Goal: Task Accomplishment & Management: Use online tool/utility

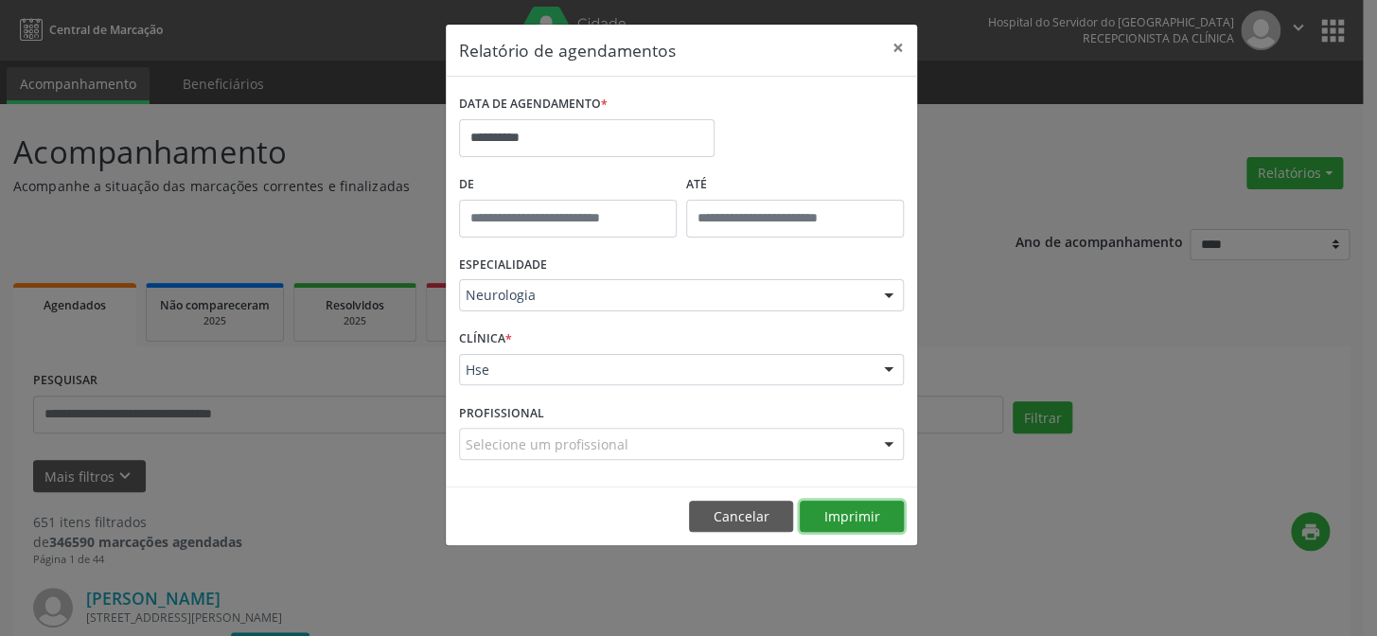
click at [840, 513] on button "Imprimir" at bounding box center [852, 517] width 104 height 32
drag, startPoint x: 749, startPoint y: 516, endPoint x: 275, endPoint y: 433, distance: 480.6
click at [748, 516] on button "Cancelar" at bounding box center [741, 517] width 104 height 32
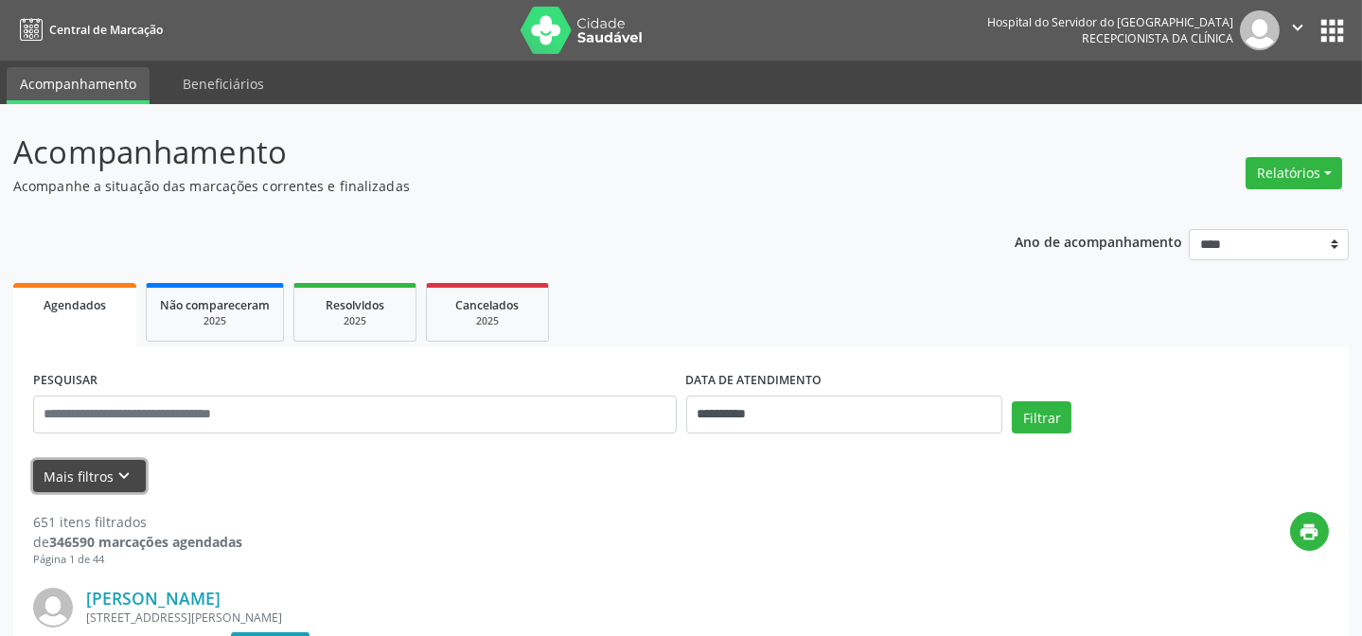
click at [72, 470] on button "Mais filtros keyboard_arrow_down" at bounding box center [89, 476] width 113 height 33
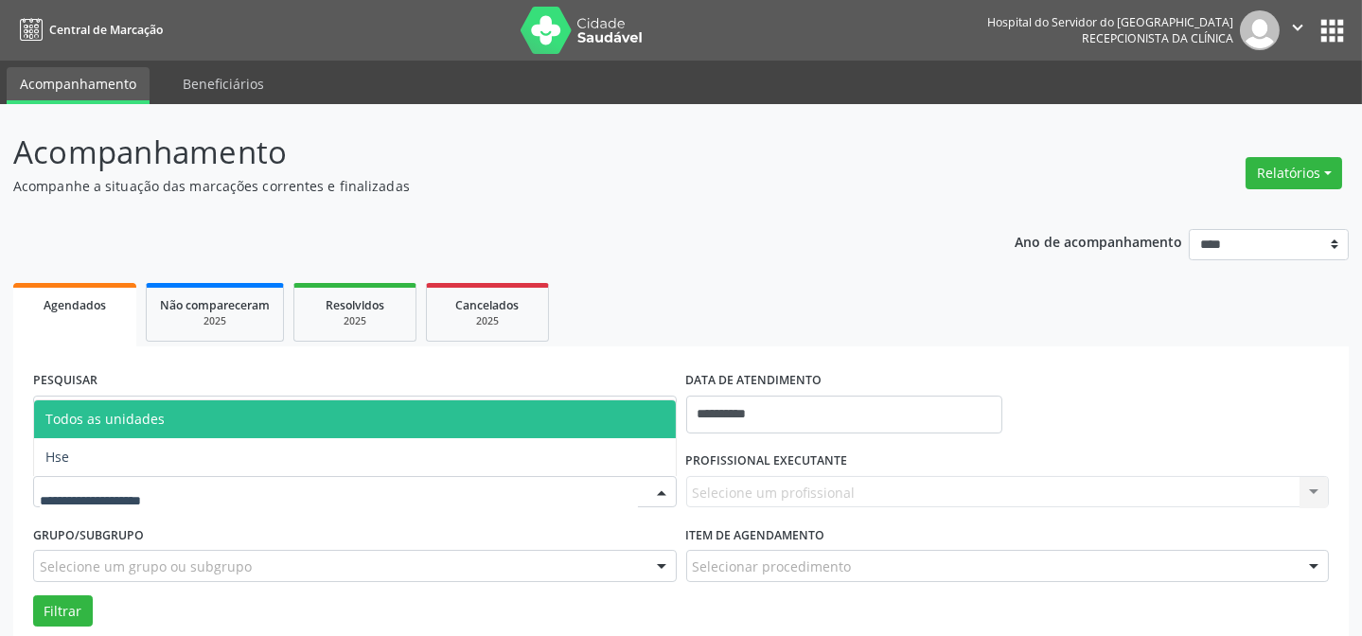
click at [532, 488] on div at bounding box center [355, 492] width 644 height 32
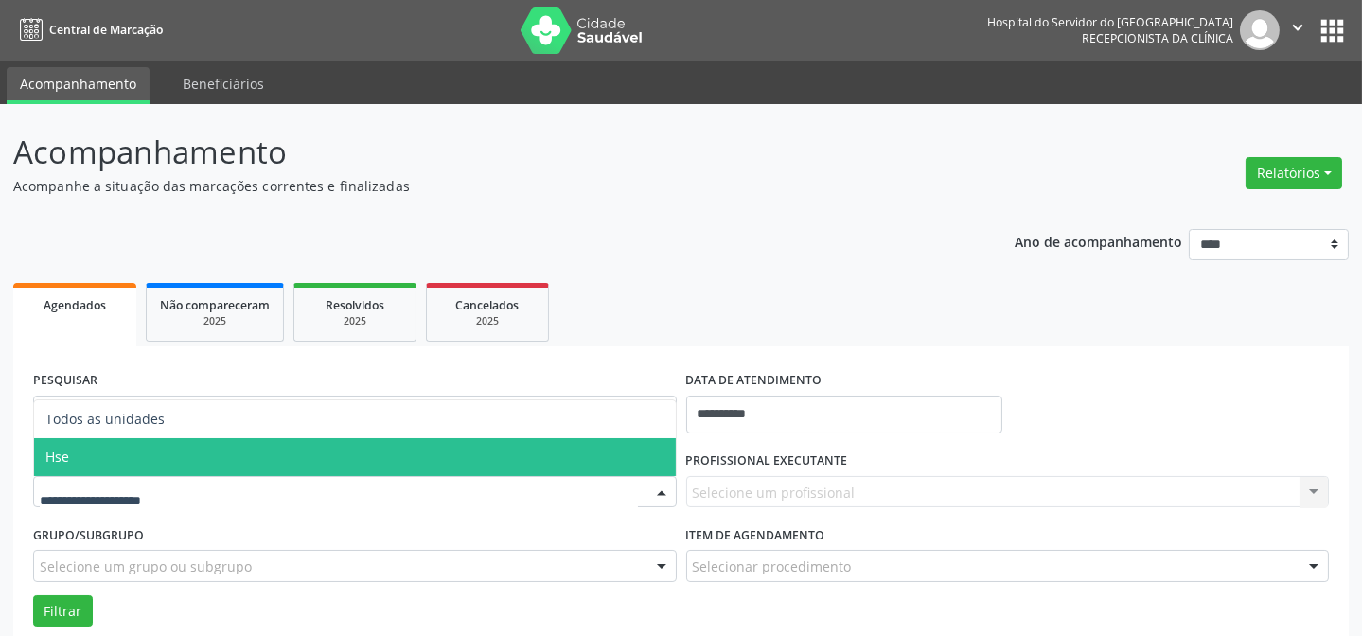
click at [96, 467] on span "Hse" at bounding box center [355, 457] width 642 height 38
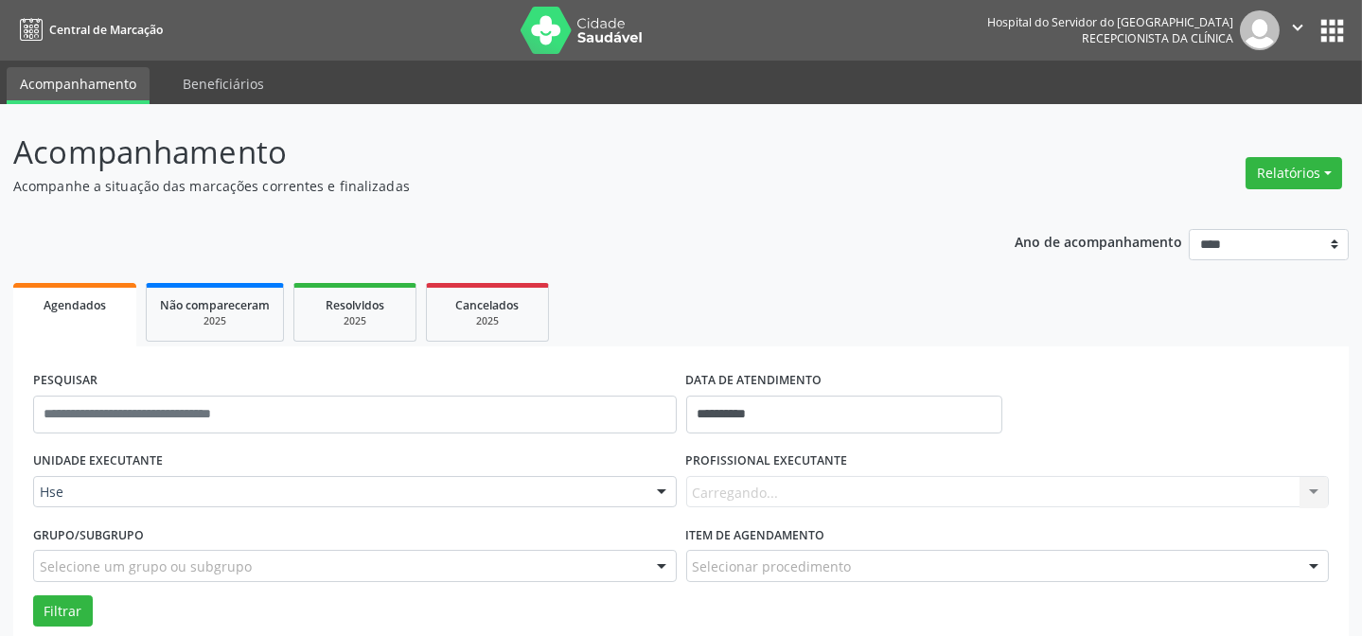
click at [729, 496] on div "Carregando... Nenhum resultado encontrado para: " " Não há nenhuma opção para s…" at bounding box center [1008, 492] width 644 height 32
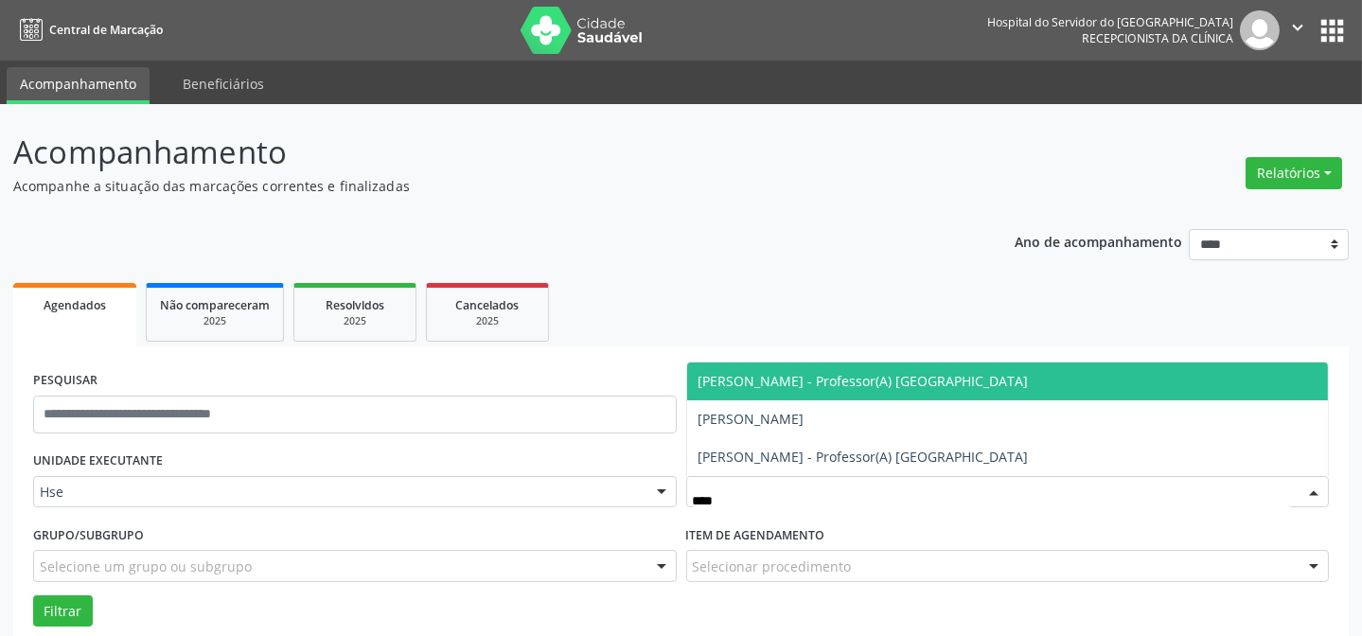
click at [735, 379] on span "[PERSON_NAME] - Professor(A) [GEOGRAPHIC_DATA]" at bounding box center [864, 381] width 330 height 18
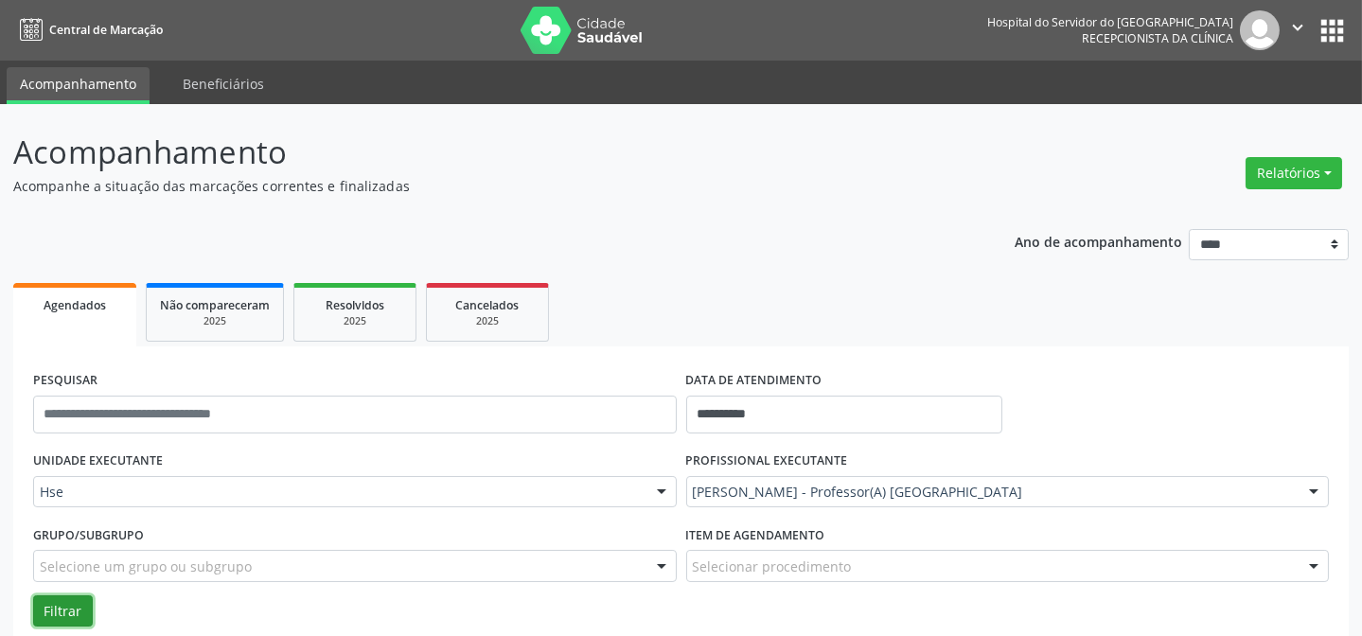
click at [59, 607] on button "Filtrar" at bounding box center [63, 611] width 60 height 32
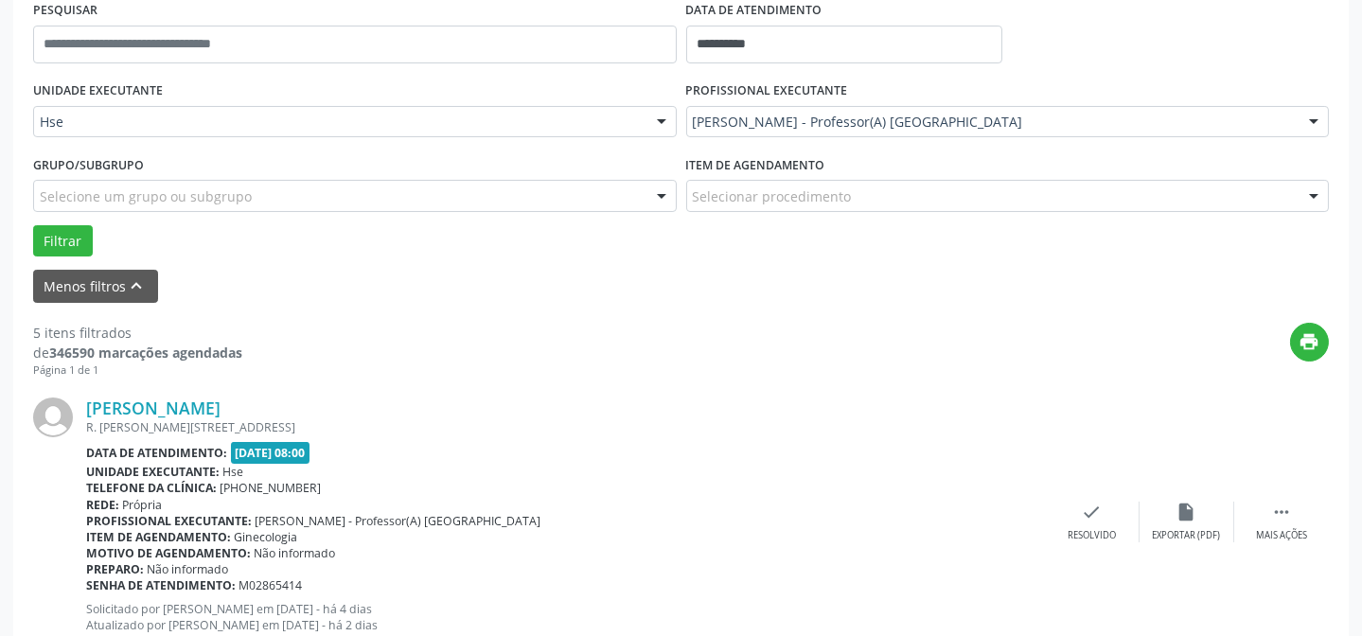
scroll to position [533, 0]
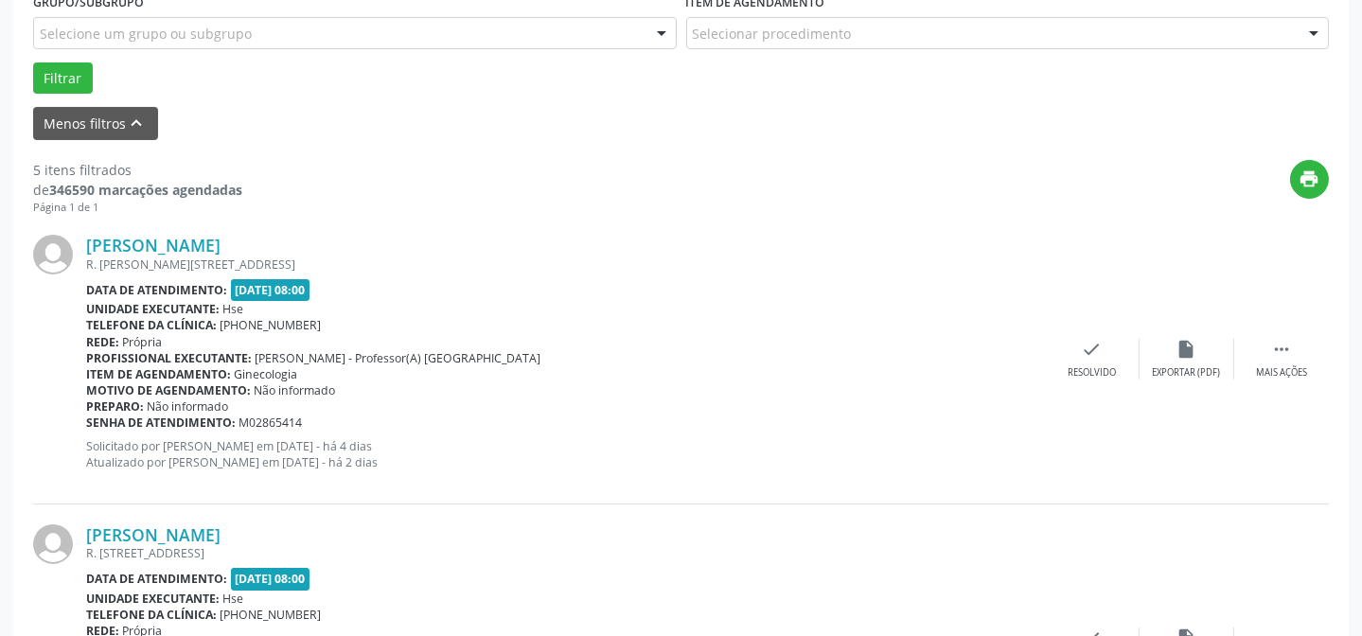
click at [1275, 379] on div "[PERSON_NAME] R. [PERSON_NAME][STREET_ADDRESS] Data de atendimento: [DATE] 08:0…" at bounding box center [681, 359] width 1296 height 289
click at [1278, 350] on icon "" at bounding box center [1281, 349] width 21 height 21
click at [1179, 366] on div "Não compareceu" at bounding box center [1186, 372] width 80 height 13
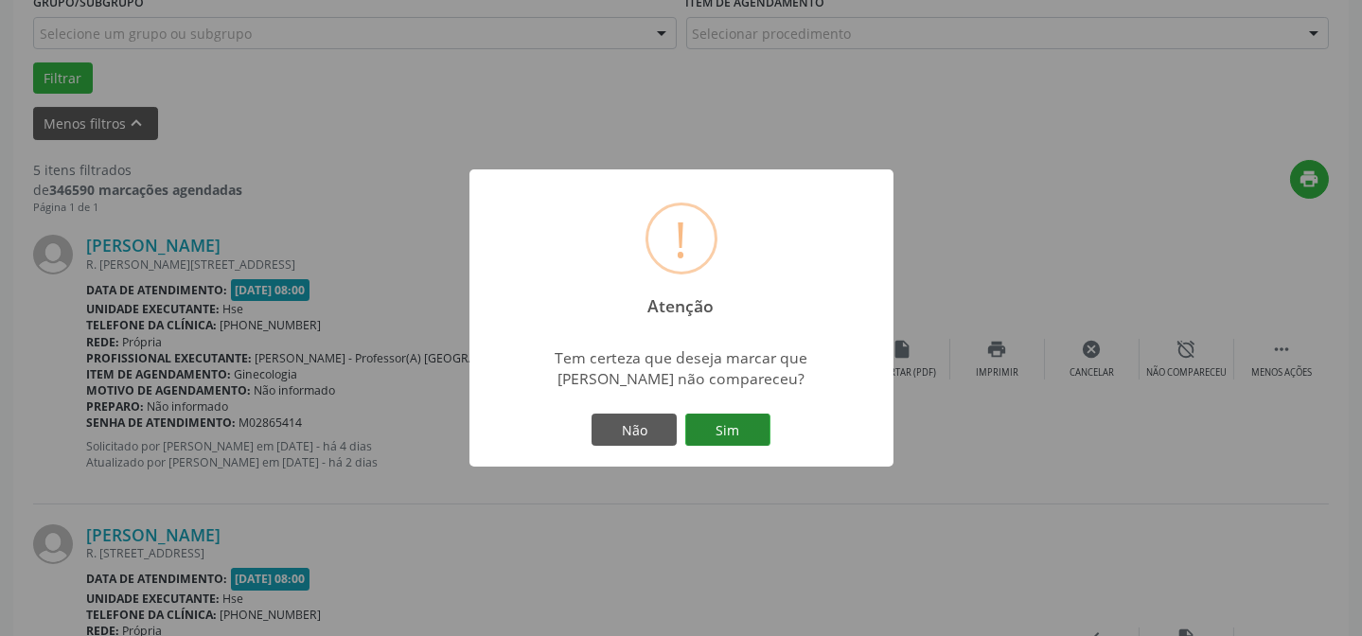
drag, startPoint x: 712, startPoint y: 423, endPoint x: 682, endPoint y: 419, distance: 30.5
click at [712, 424] on button "Sim" at bounding box center [727, 430] width 85 height 32
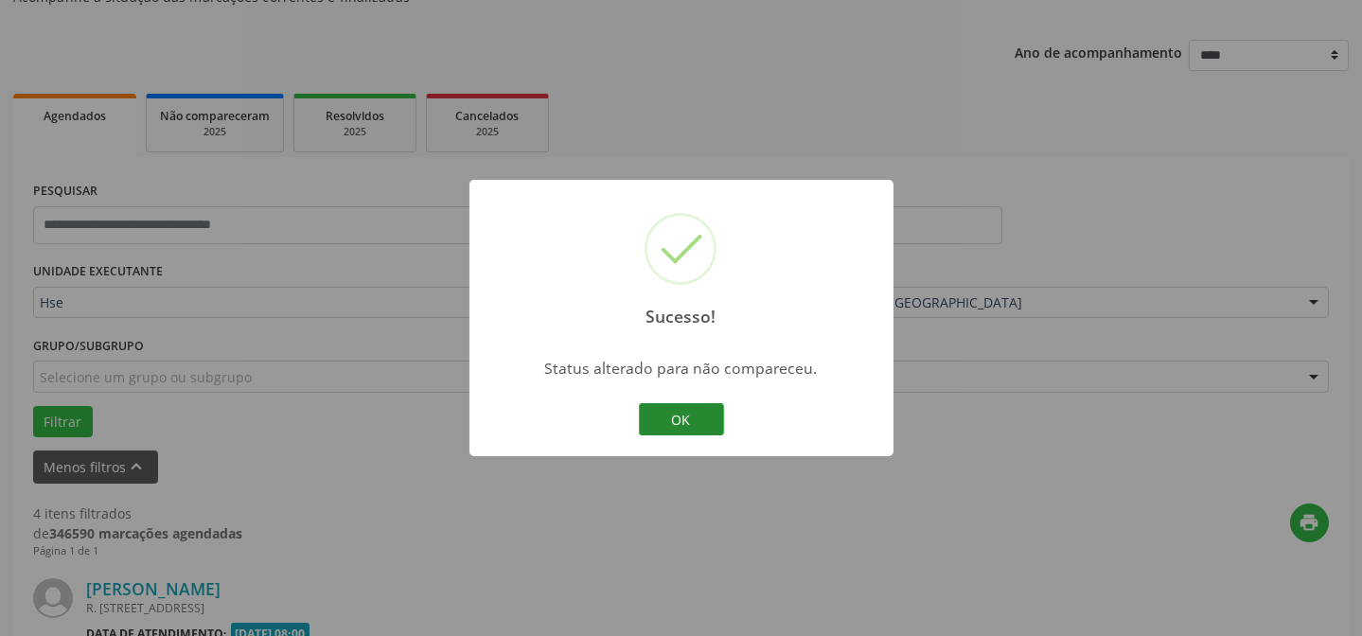
click at [704, 425] on button "OK" at bounding box center [681, 419] width 85 height 32
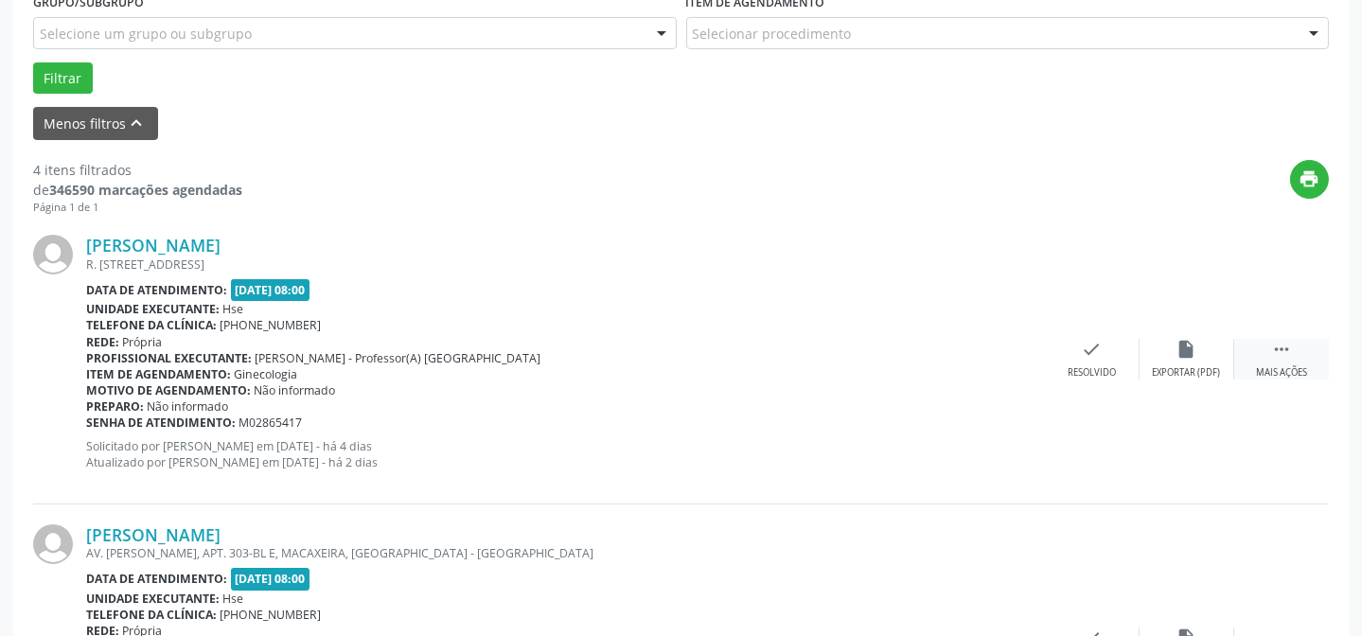
click at [1280, 358] on icon "" at bounding box center [1281, 349] width 21 height 21
click at [1150, 369] on div "Não compareceu" at bounding box center [1186, 372] width 80 height 13
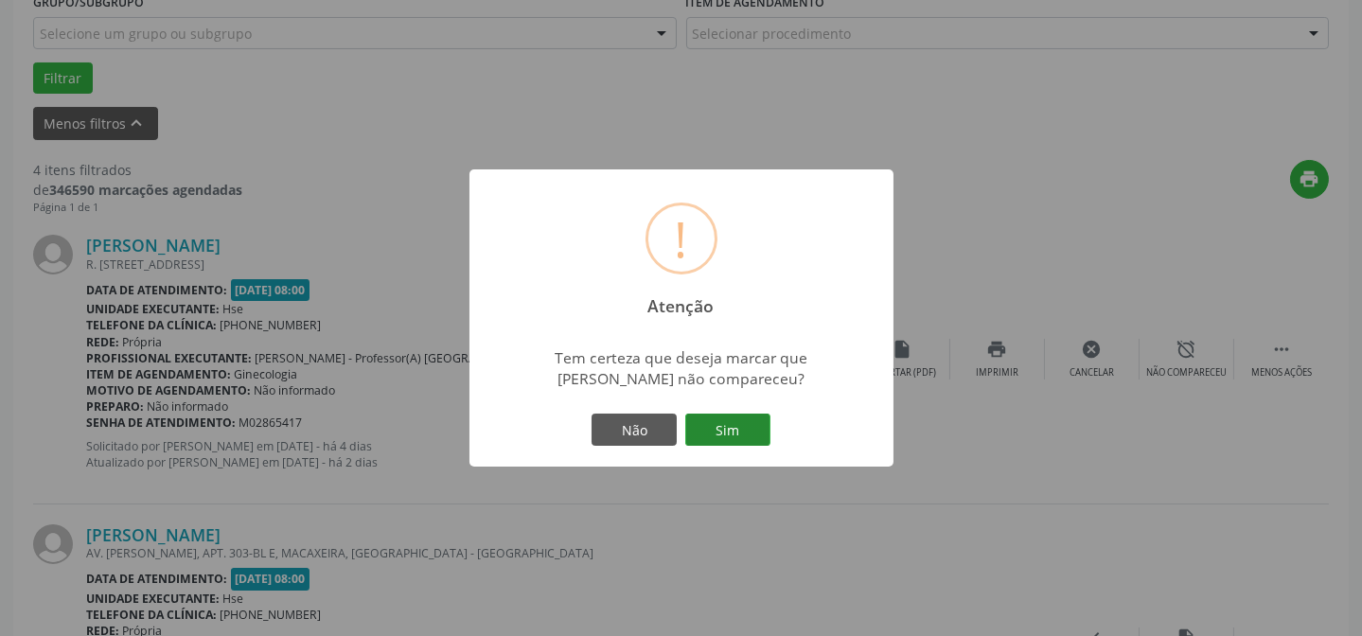
click at [726, 426] on button "Sim" at bounding box center [727, 430] width 85 height 32
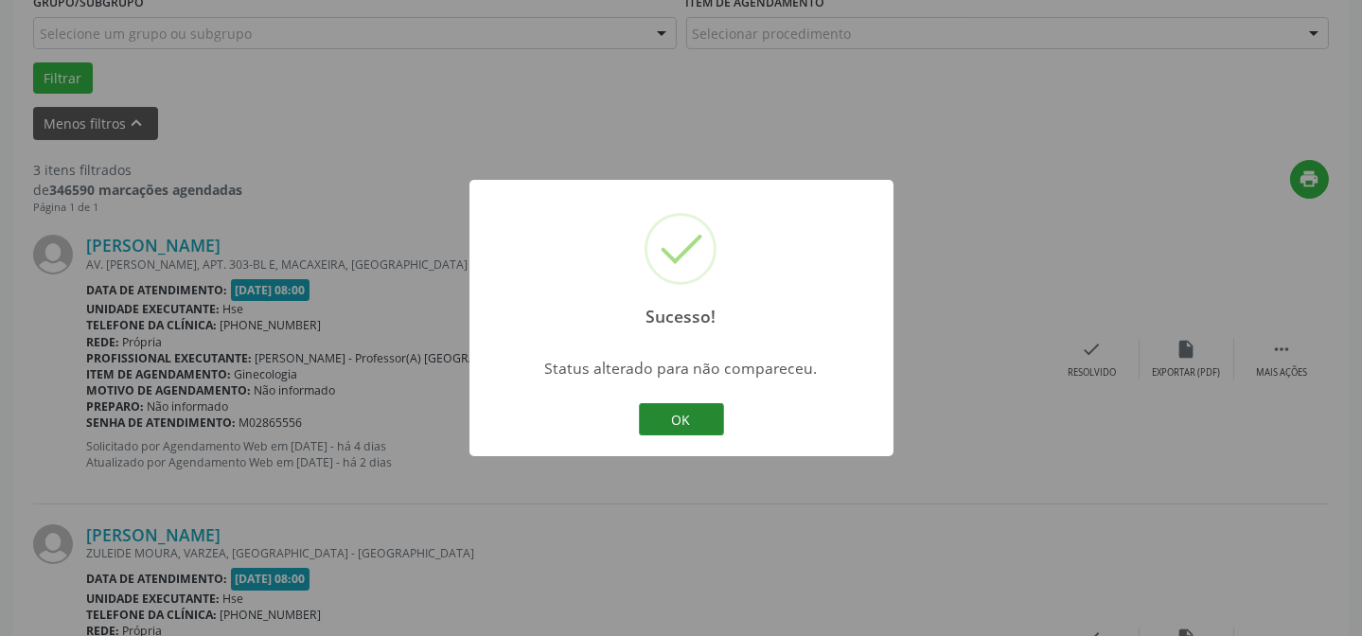
click at [710, 418] on button "OK" at bounding box center [681, 419] width 85 height 32
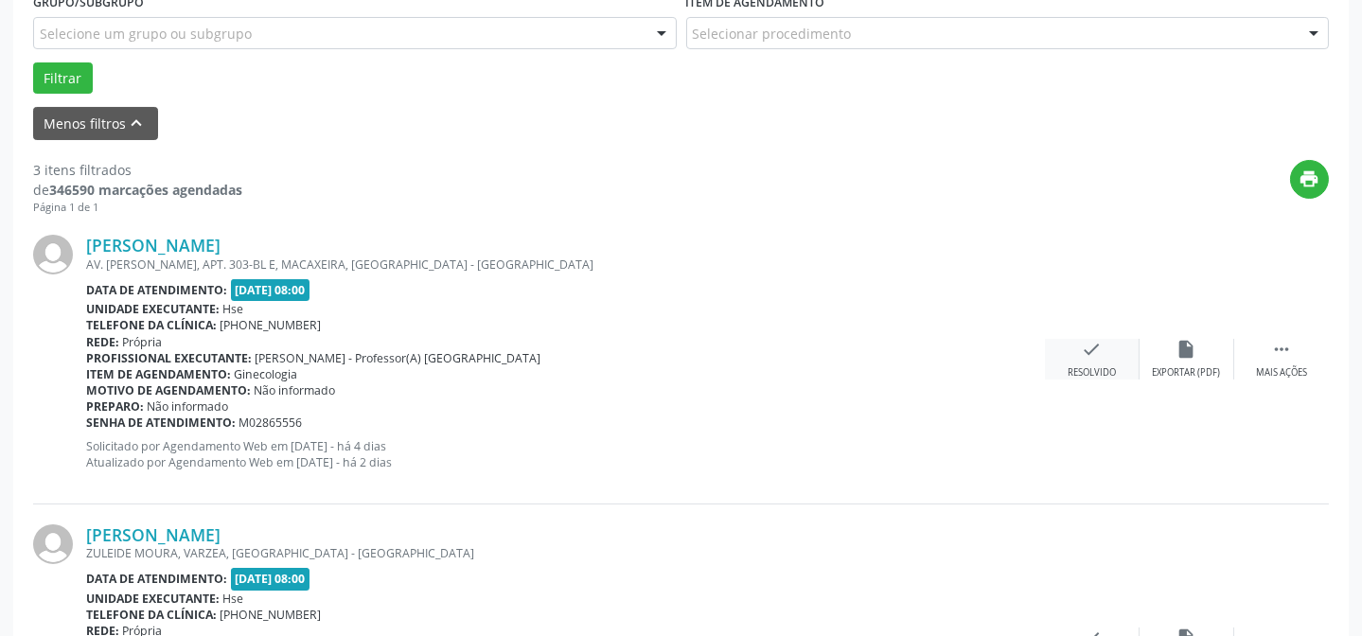
click at [1081, 363] on div "check Resolvido" at bounding box center [1092, 359] width 95 height 41
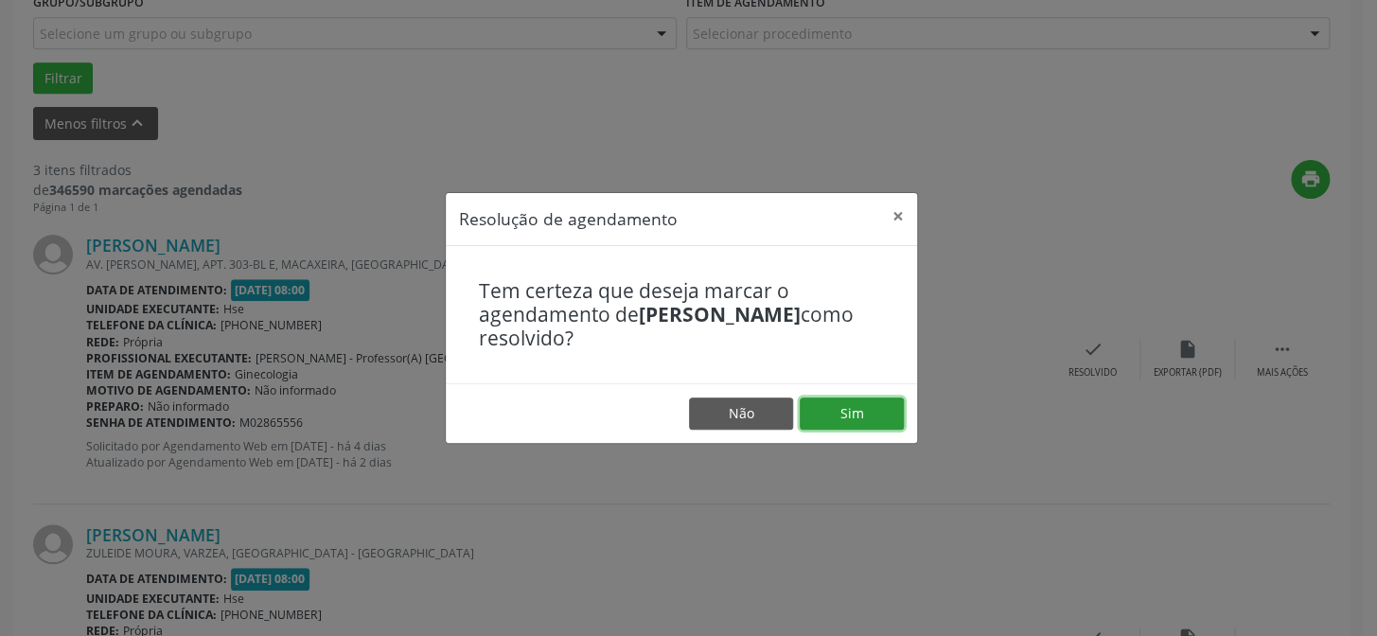
click at [832, 415] on button "Sim" at bounding box center [852, 414] width 104 height 32
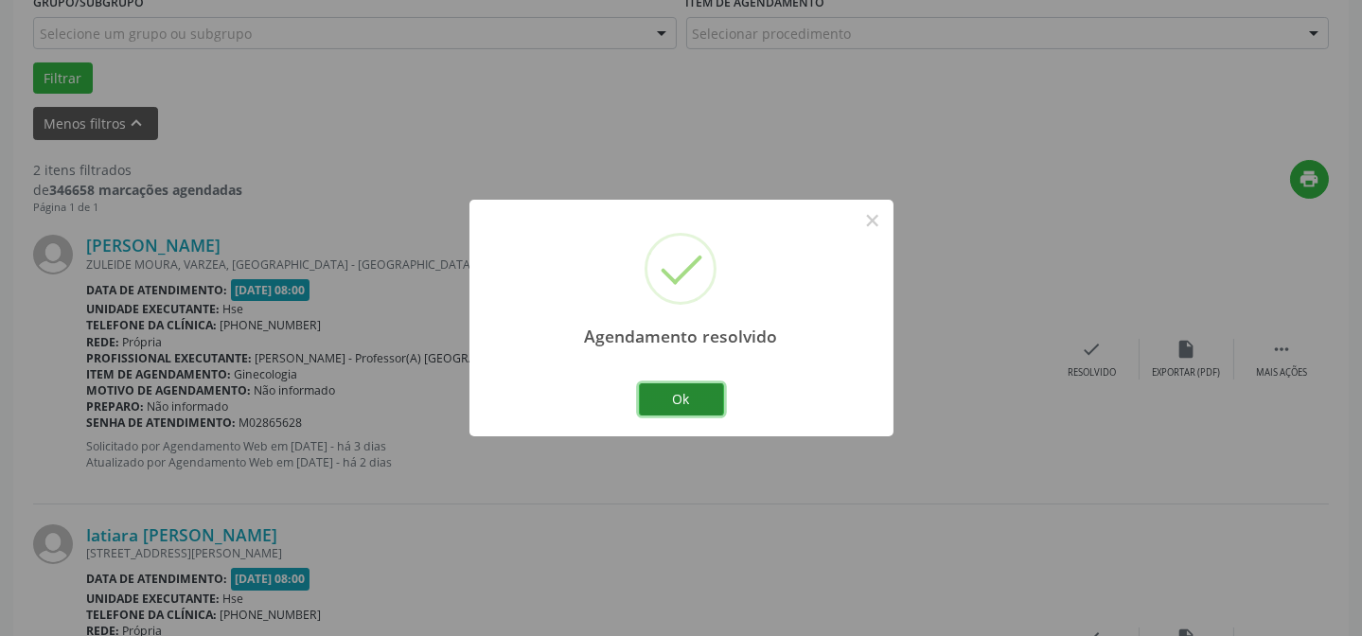
click at [666, 410] on button "Ok" at bounding box center [681, 399] width 85 height 32
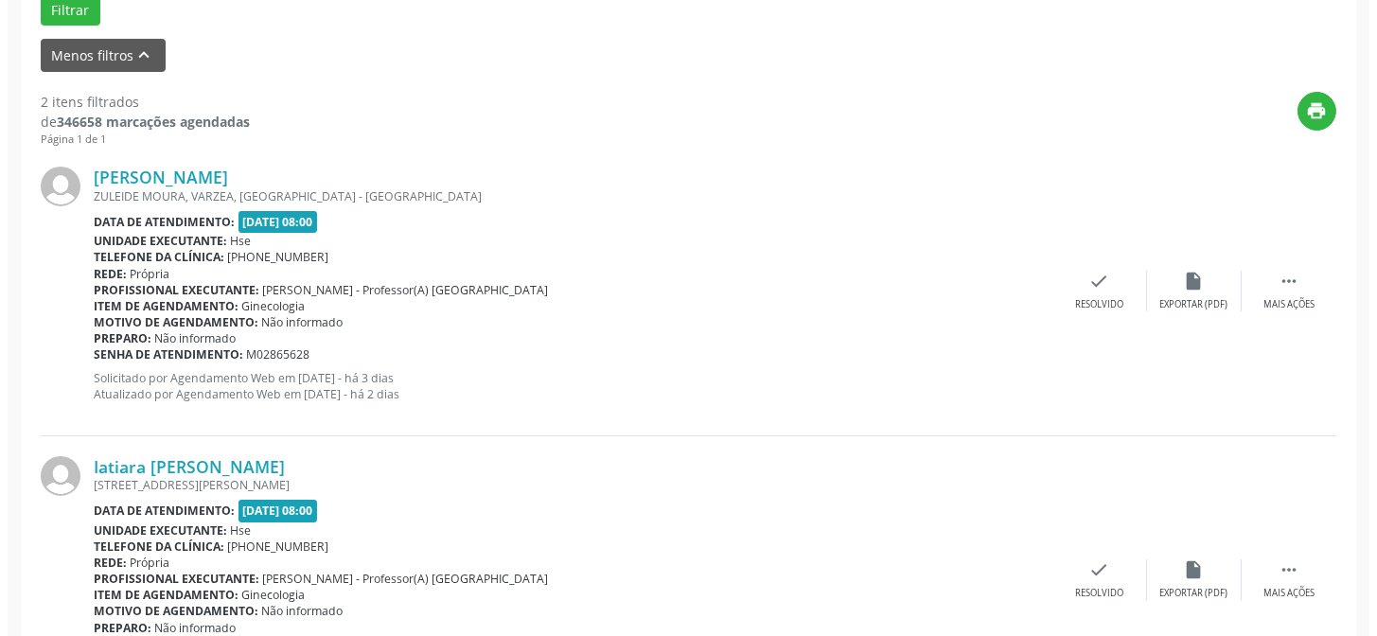
scroll to position [720, 0]
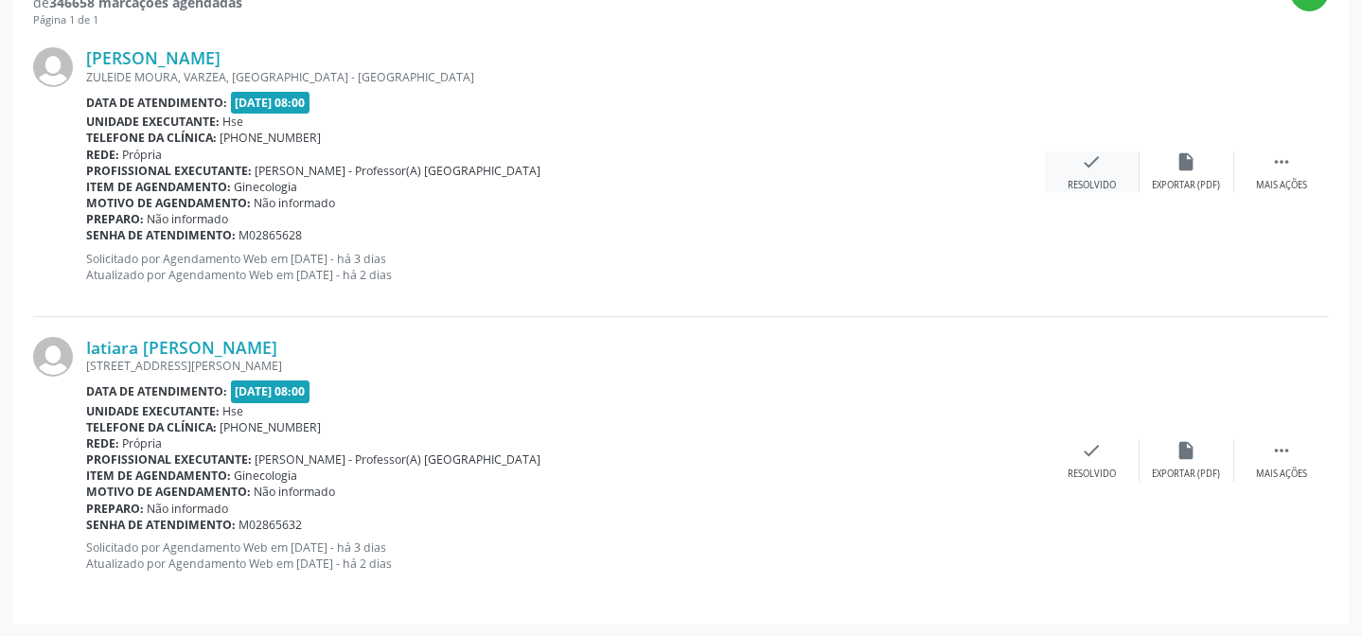
click at [1071, 173] on div "check Resolvido" at bounding box center [1092, 171] width 95 height 41
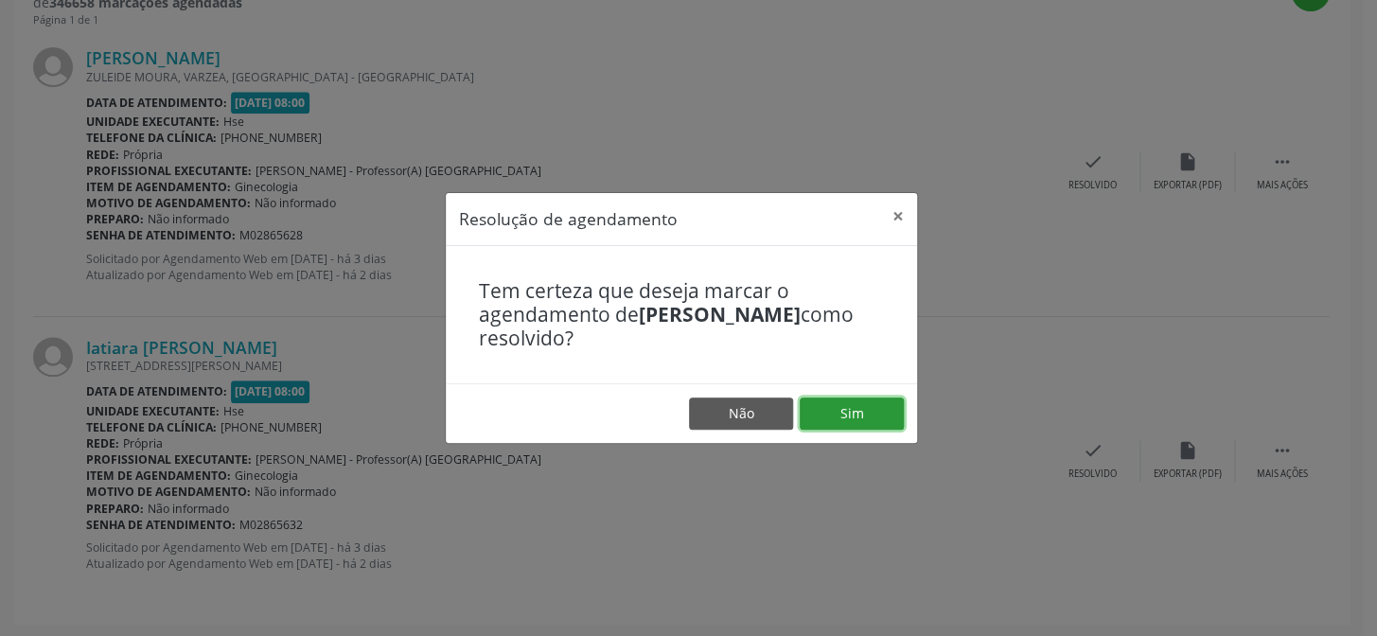
click at [873, 421] on button "Sim" at bounding box center [852, 414] width 104 height 32
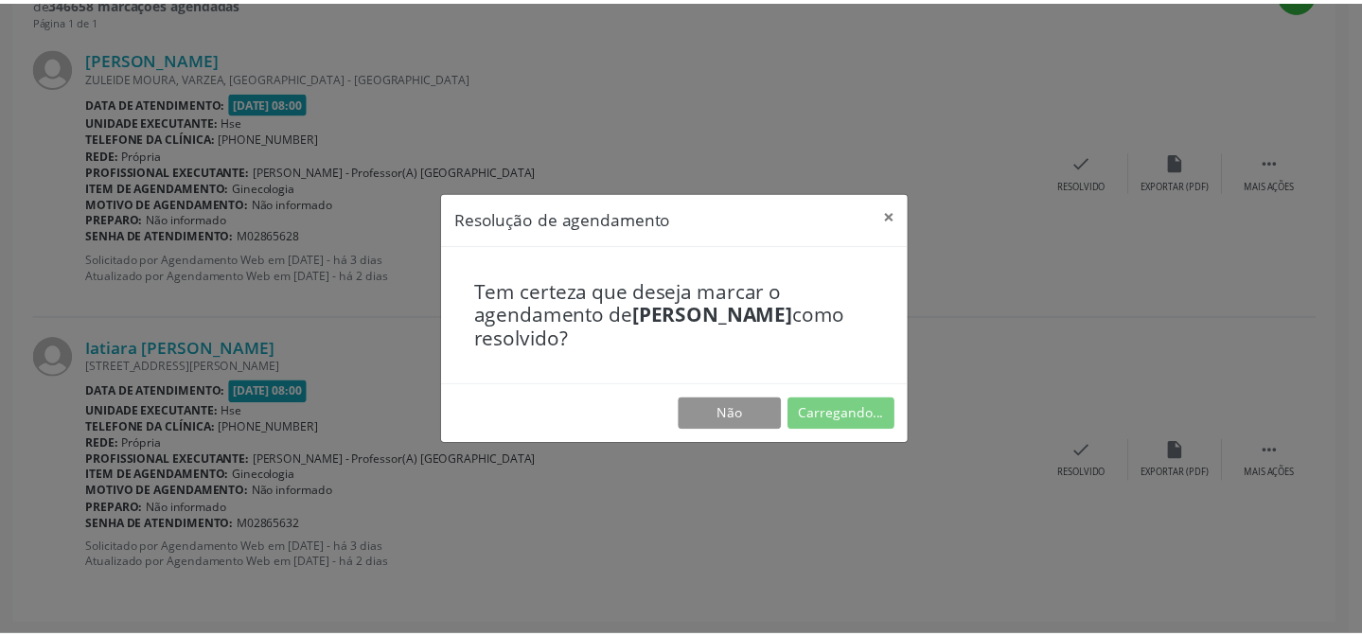
scroll to position [169, 0]
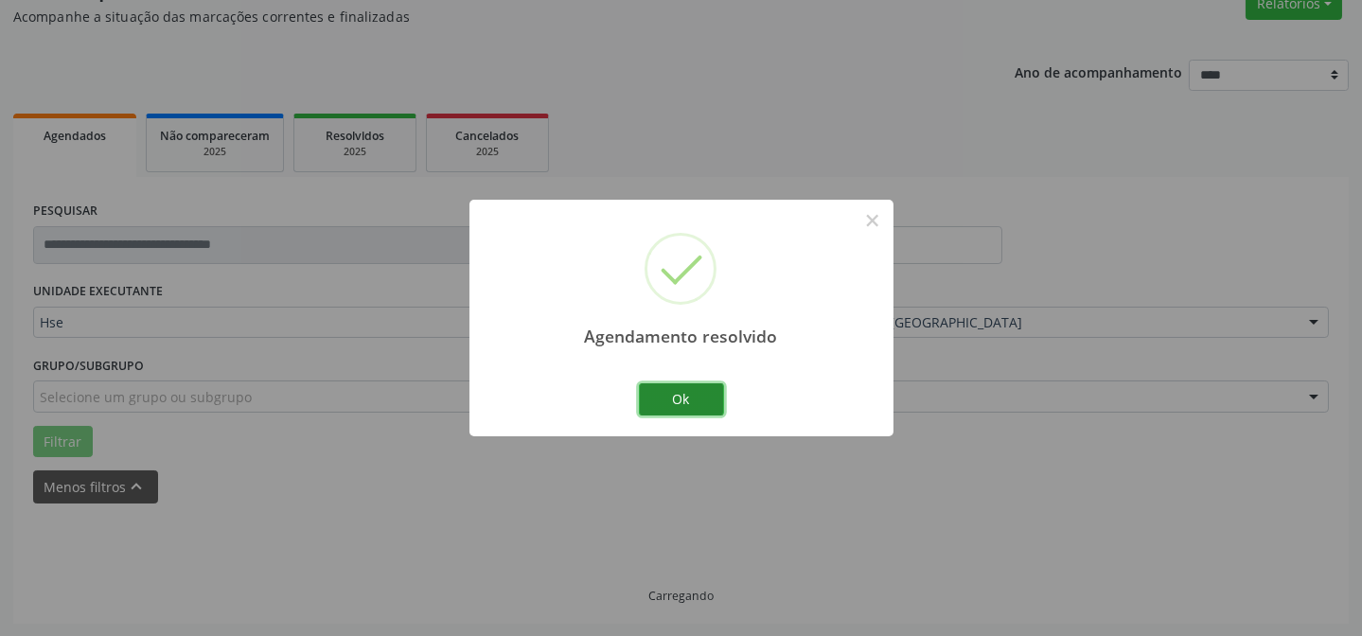
click at [691, 413] on button "Ok" at bounding box center [681, 399] width 85 height 32
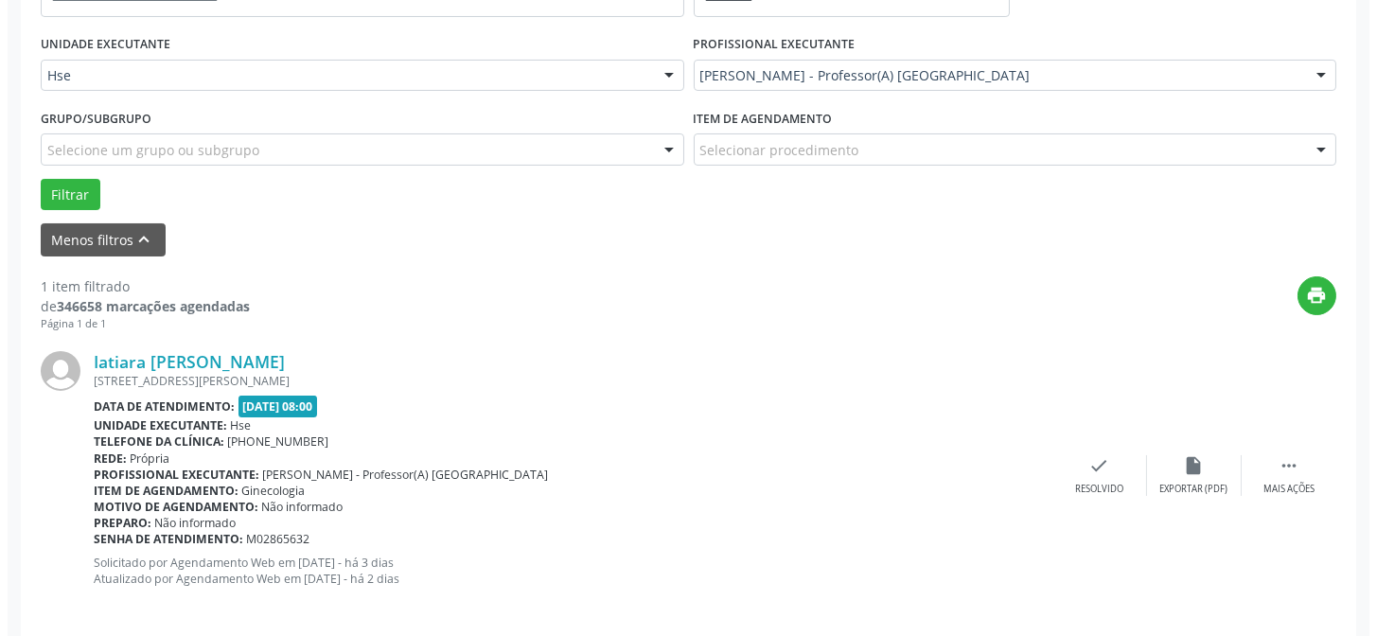
scroll to position [427, 0]
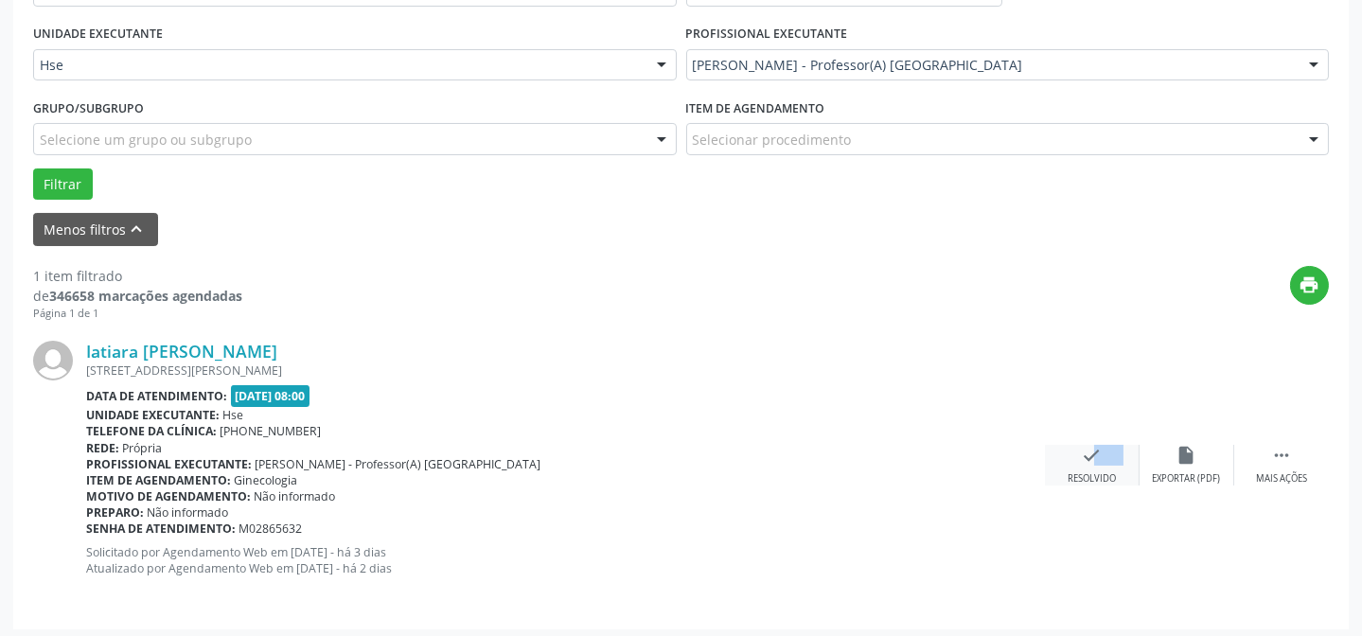
click at [1066, 457] on div "check Resolvido" at bounding box center [1092, 465] width 95 height 41
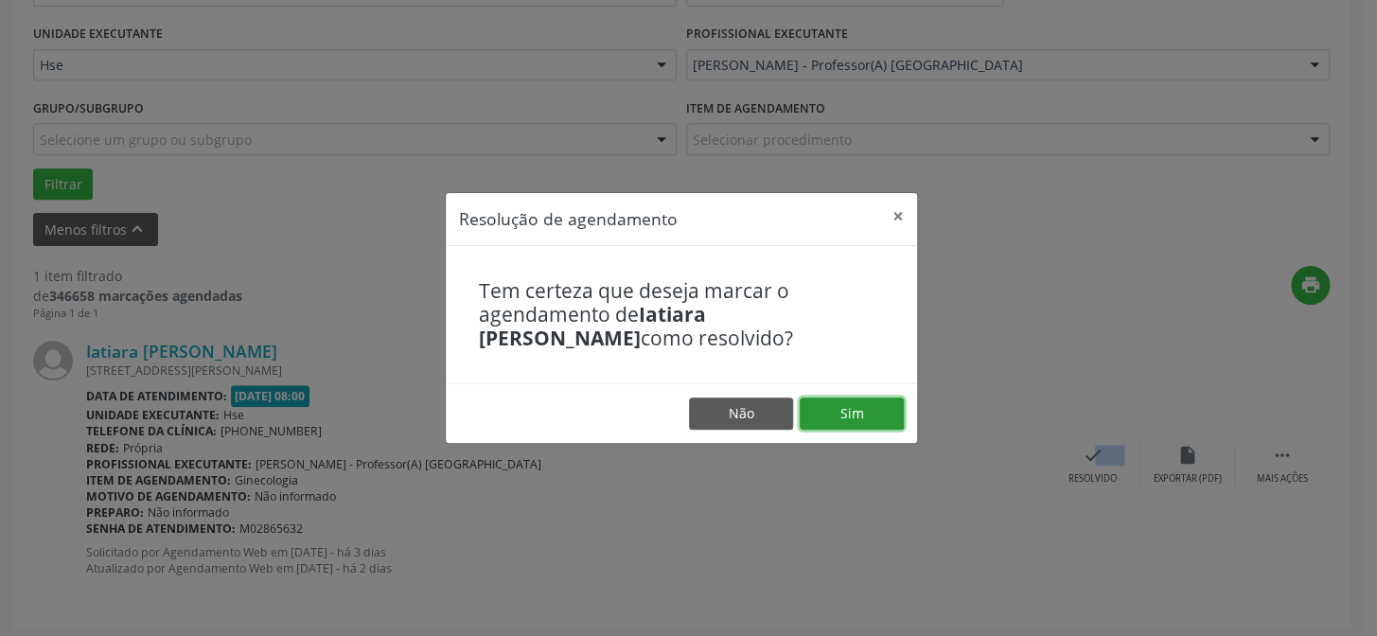
click at [877, 423] on button "Sim" at bounding box center [852, 414] width 104 height 32
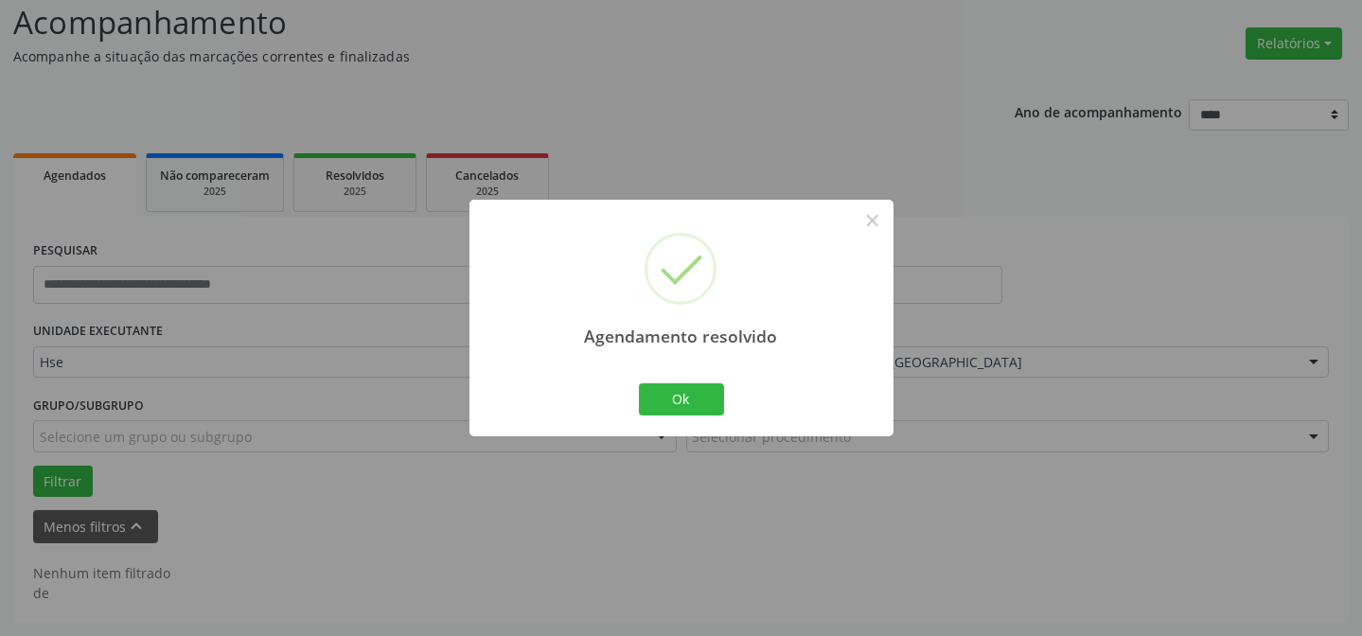
scroll to position [128, 0]
click at [706, 417] on div "Ok Cancel" at bounding box center [681, 400] width 94 height 40
click at [698, 412] on button "Ok" at bounding box center [681, 399] width 85 height 32
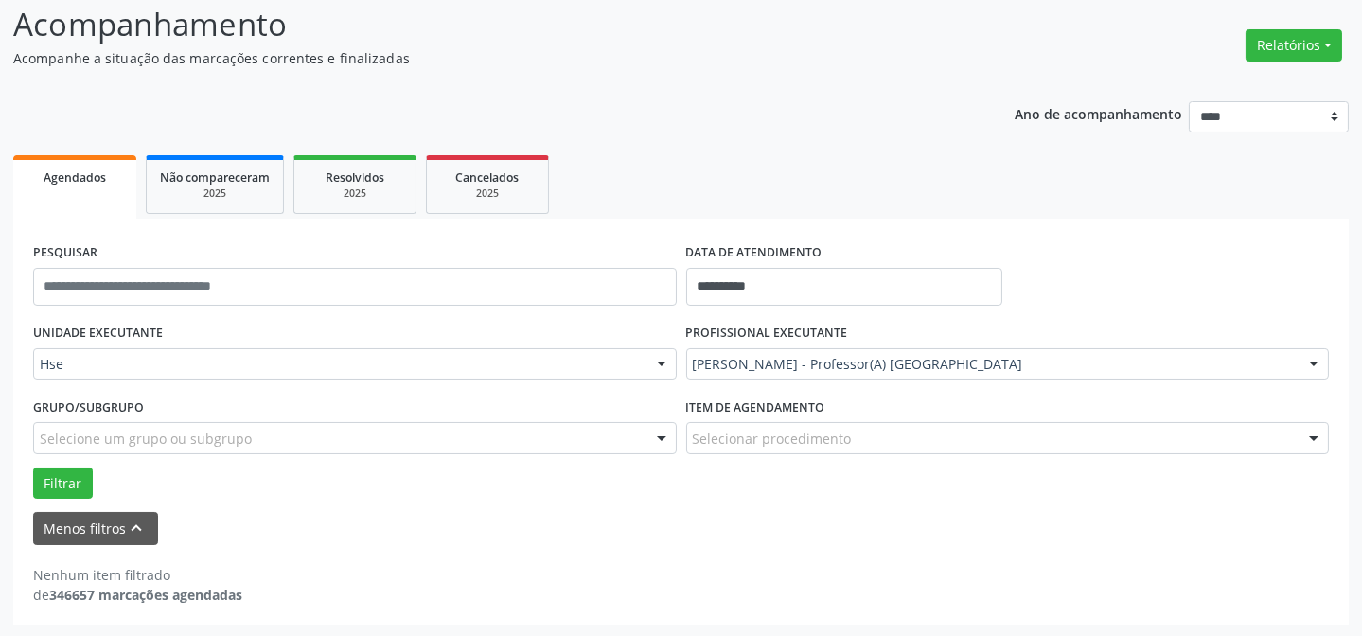
click at [771, 346] on label "PROFISSIONAL EXECUTANTE" at bounding box center [767, 333] width 162 height 29
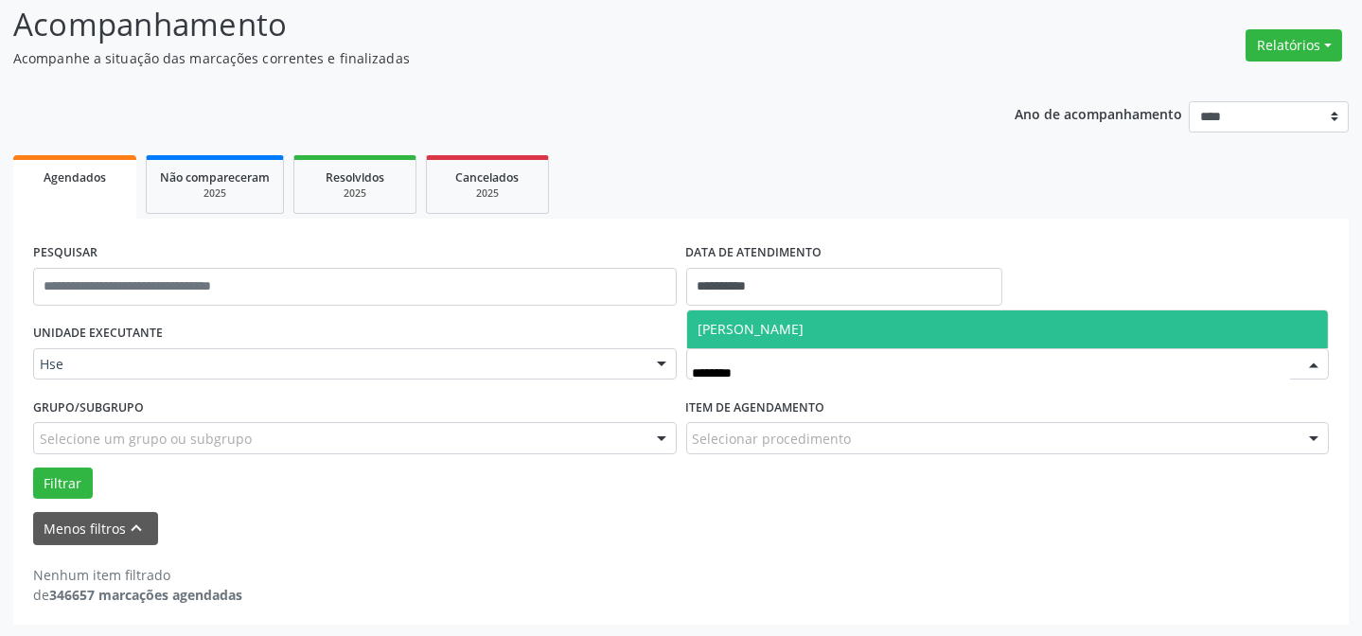
click at [759, 326] on span "[PERSON_NAME]" at bounding box center [752, 329] width 106 height 18
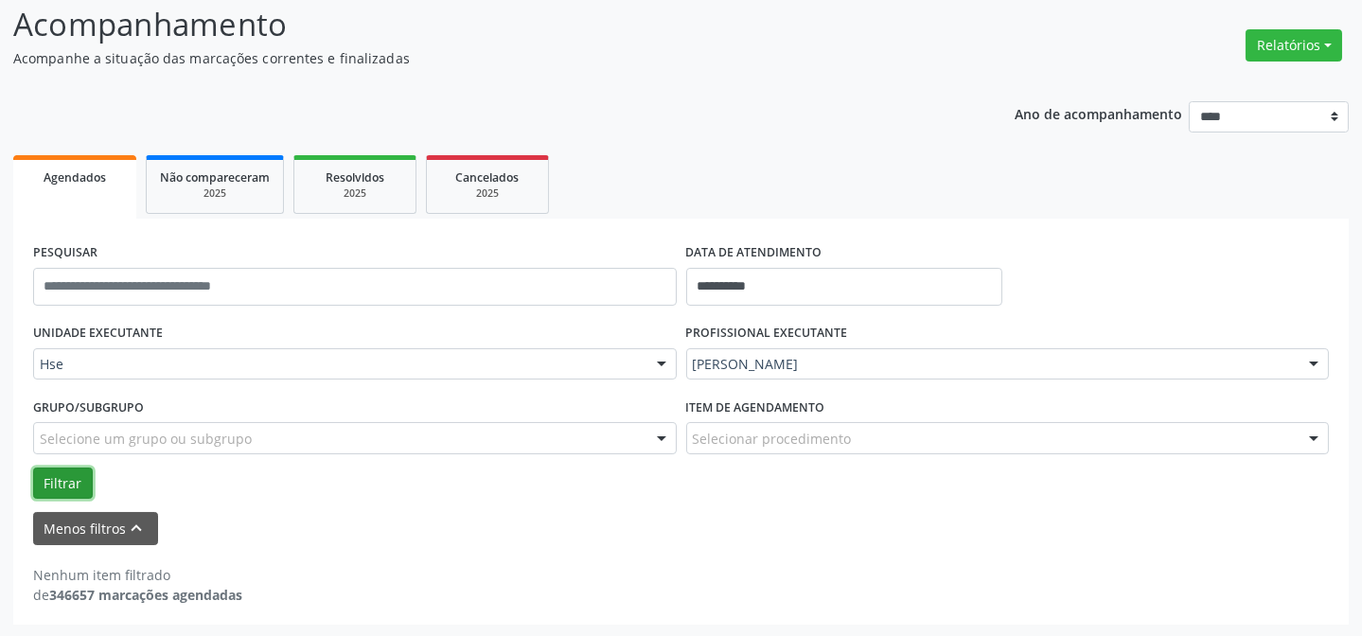
click at [74, 488] on button "Filtrar" at bounding box center [63, 484] width 60 height 32
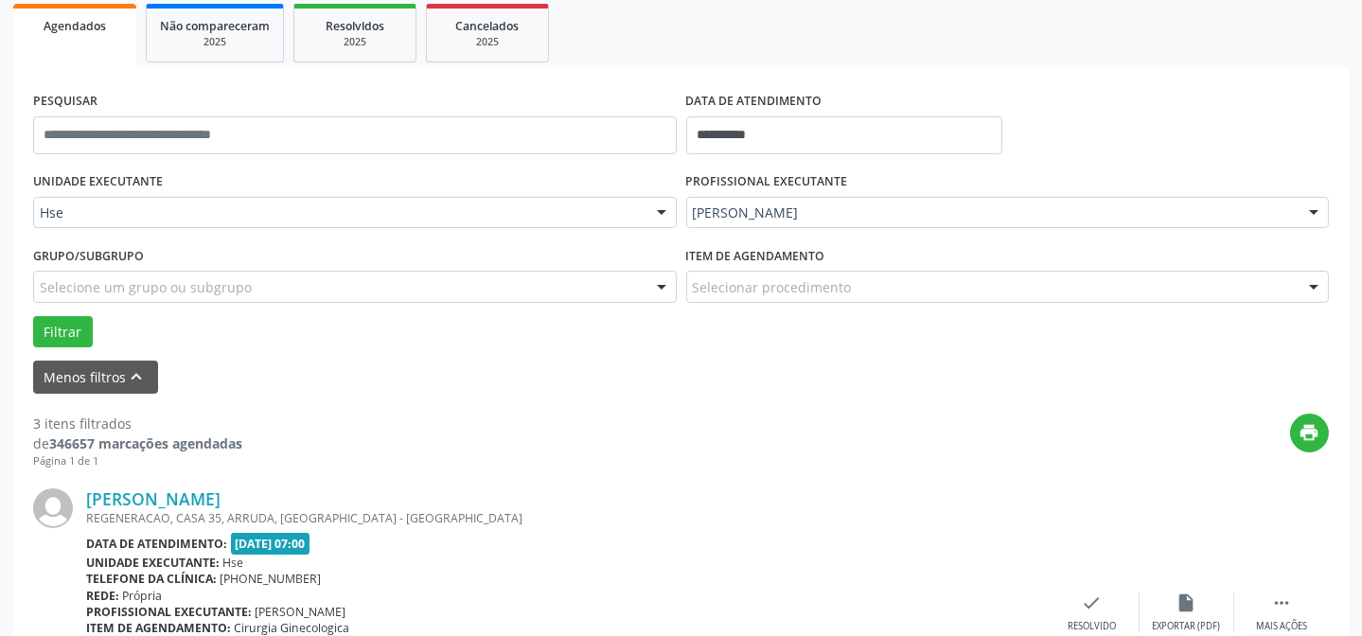
scroll to position [361, 0]
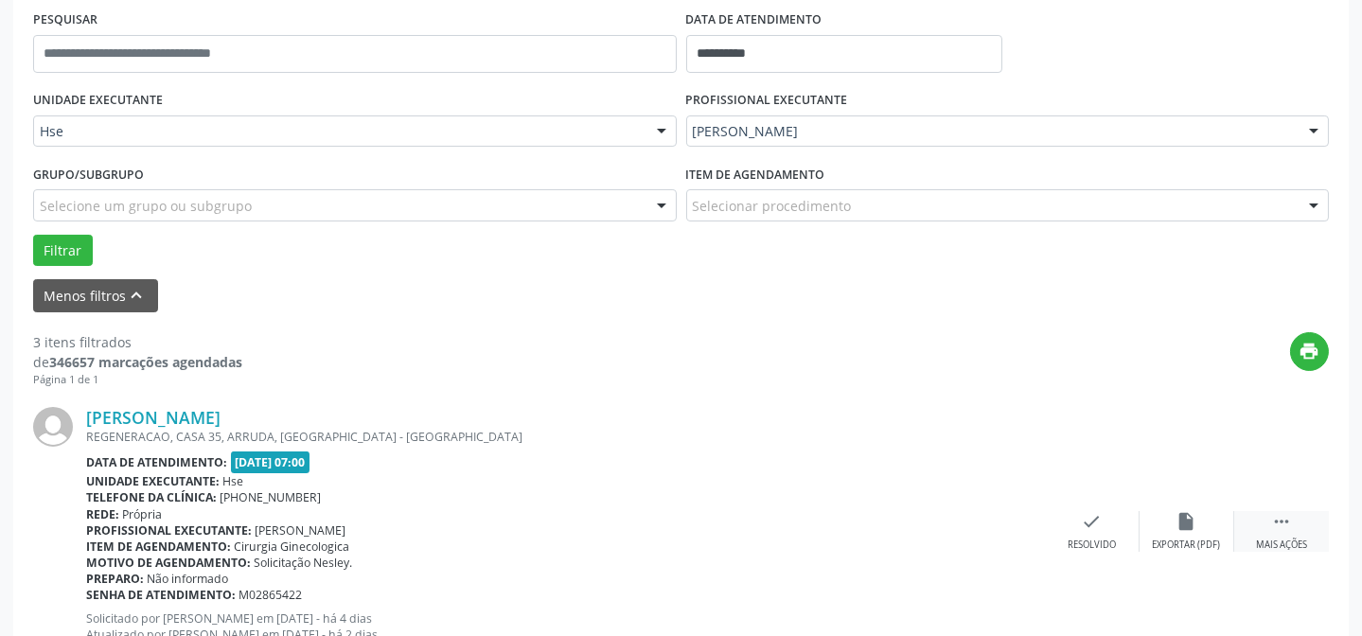
click at [1266, 530] on div " Mais ações" at bounding box center [1282, 531] width 95 height 41
click at [1206, 528] on div "alarm_off Não compareceu" at bounding box center [1187, 531] width 95 height 41
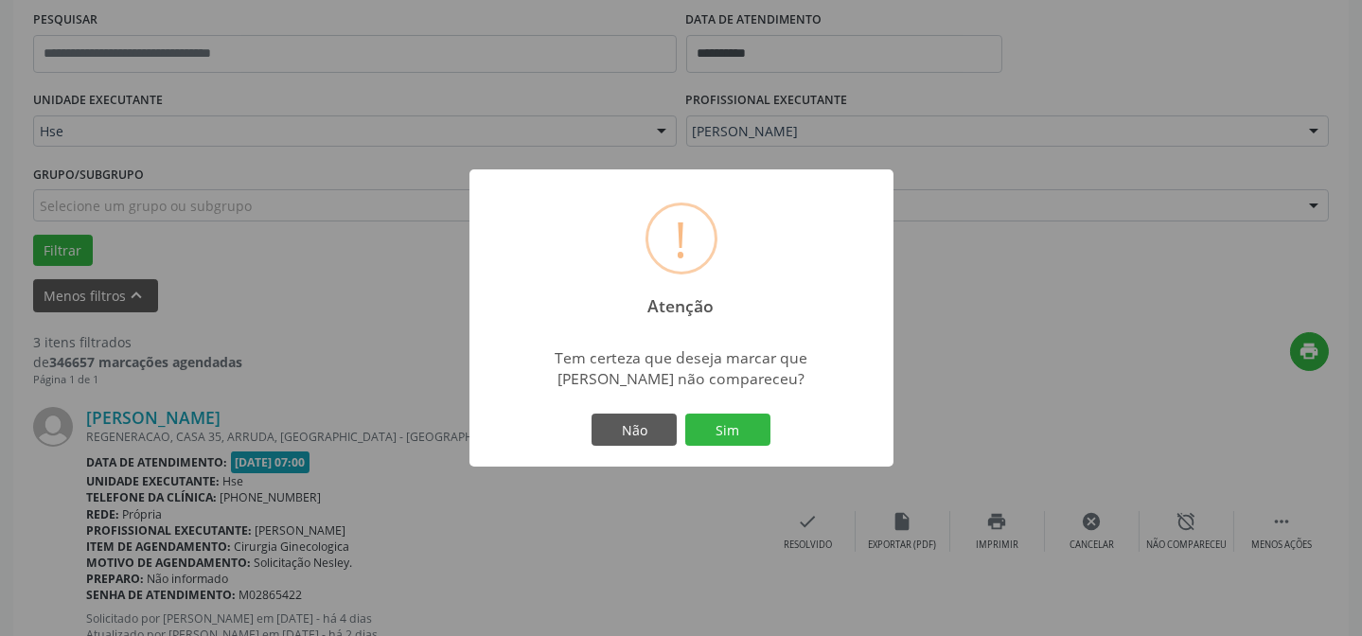
click at [683, 429] on div "Não Sim" at bounding box center [681, 430] width 187 height 40
click at [691, 432] on button "Sim" at bounding box center [727, 430] width 85 height 32
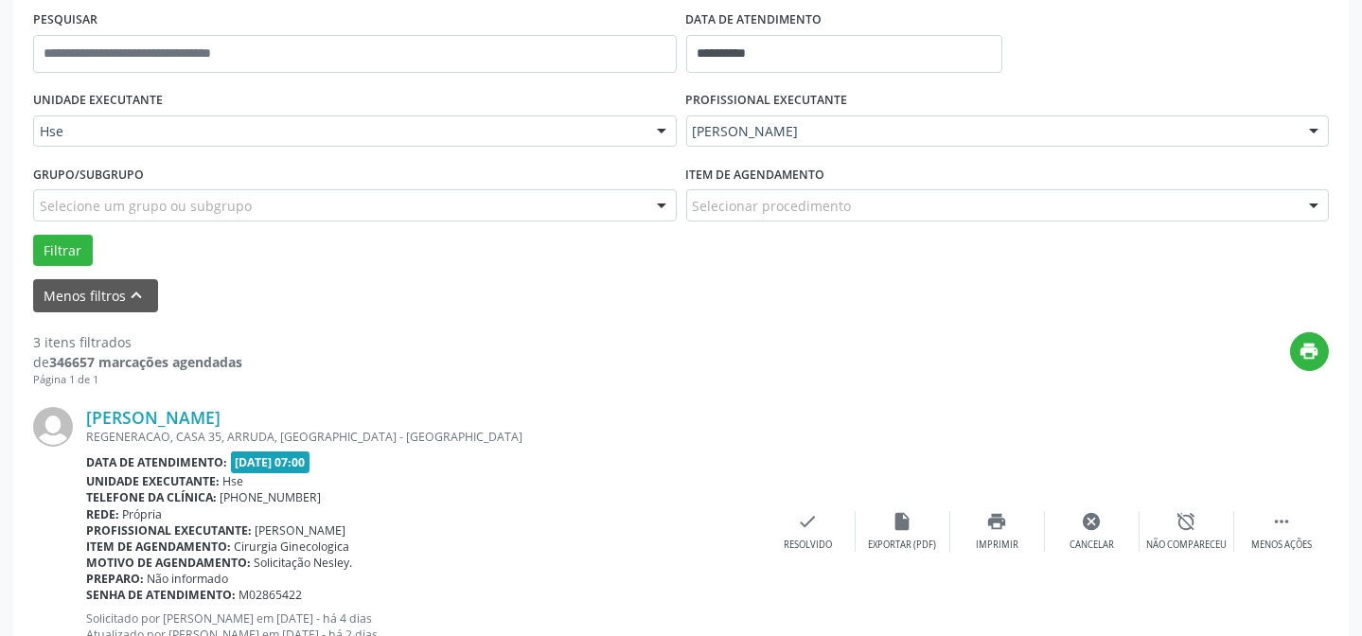
scroll to position [189, 0]
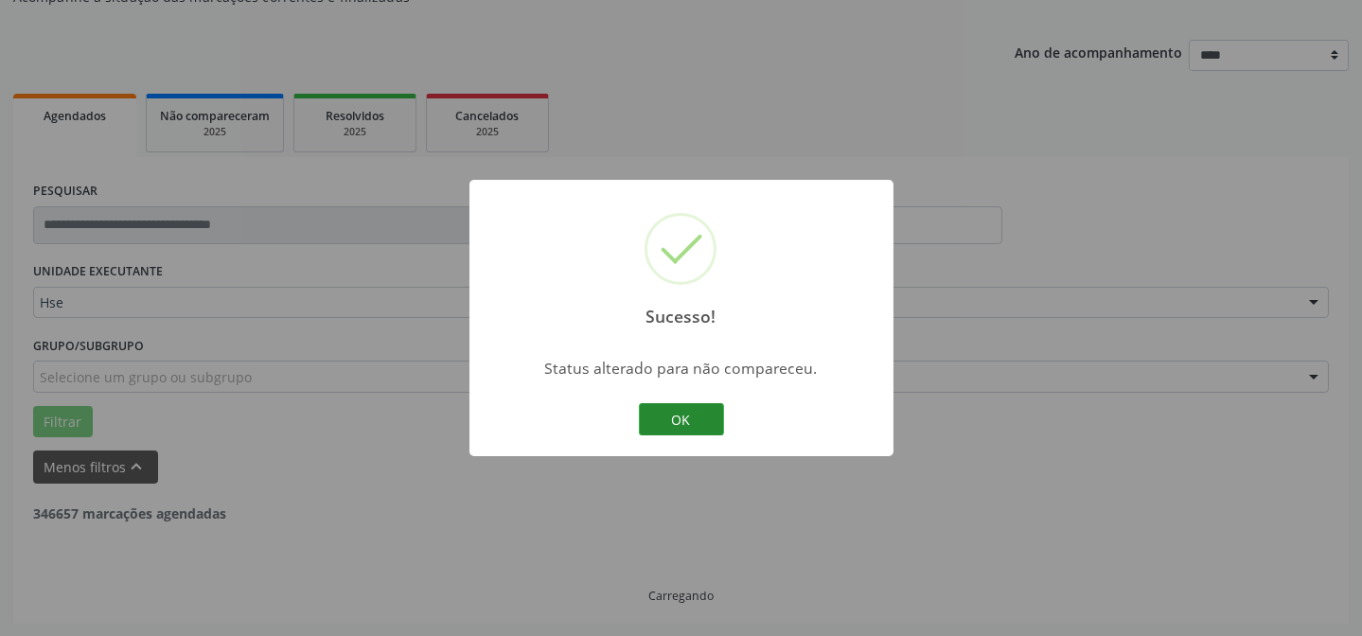
click at [697, 425] on button "OK" at bounding box center [681, 419] width 85 height 32
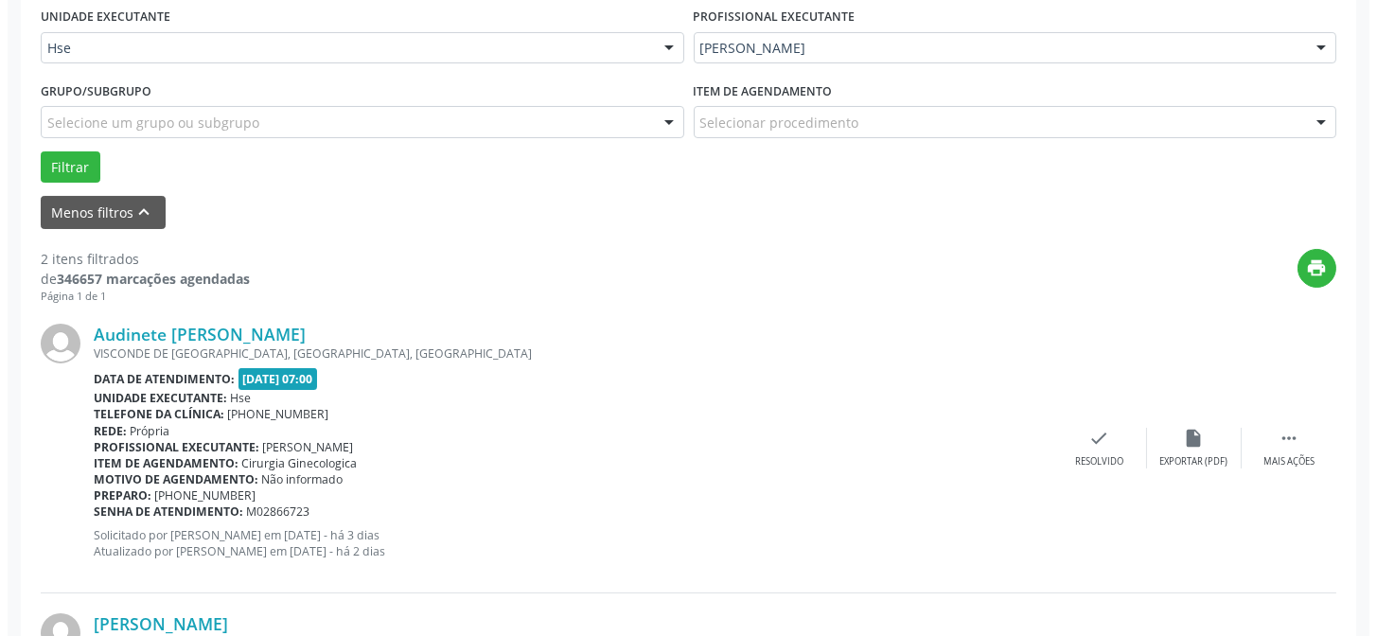
scroll to position [447, 0]
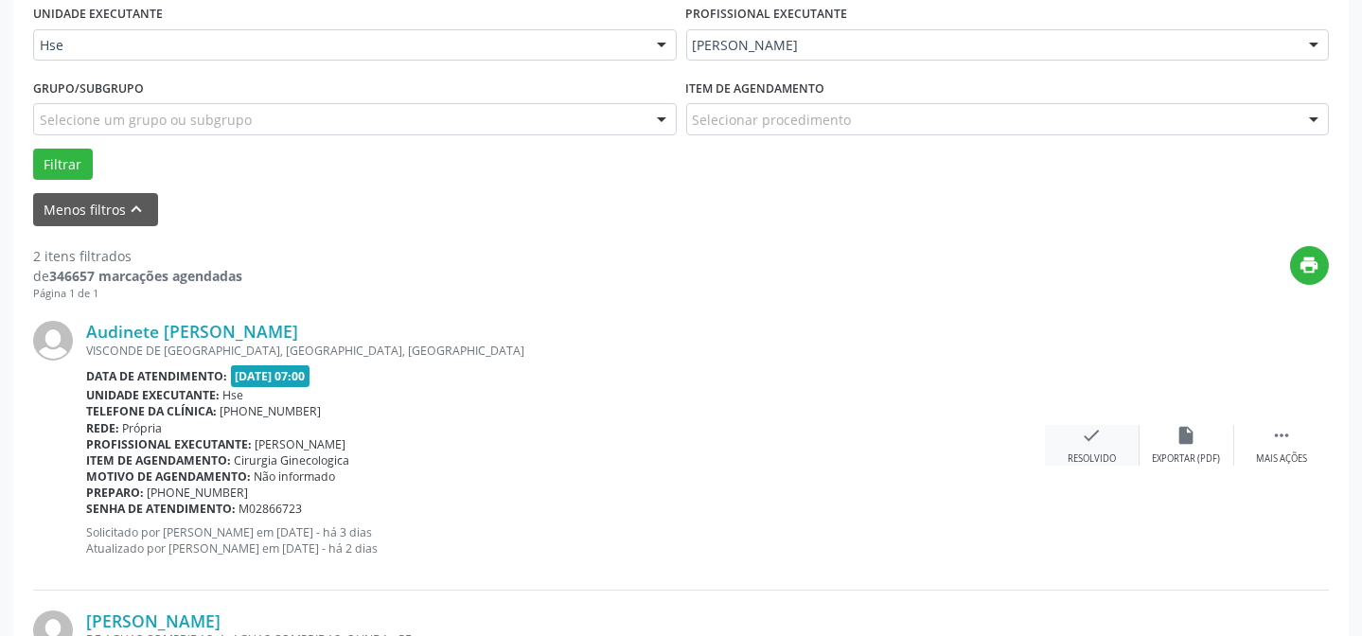
click at [1062, 451] on div "check Resolvido" at bounding box center [1092, 445] width 95 height 41
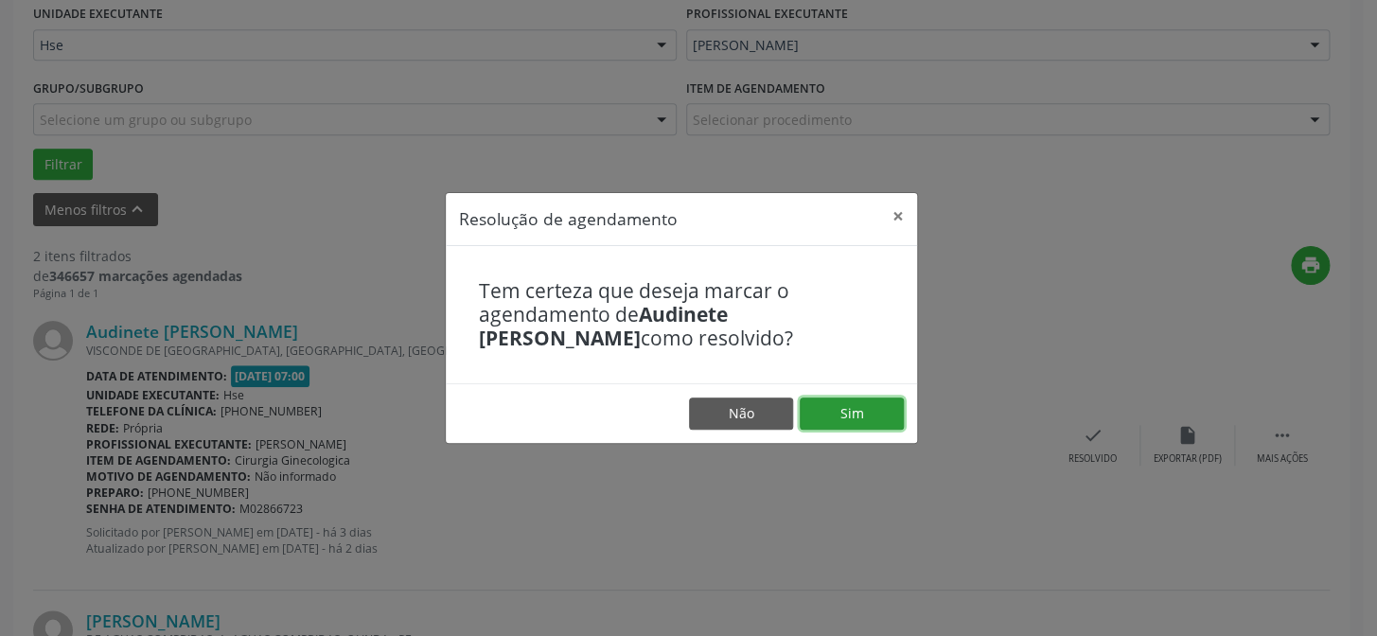
click at [861, 409] on button "Sim" at bounding box center [852, 414] width 104 height 32
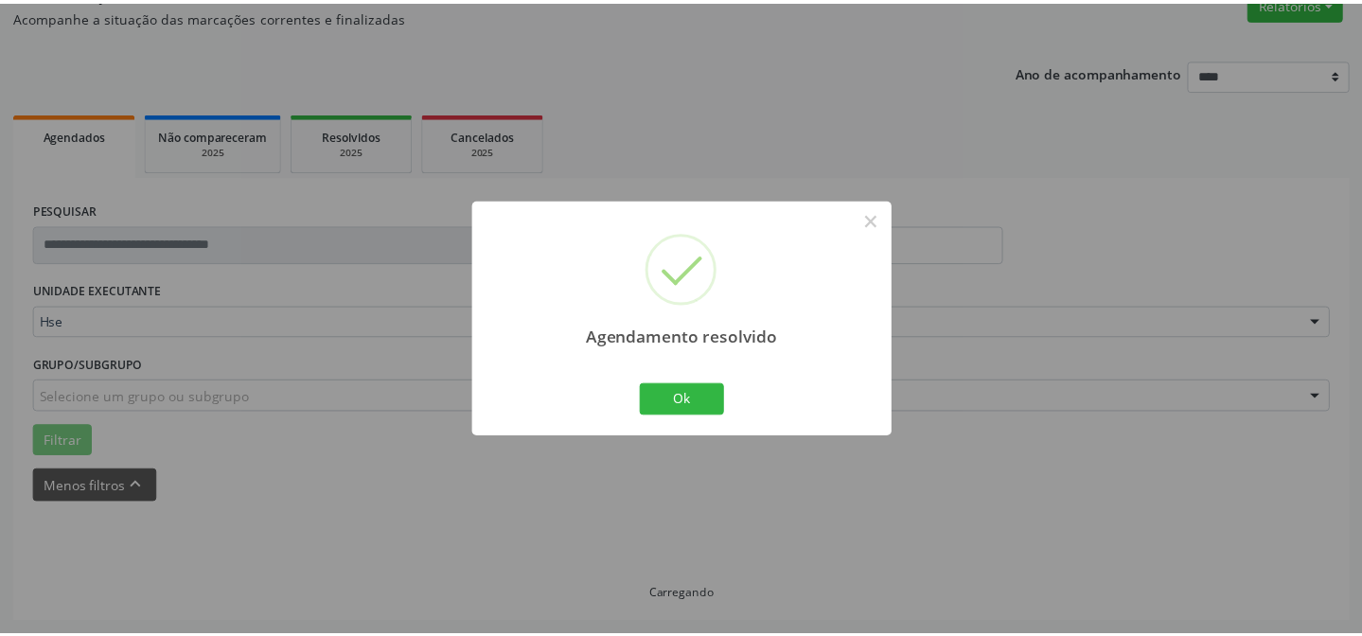
scroll to position [169, 0]
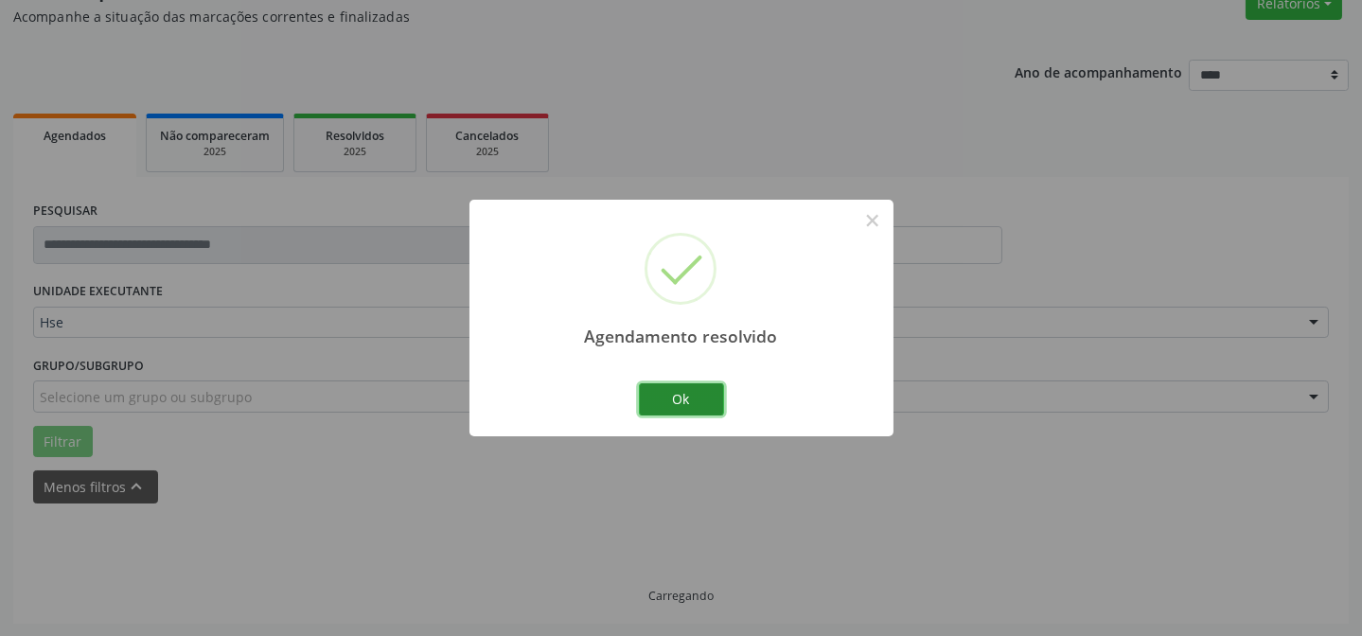
click at [645, 392] on button "Ok" at bounding box center [681, 399] width 85 height 32
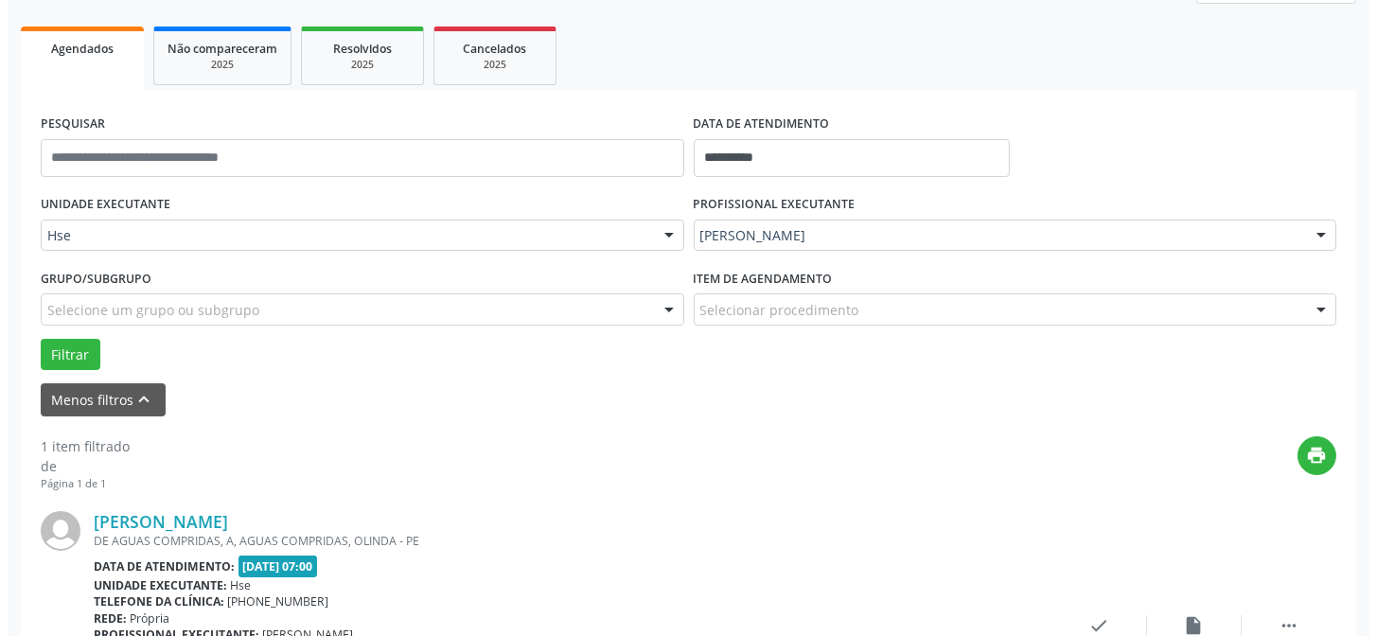
scroll to position [427, 0]
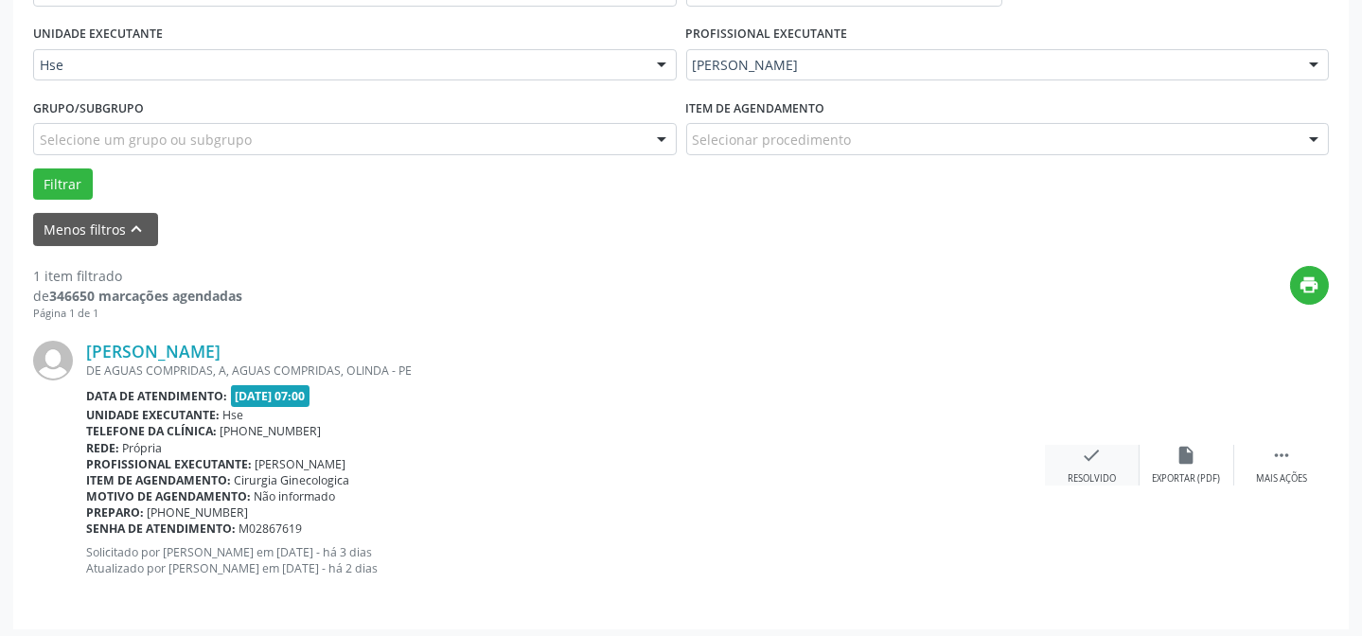
click at [1103, 462] on div "check Resolvido" at bounding box center [1092, 465] width 95 height 41
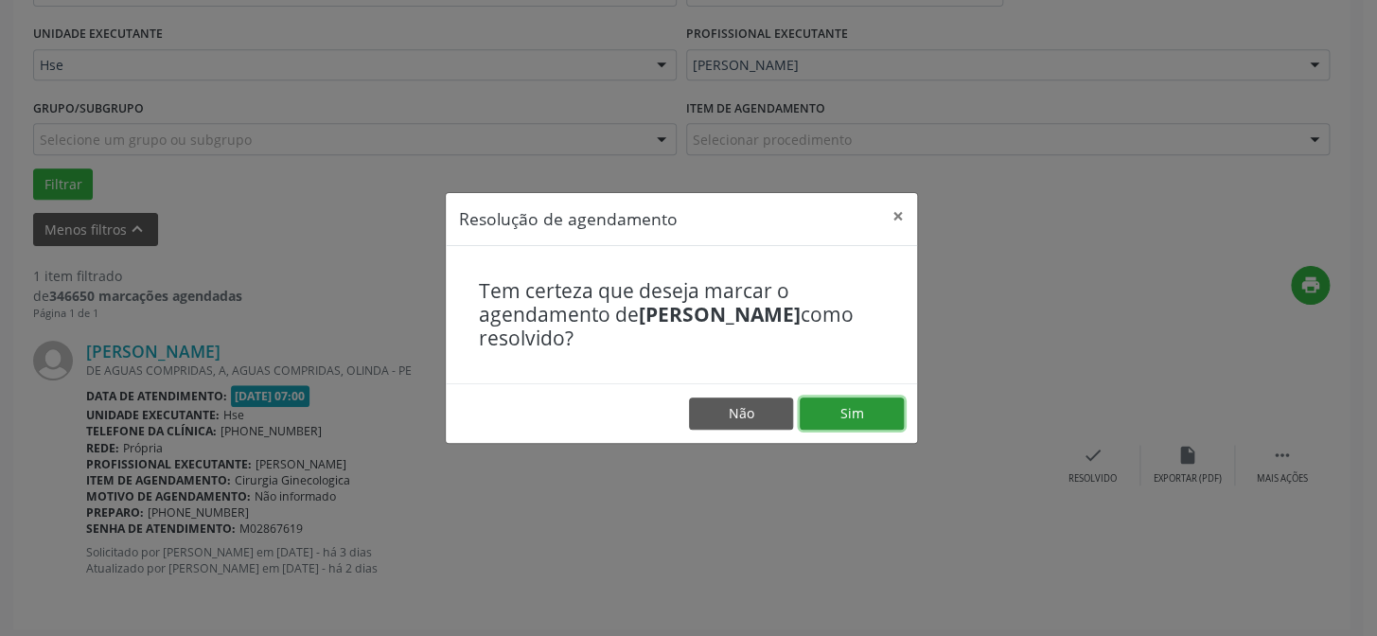
drag, startPoint x: 880, startPoint y: 406, endPoint x: 866, endPoint y: 400, distance: 15.3
click at [882, 404] on button "Sim" at bounding box center [852, 414] width 104 height 32
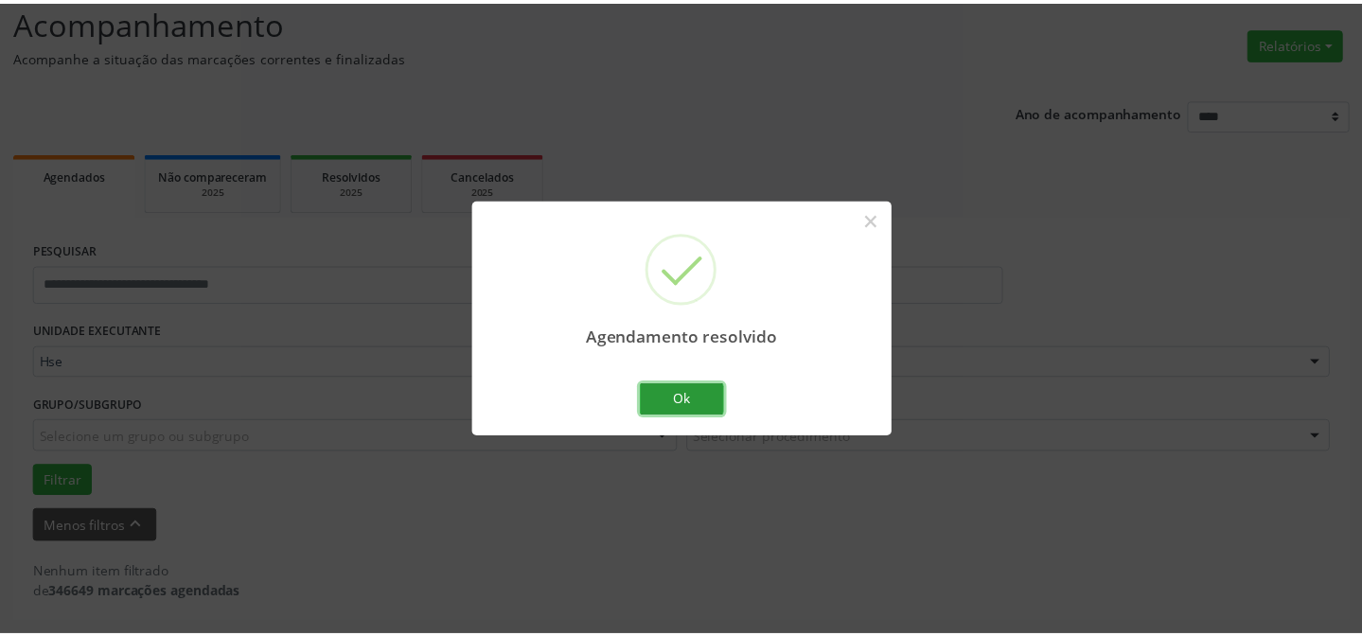
scroll to position [128, 0]
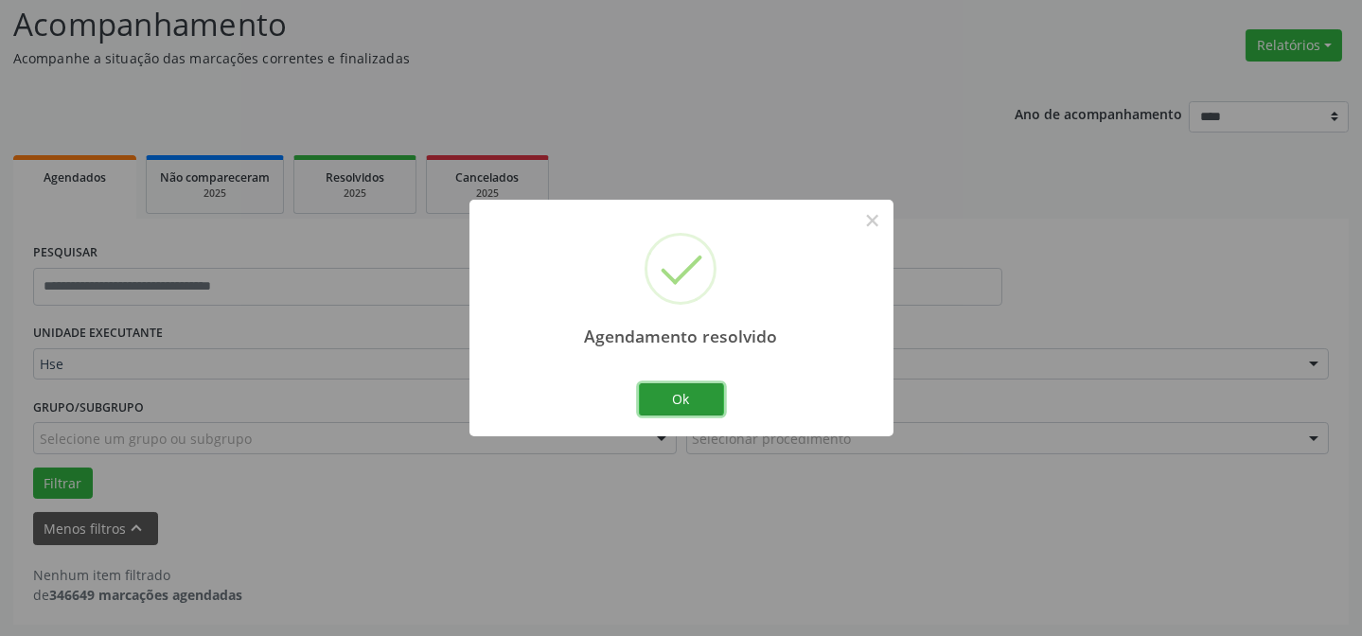
drag, startPoint x: 691, startPoint y: 388, endPoint x: 696, endPoint y: 369, distance: 19.5
click at [693, 376] on div "Agendamento resolvido × Ok Cancel" at bounding box center [682, 318] width 424 height 236
click at [698, 386] on button "Ok" at bounding box center [681, 399] width 85 height 32
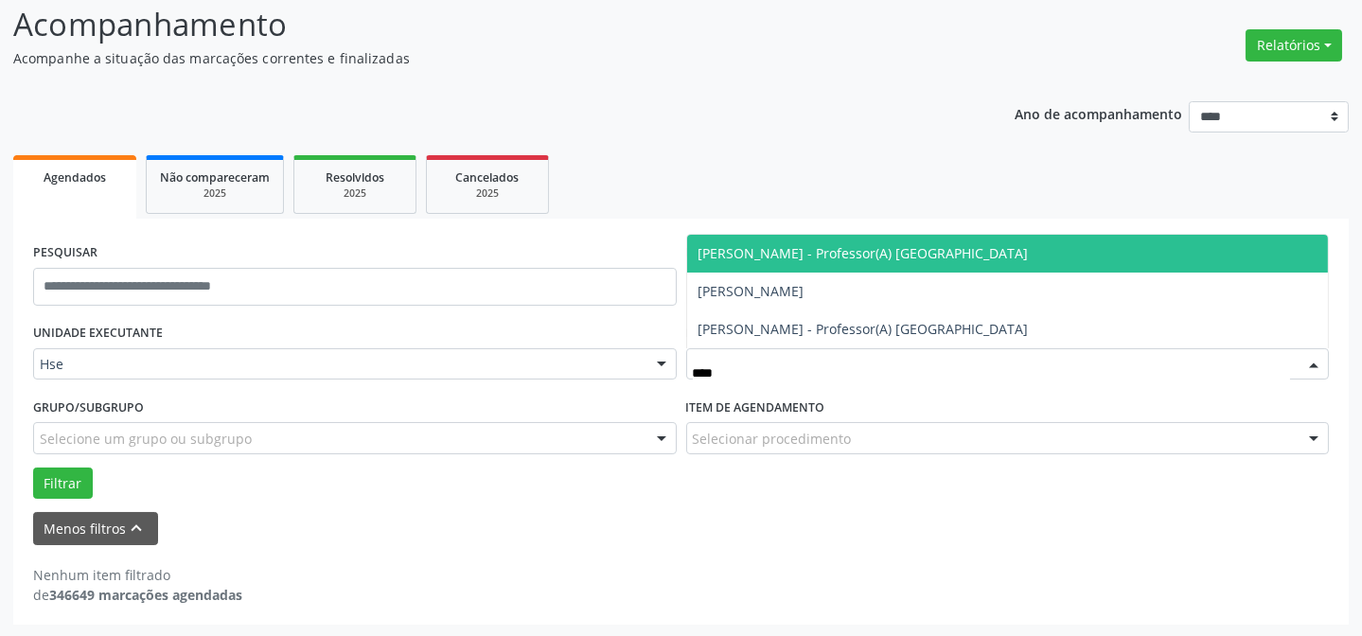
click at [758, 255] on span "[PERSON_NAME] - Professor(A) [GEOGRAPHIC_DATA]" at bounding box center [864, 253] width 330 height 18
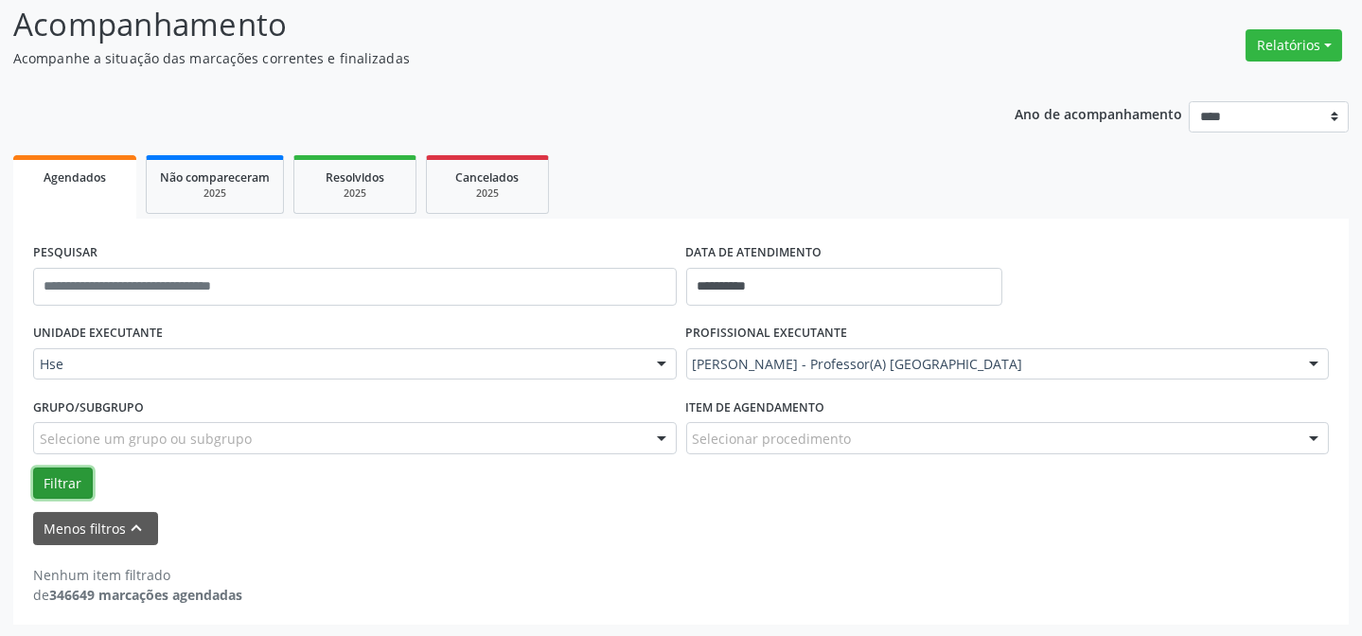
click at [38, 482] on button "Filtrar" at bounding box center [63, 484] width 60 height 32
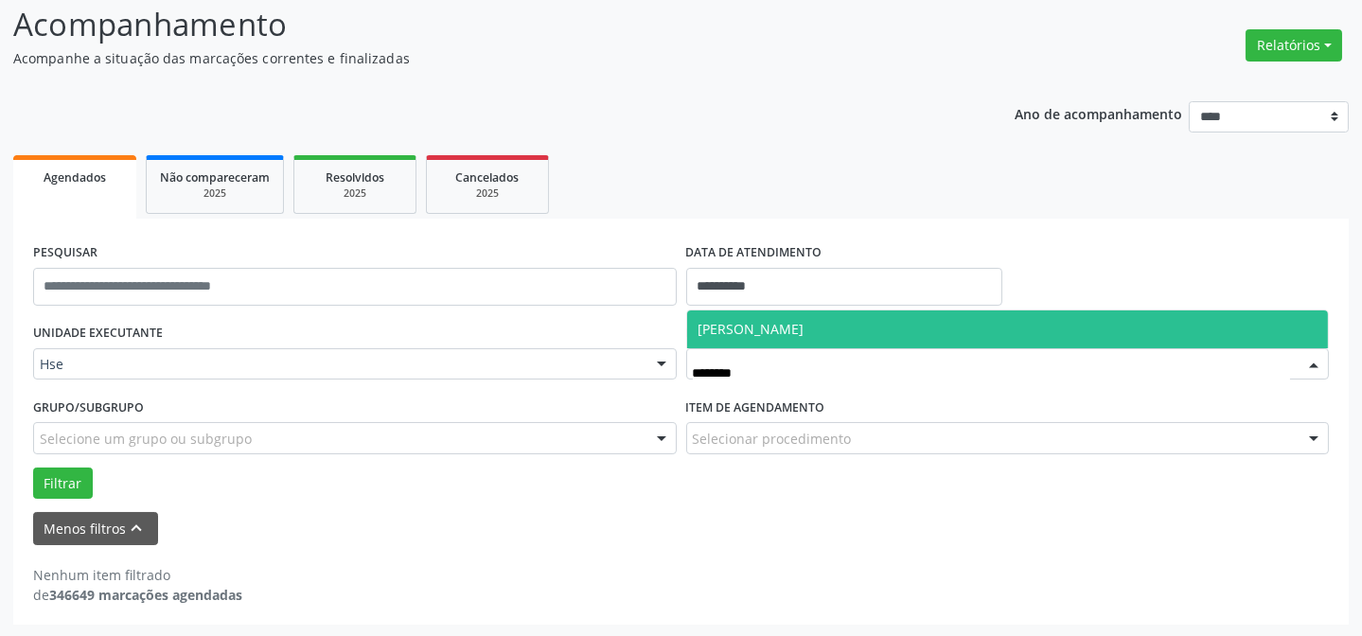
drag, startPoint x: 786, startPoint y: 324, endPoint x: 631, endPoint y: 323, distance: 155.3
click at [783, 323] on span "[PERSON_NAME]" at bounding box center [752, 329] width 106 height 18
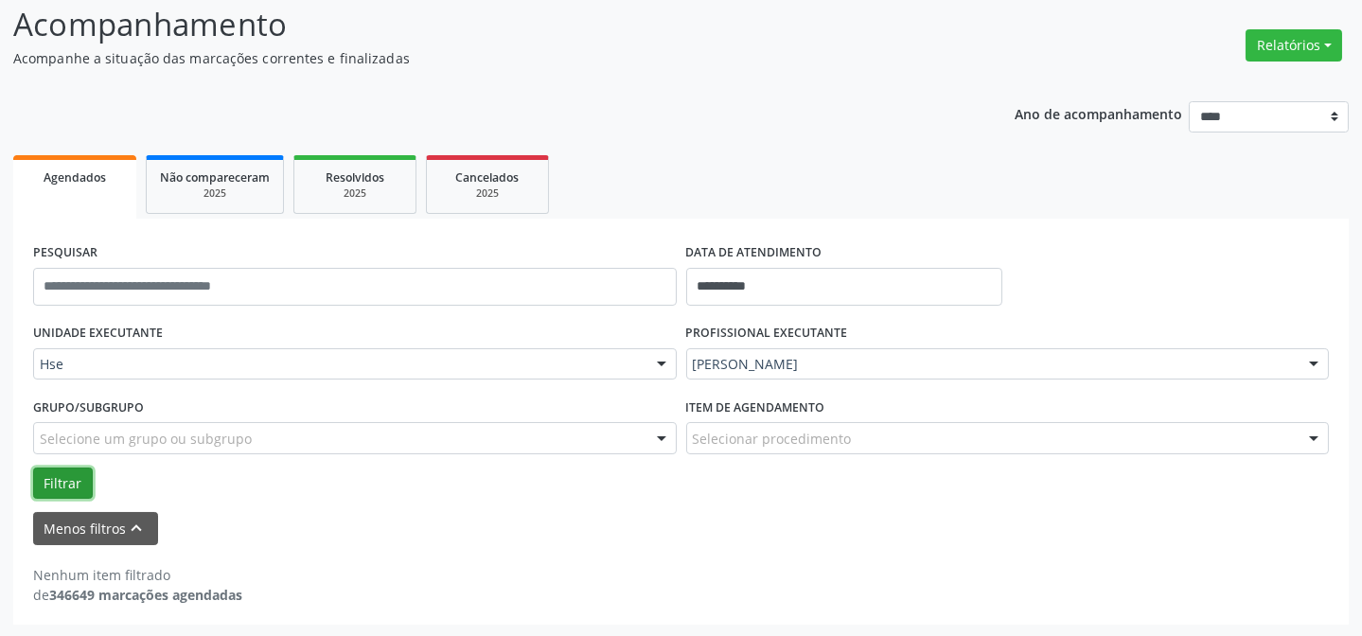
click at [45, 470] on button "Filtrar" at bounding box center [63, 484] width 60 height 32
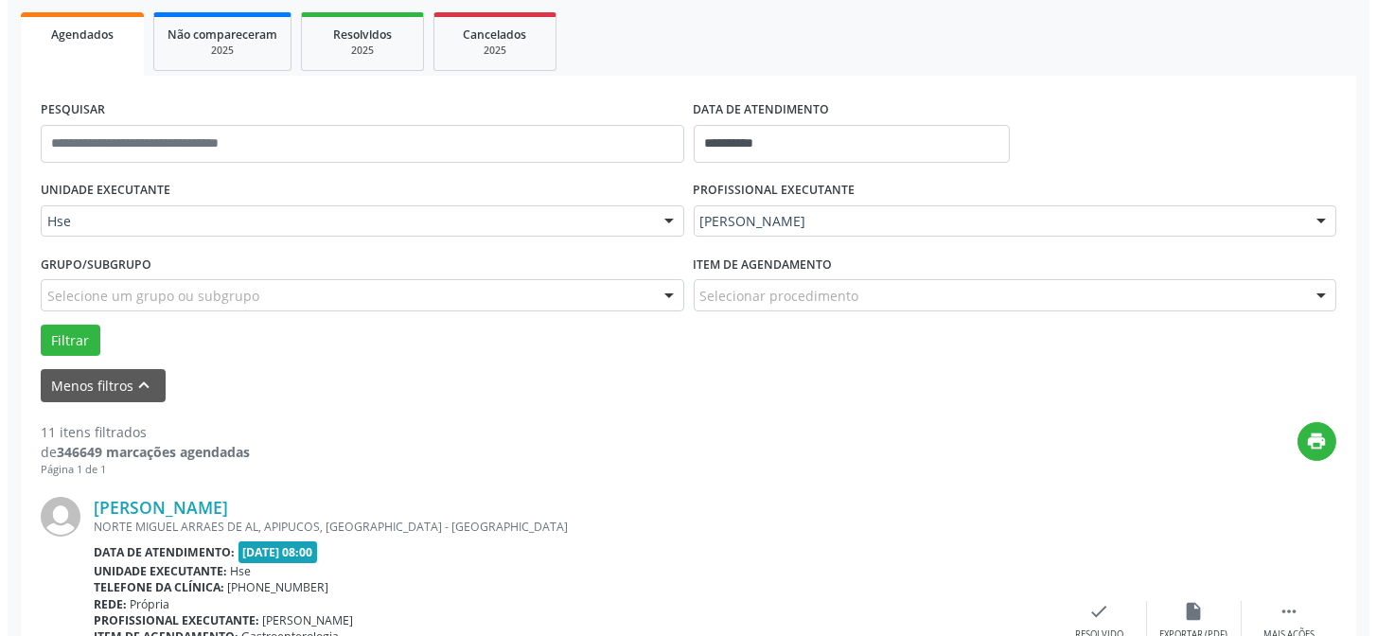
scroll to position [386, 0]
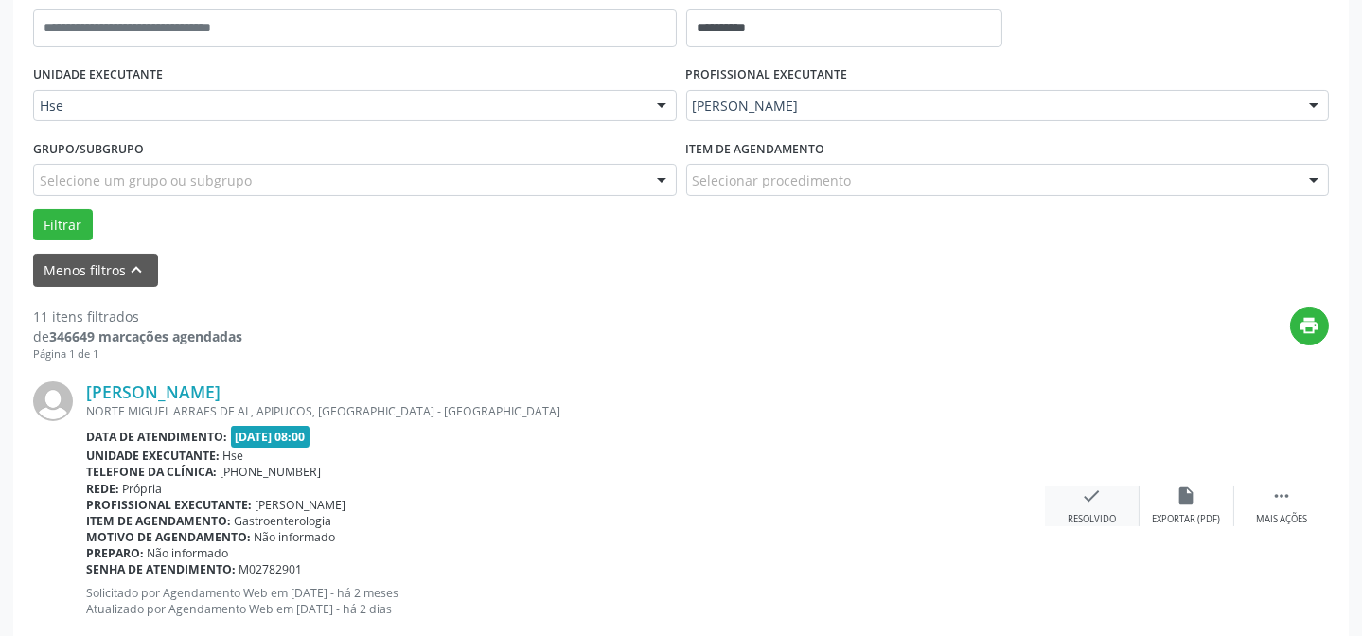
click at [1086, 498] on icon "check" at bounding box center [1092, 496] width 21 height 21
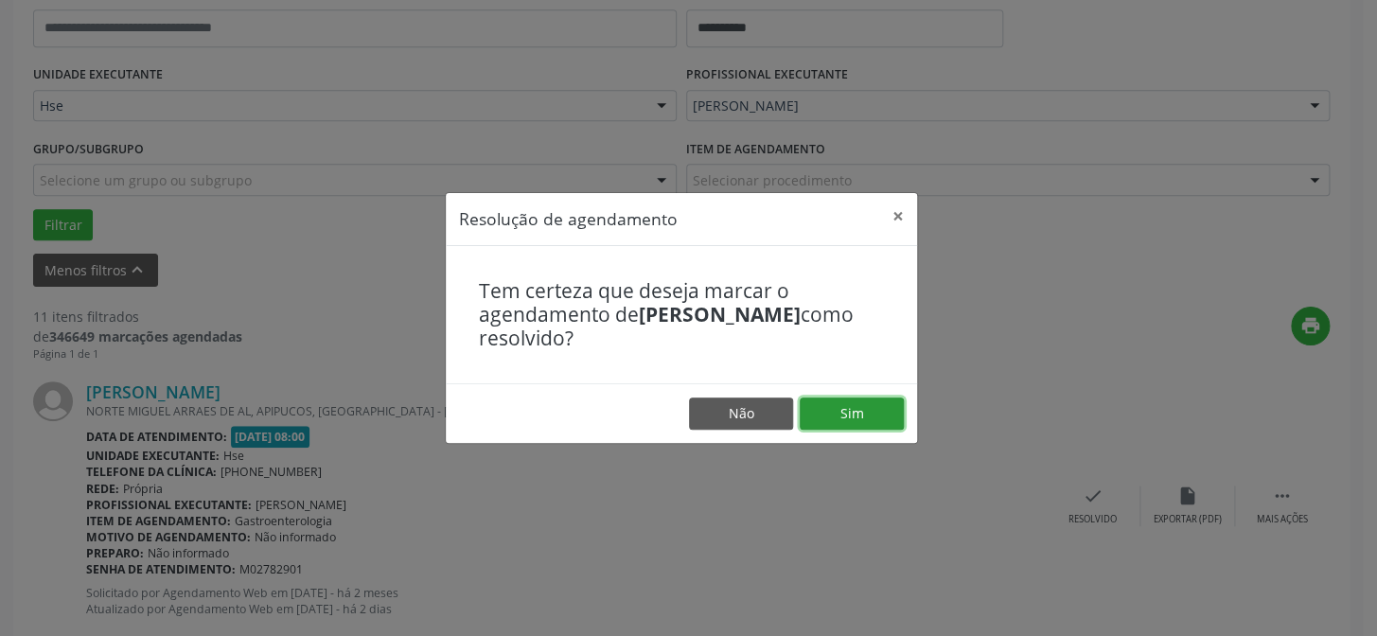
click at [861, 402] on button "Sim" at bounding box center [852, 414] width 104 height 32
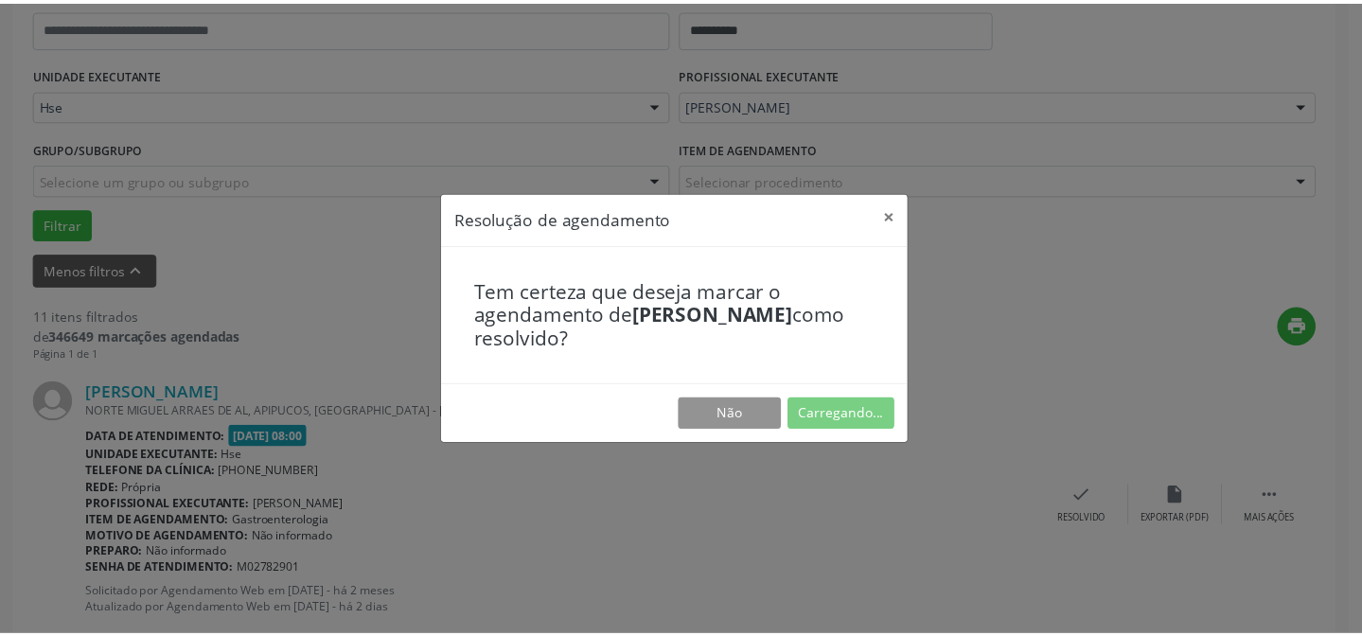
scroll to position [169, 0]
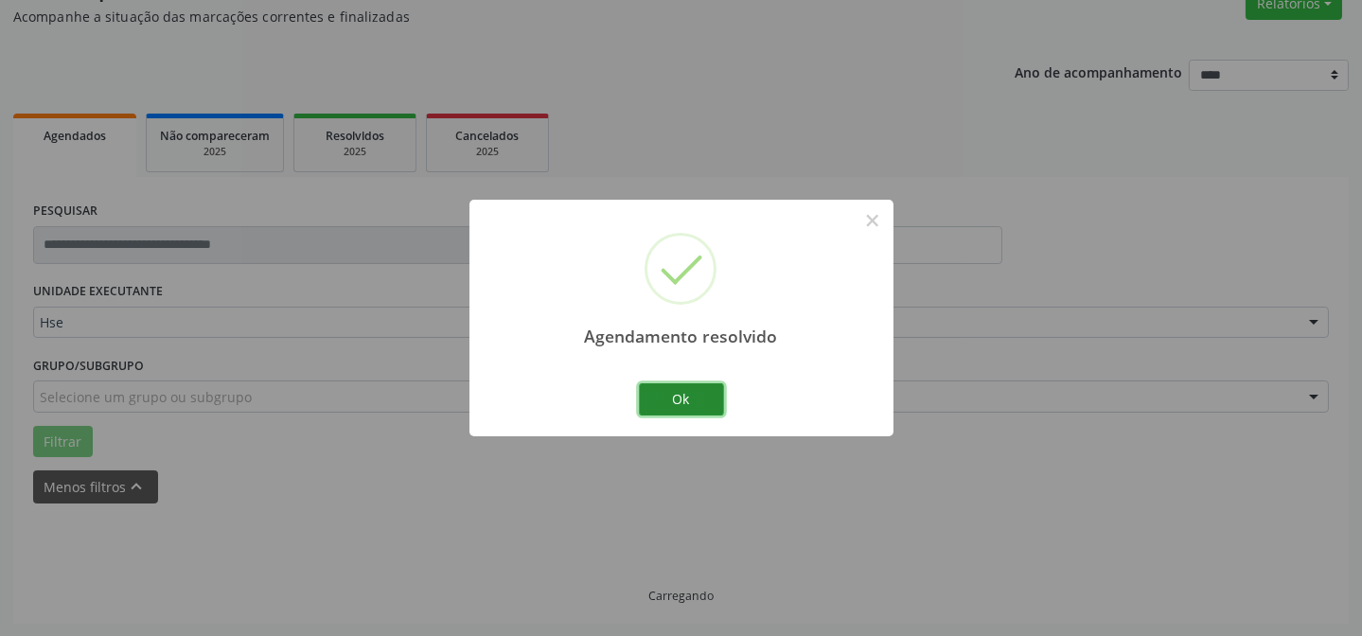
click at [691, 398] on button "Ok" at bounding box center [681, 399] width 85 height 32
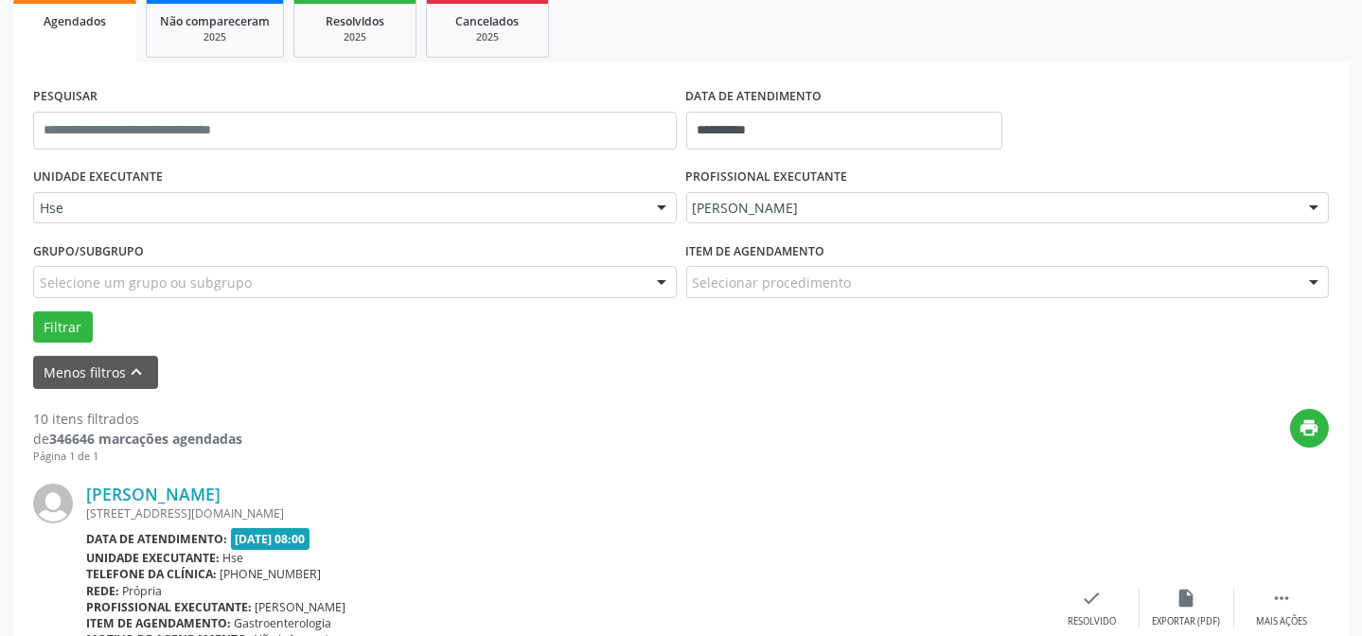
scroll to position [427, 0]
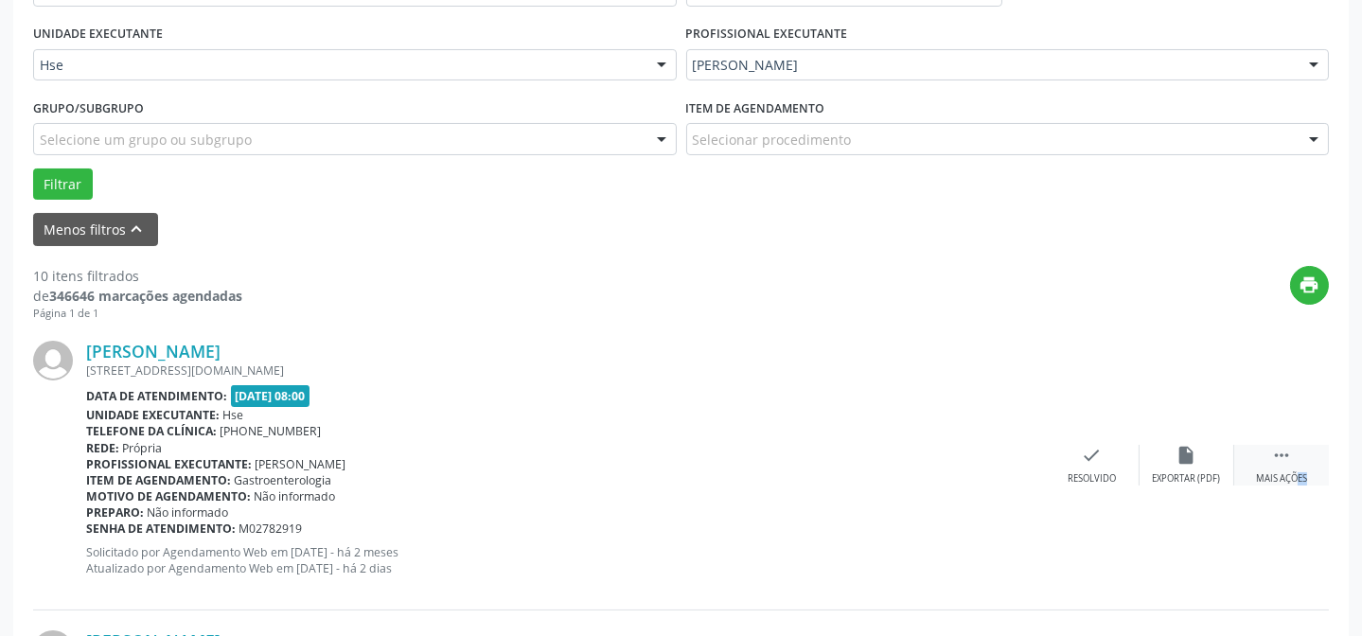
drag, startPoint x: 1278, startPoint y: 471, endPoint x: 1266, endPoint y: 468, distance: 12.6
click at [1269, 469] on div " Mais ações" at bounding box center [1282, 465] width 95 height 41
click at [1186, 464] on div "alarm_off Não compareceu" at bounding box center [1187, 465] width 95 height 41
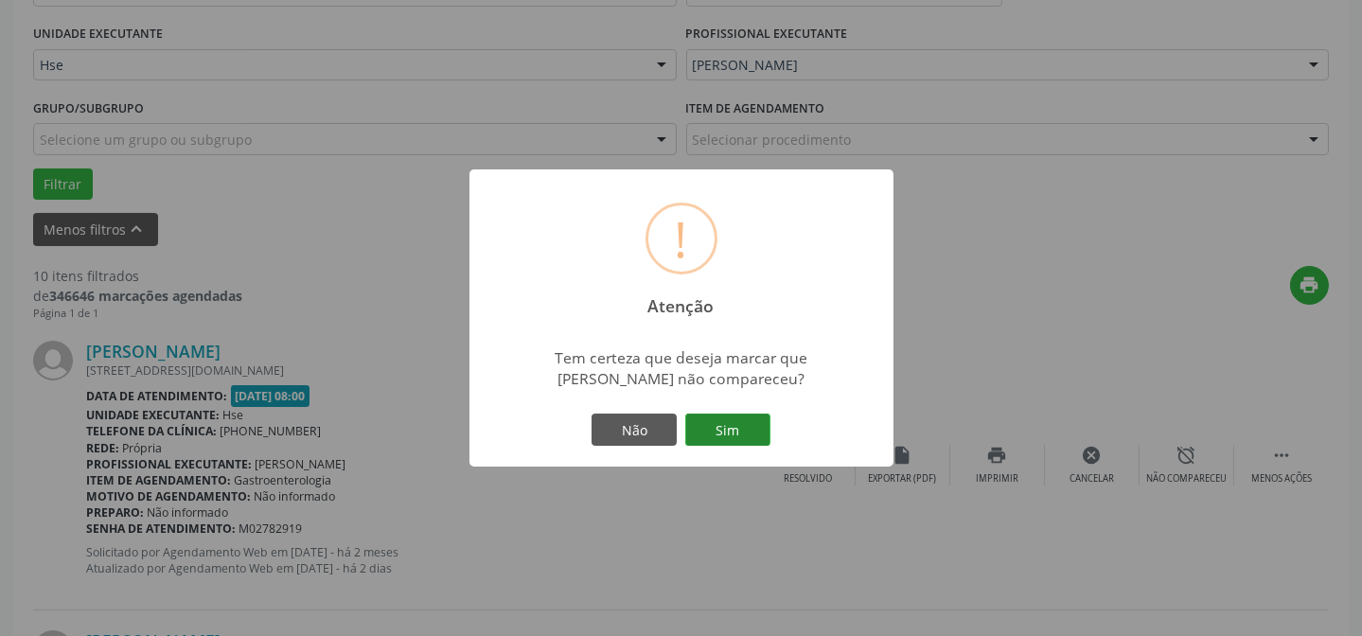
click at [754, 432] on button "Sim" at bounding box center [727, 430] width 85 height 32
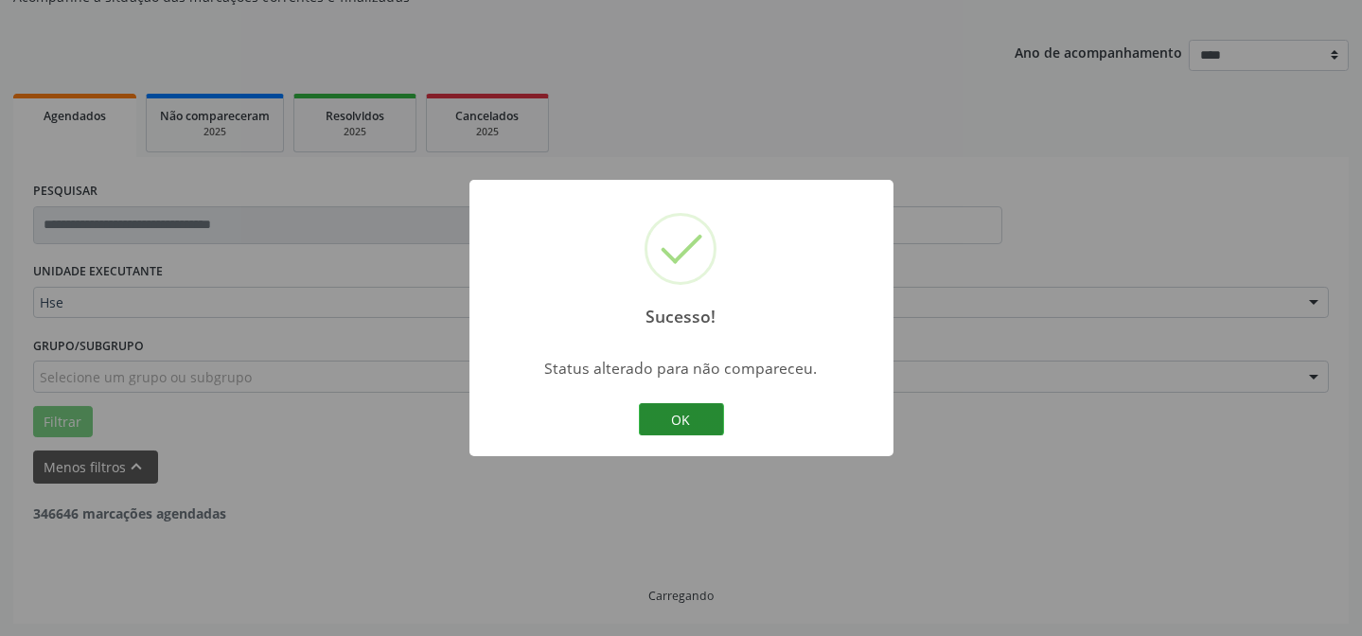
drag, startPoint x: 693, startPoint y: 424, endPoint x: 649, endPoint y: 429, distance: 43.8
click at [689, 427] on button "OK" at bounding box center [681, 419] width 85 height 32
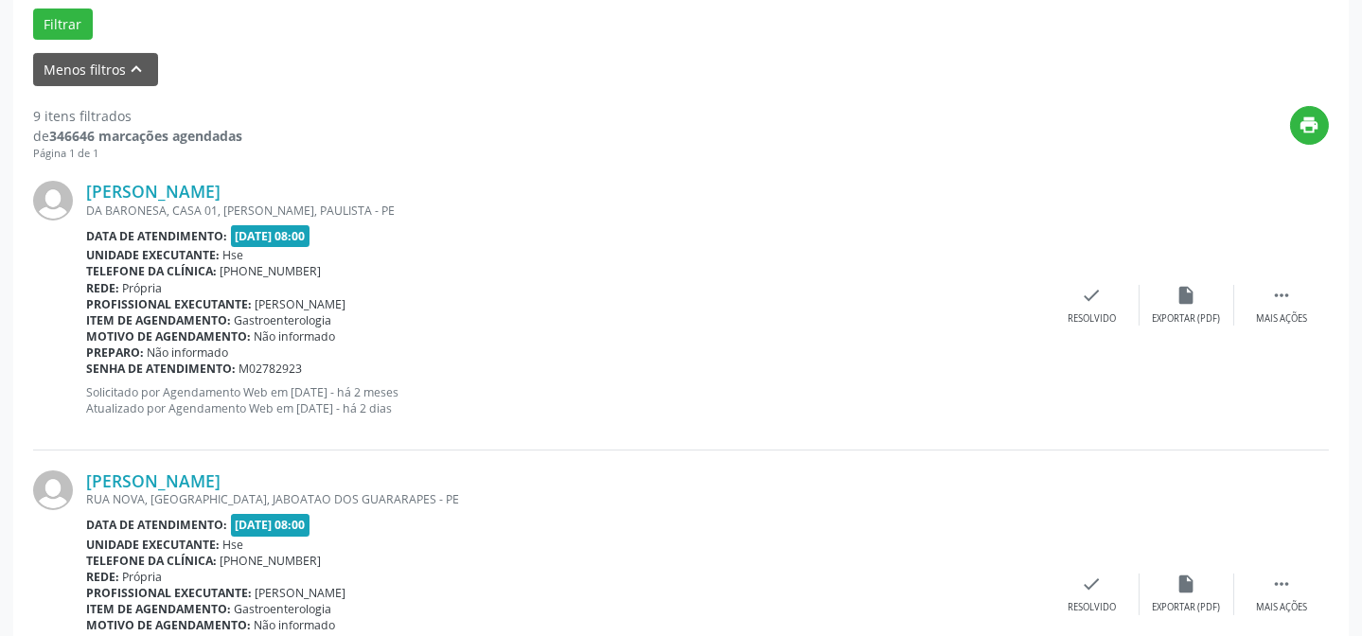
scroll to position [599, 0]
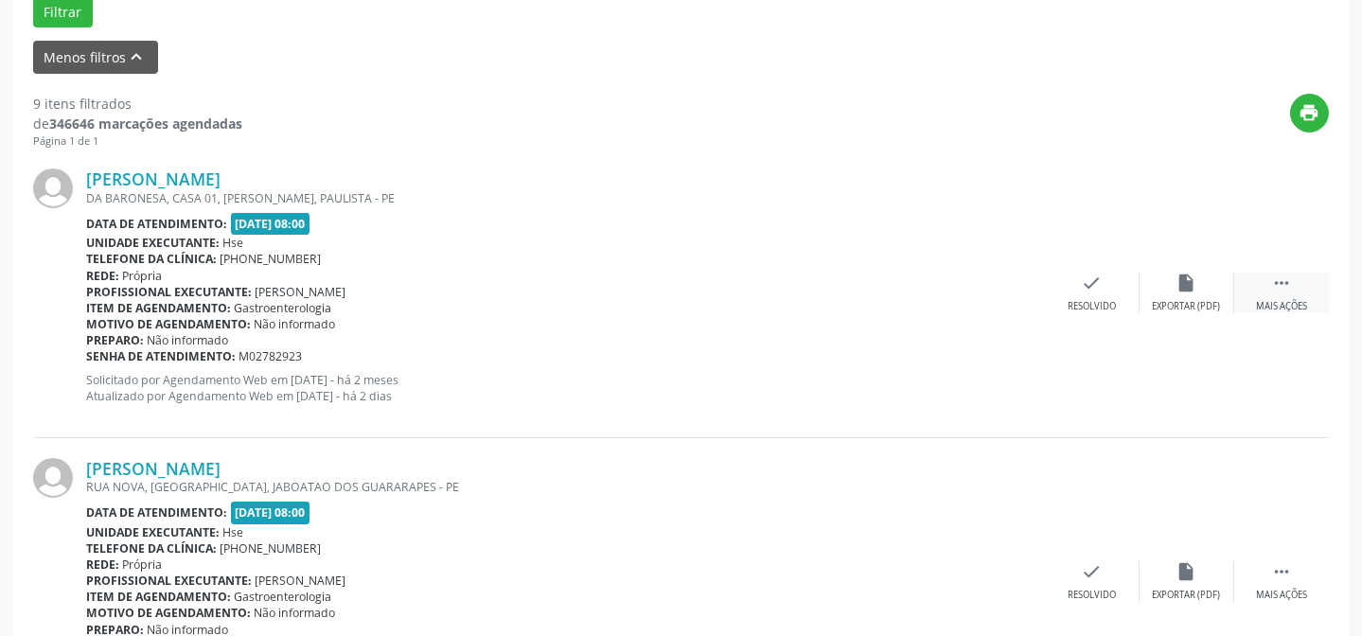
drag, startPoint x: 1260, startPoint y: 287, endPoint x: 1248, endPoint y: 287, distance: 12.3
click at [1261, 286] on div " Mais ações" at bounding box center [1282, 293] width 95 height 41
click at [1192, 306] on div "Não compareceu" at bounding box center [1186, 306] width 80 height 13
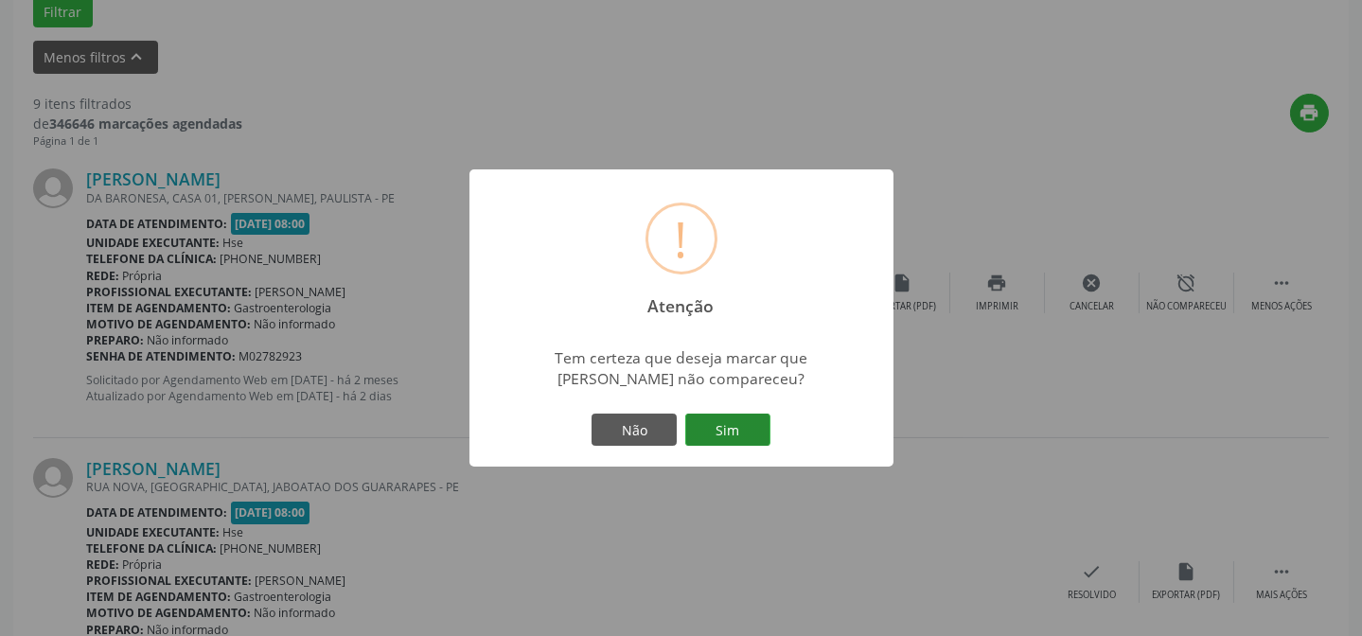
click at [752, 431] on button "Sim" at bounding box center [727, 430] width 85 height 32
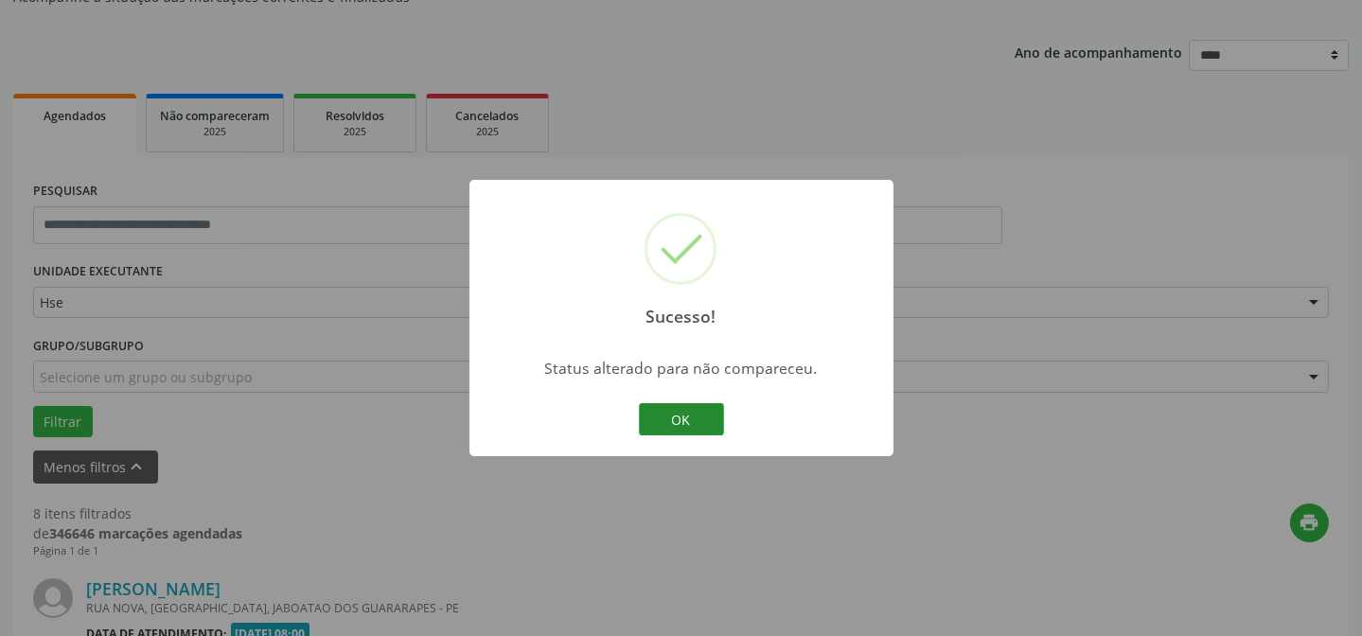
click at [701, 425] on button "OK" at bounding box center [681, 419] width 85 height 32
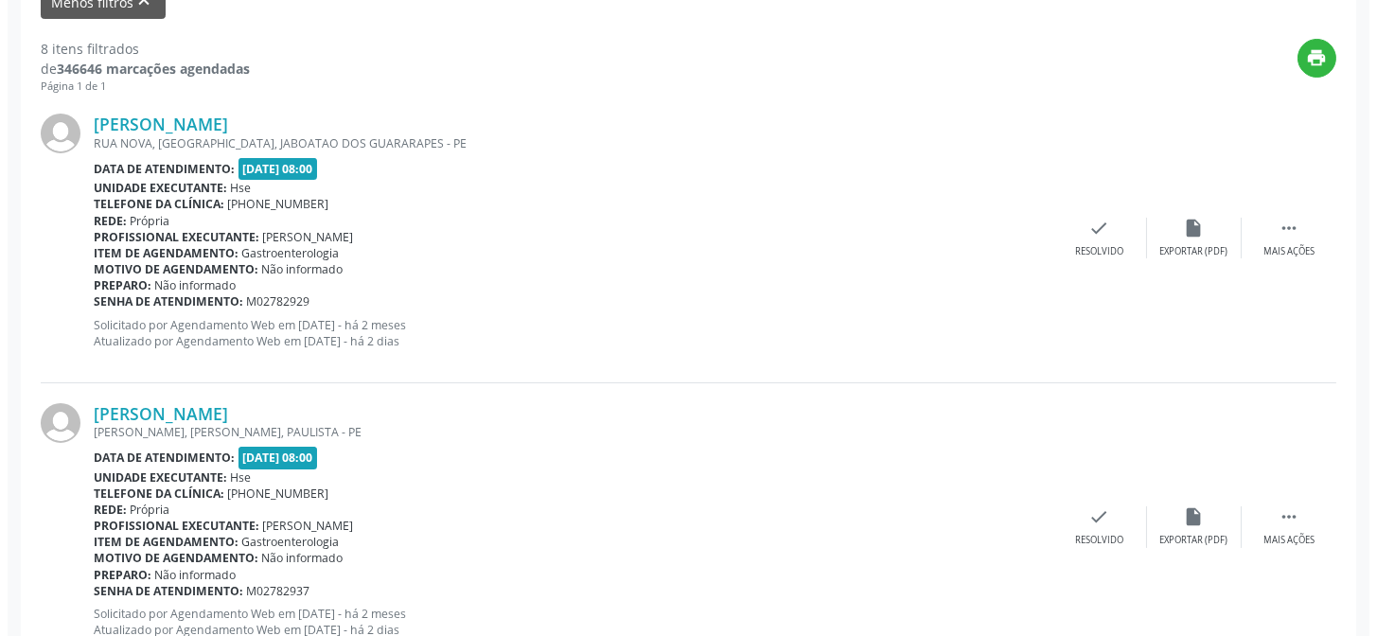
scroll to position [685, 0]
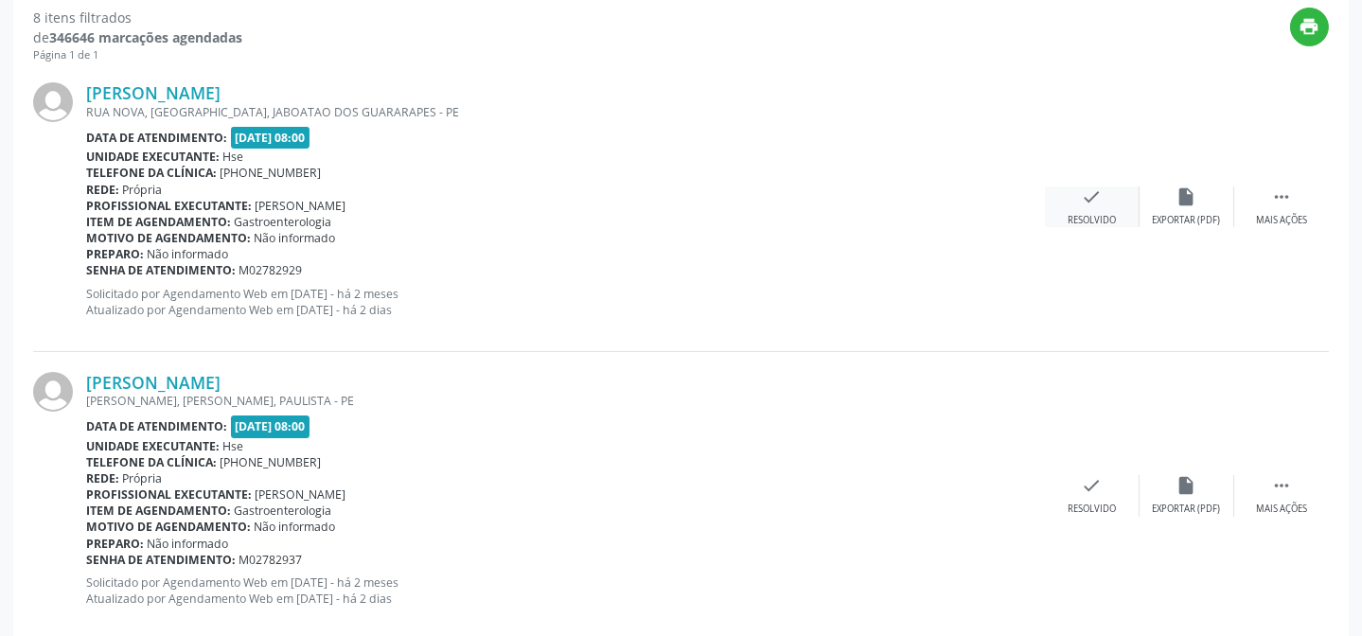
click at [1098, 216] on div "Resolvido" at bounding box center [1092, 220] width 48 height 13
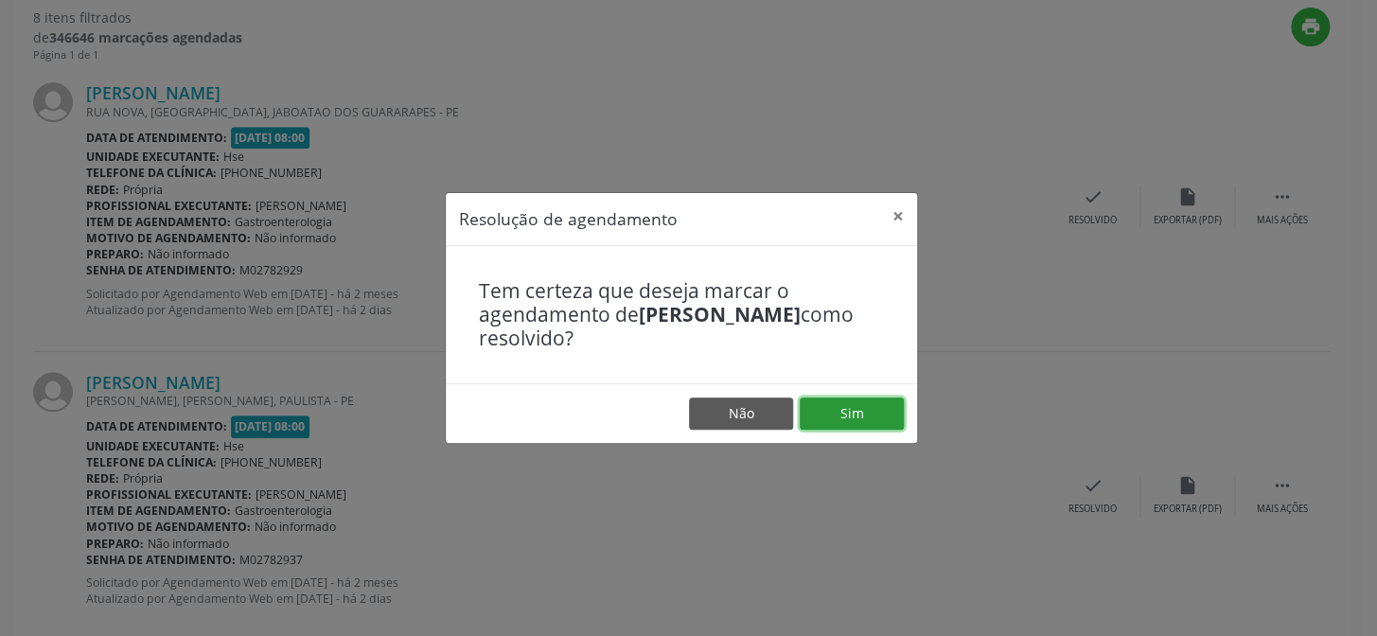
click at [881, 406] on button "Sim" at bounding box center [852, 414] width 104 height 32
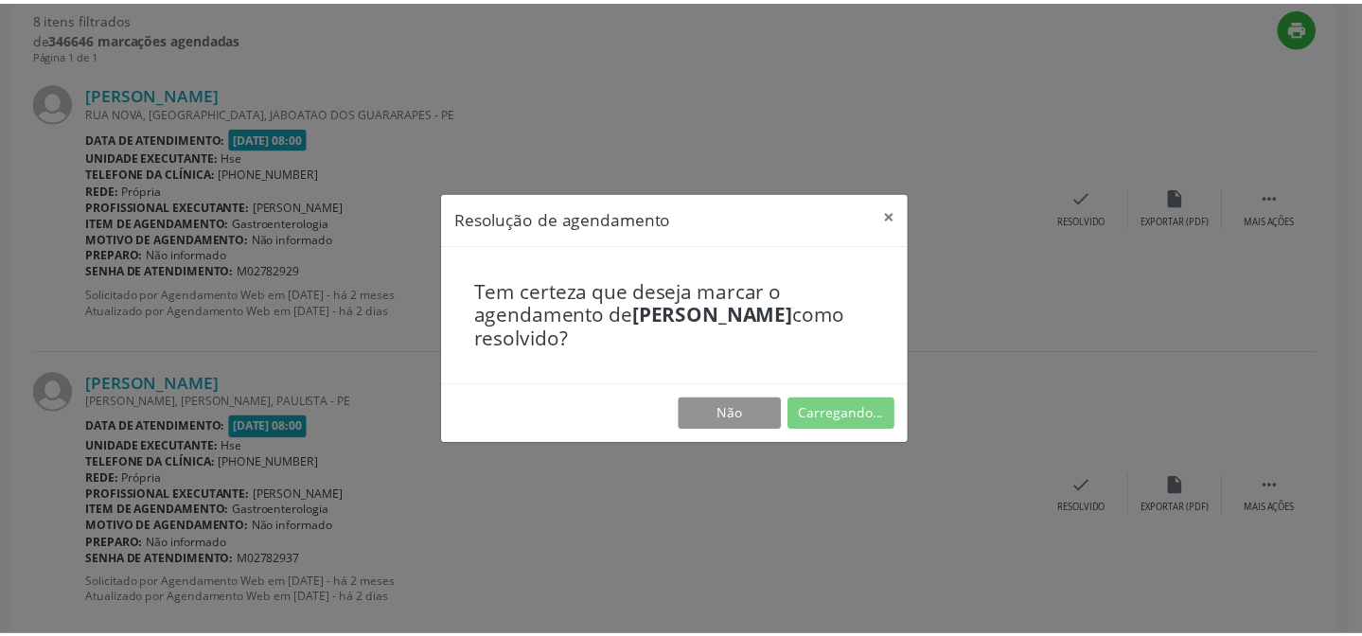
scroll to position [169, 0]
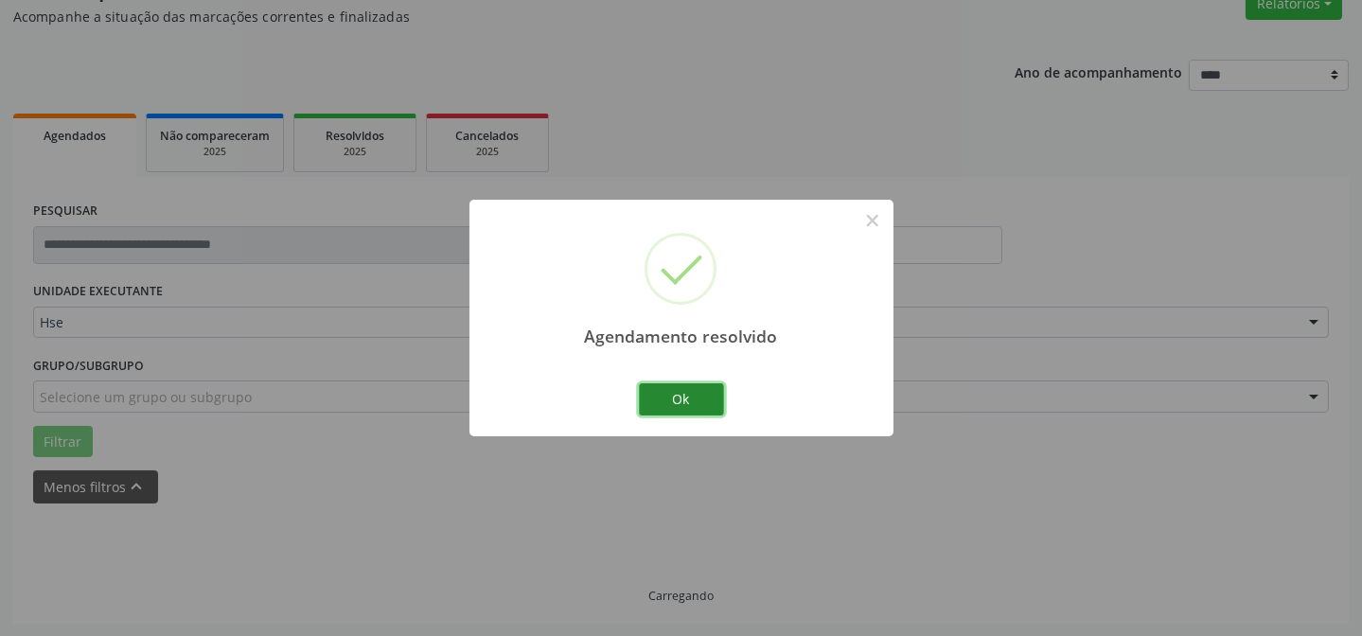
click at [707, 400] on button "Ok" at bounding box center [681, 399] width 85 height 32
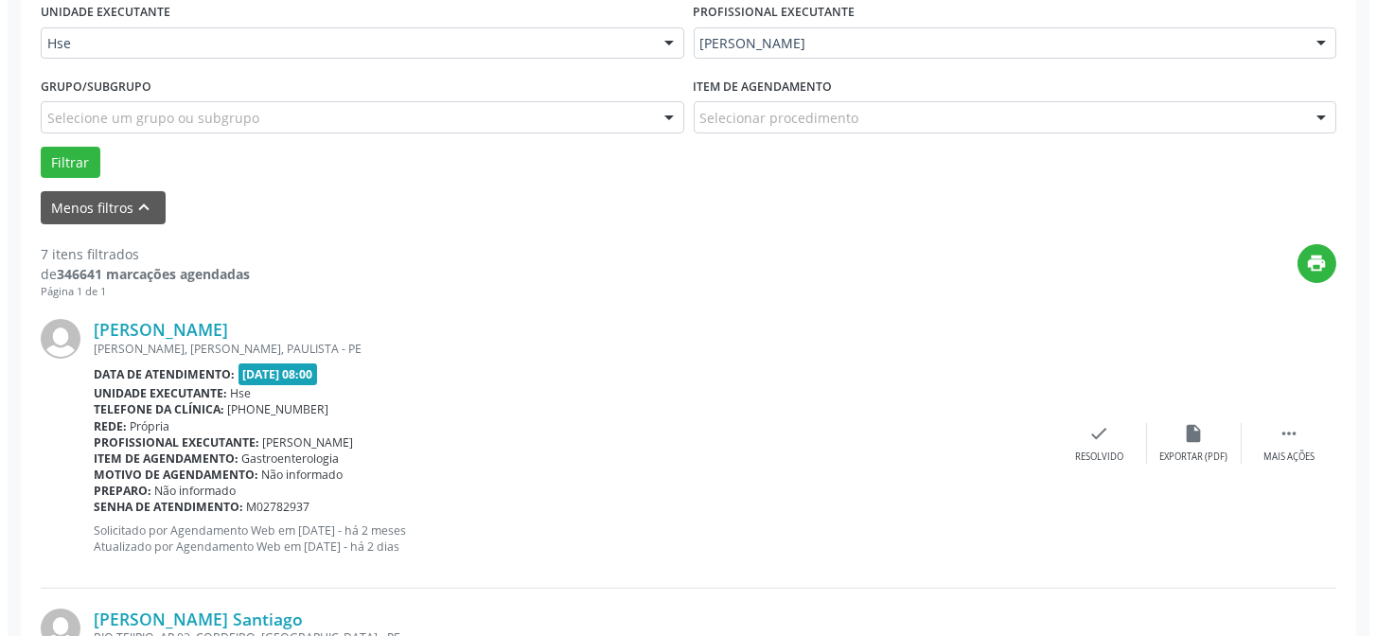
scroll to position [619, 0]
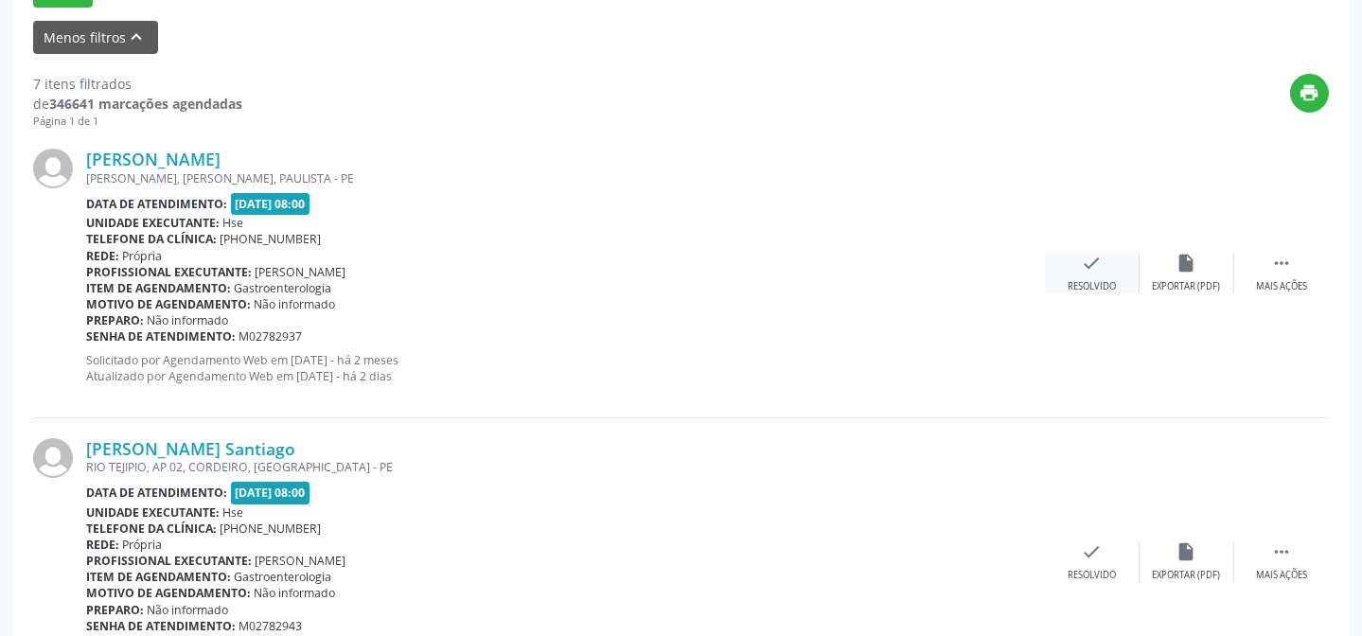
click at [1096, 285] on div "Resolvido" at bounding box center [1092, 286] width 48 height 13
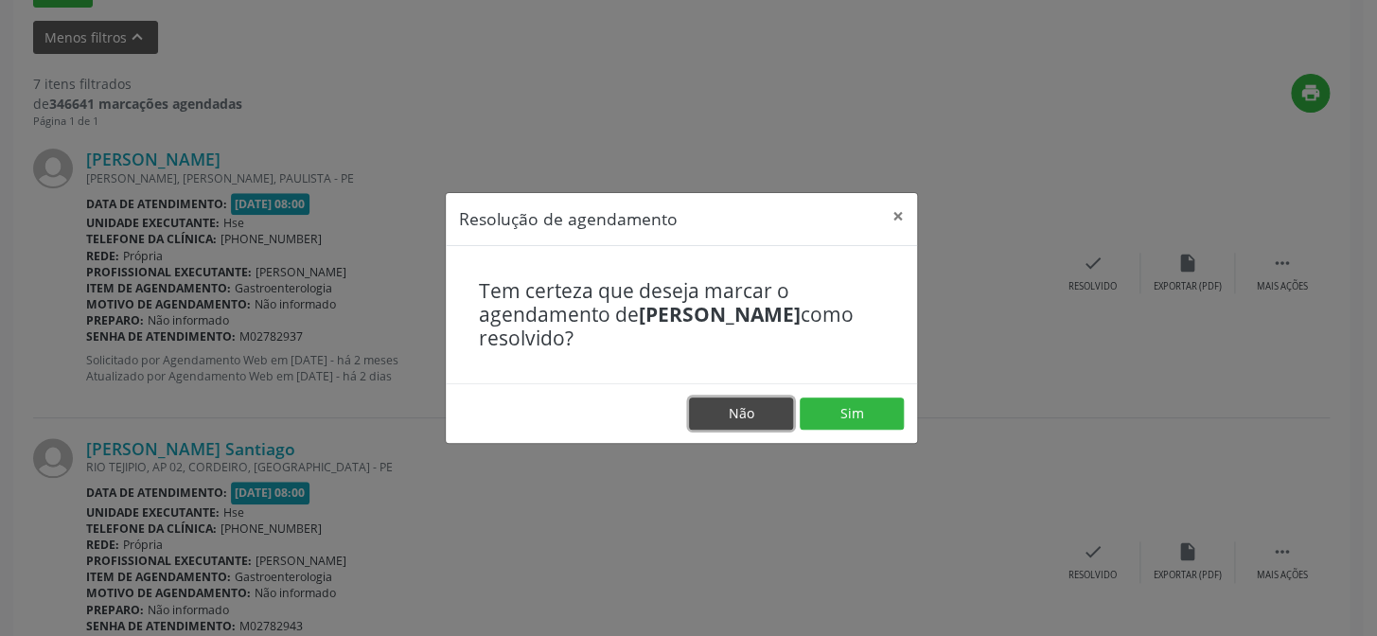
click at [743, 418] on button "Não" at bounding box center [741, 414] width 104 height 32
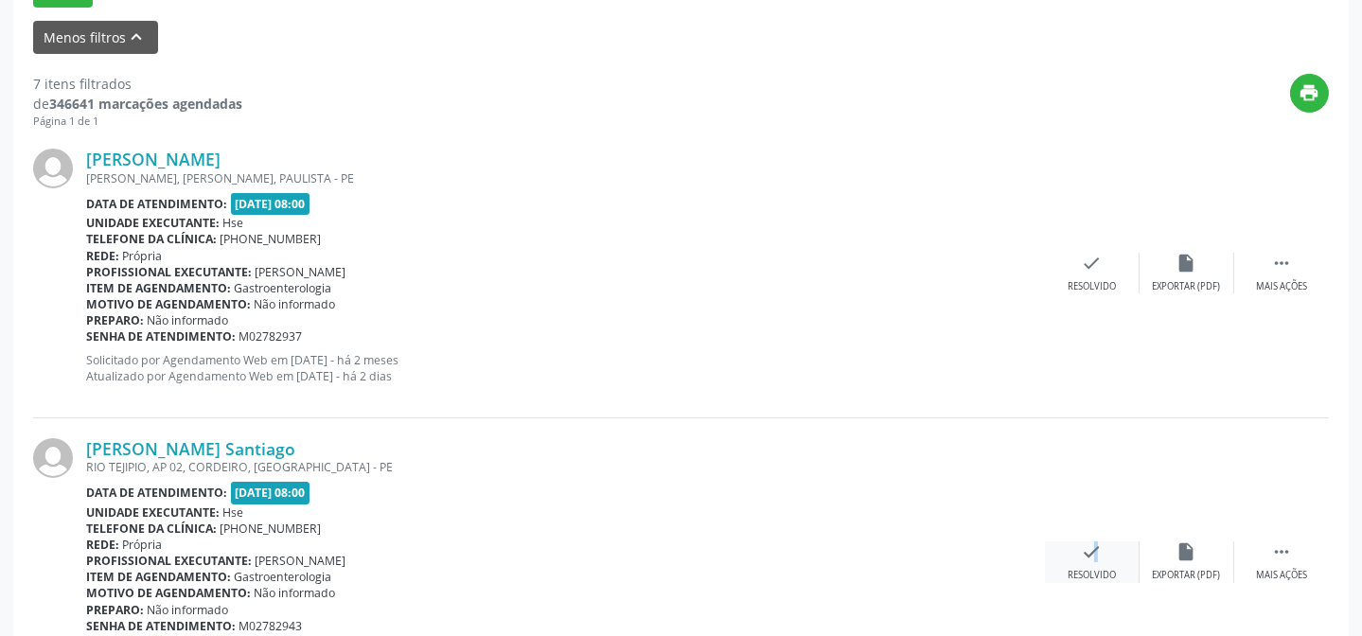
click at [1084, 562] on div "check Resolvido" at bounding box center [1092, 562] width 95 height 41
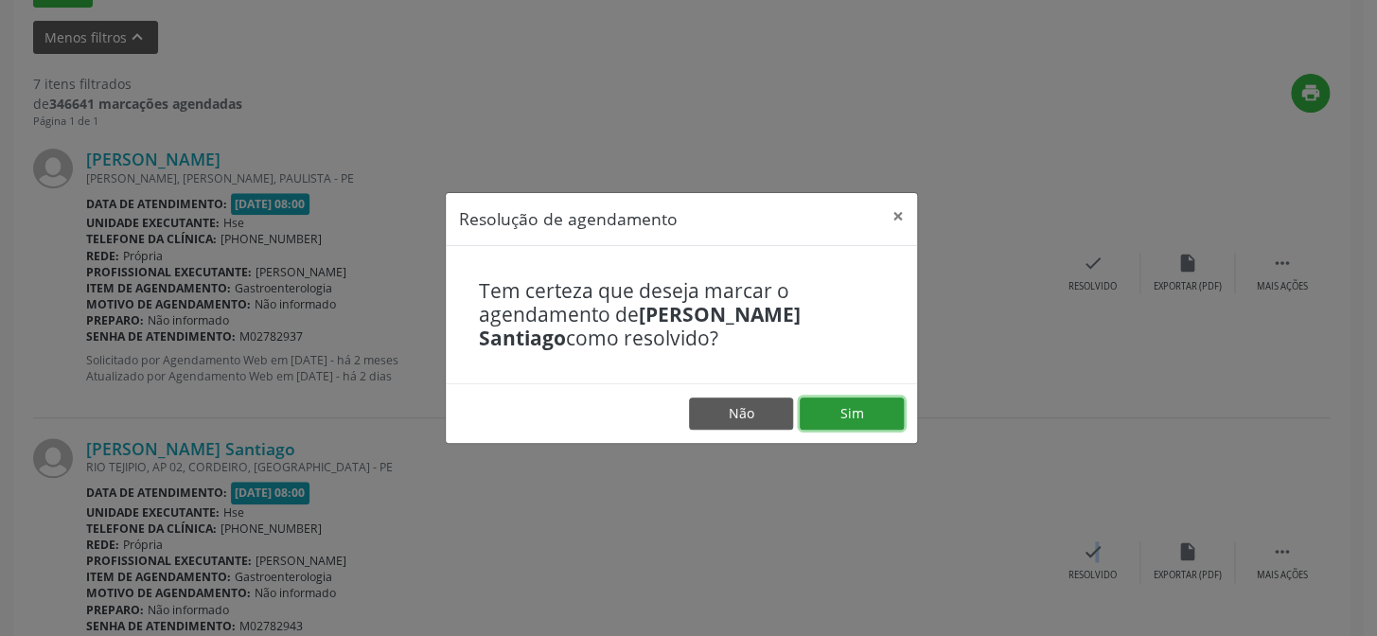
drag, startPoint x: 894, startPoint y: 401, endPoint x: 1008, endPoint y: 425, distance: 117.0
click at [894, 402] on button "Sim" at bounding box center [852, 414] width 104 height 32
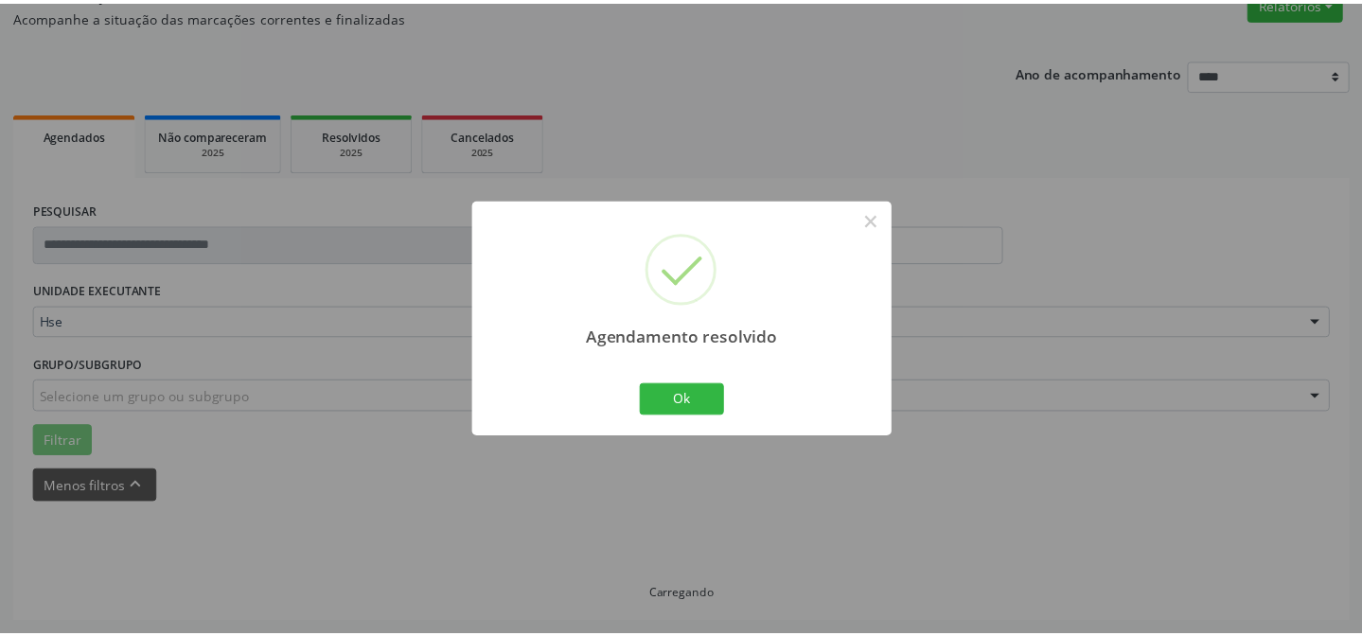
scroll to position [169, 0]
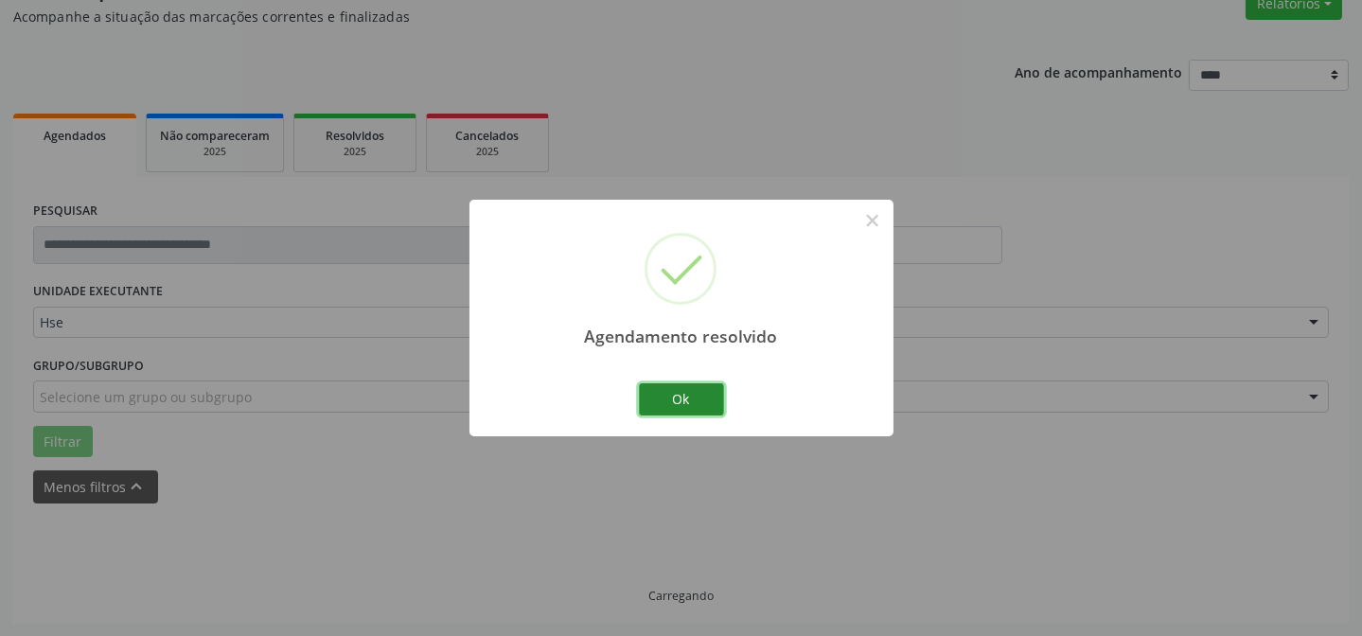
click at [700, 398] on button "Ok" at bounding box center [681, 399] width 85 height 32
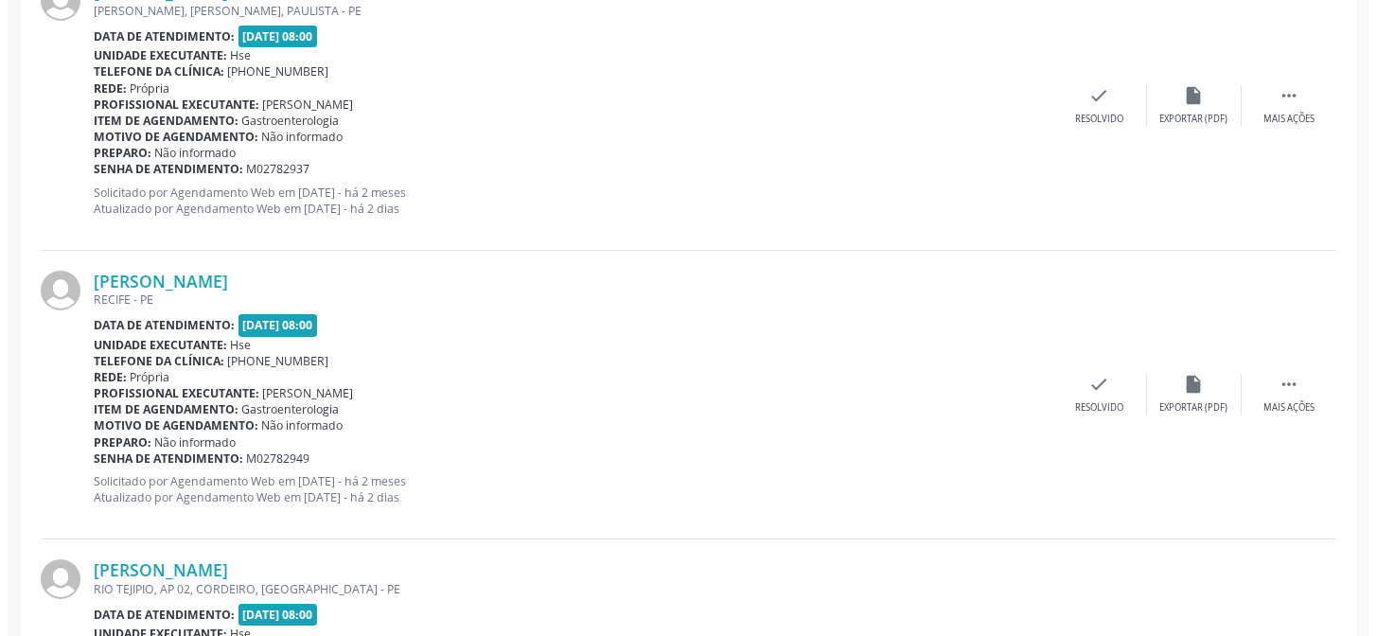
scroll to position [791, 0]
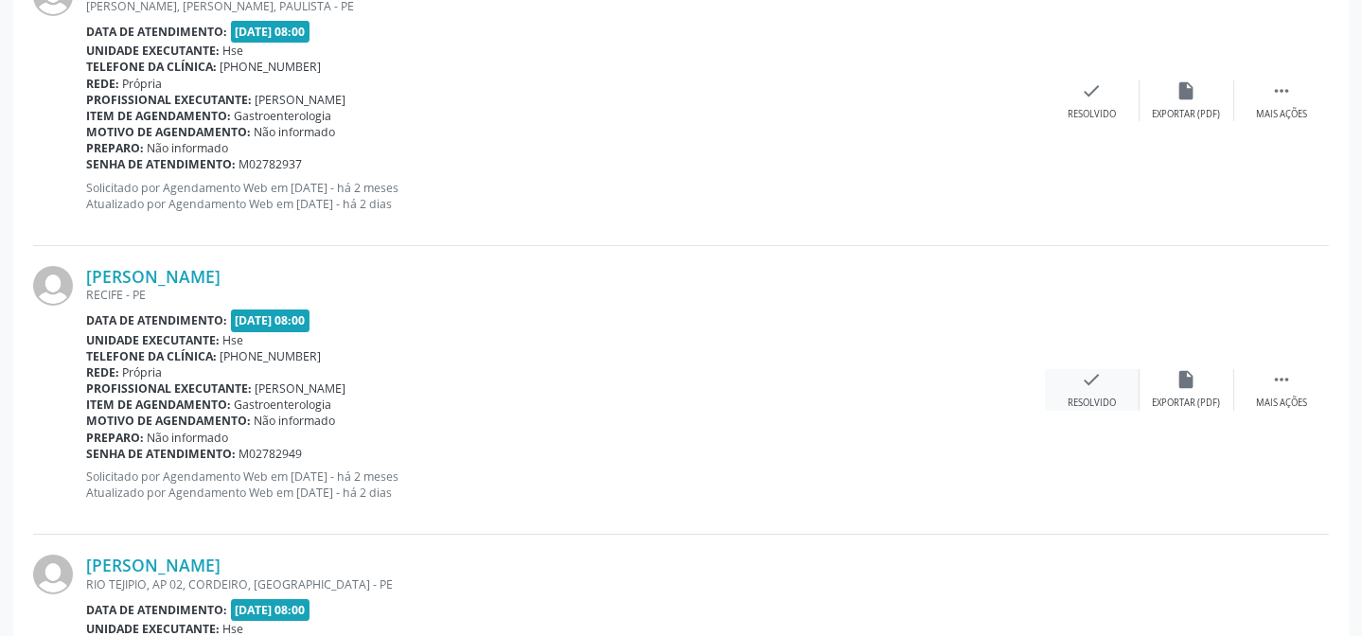
click at [1099, 393] on div "check Resolvido" at bounding box center [1092, 389] width 95 height 41
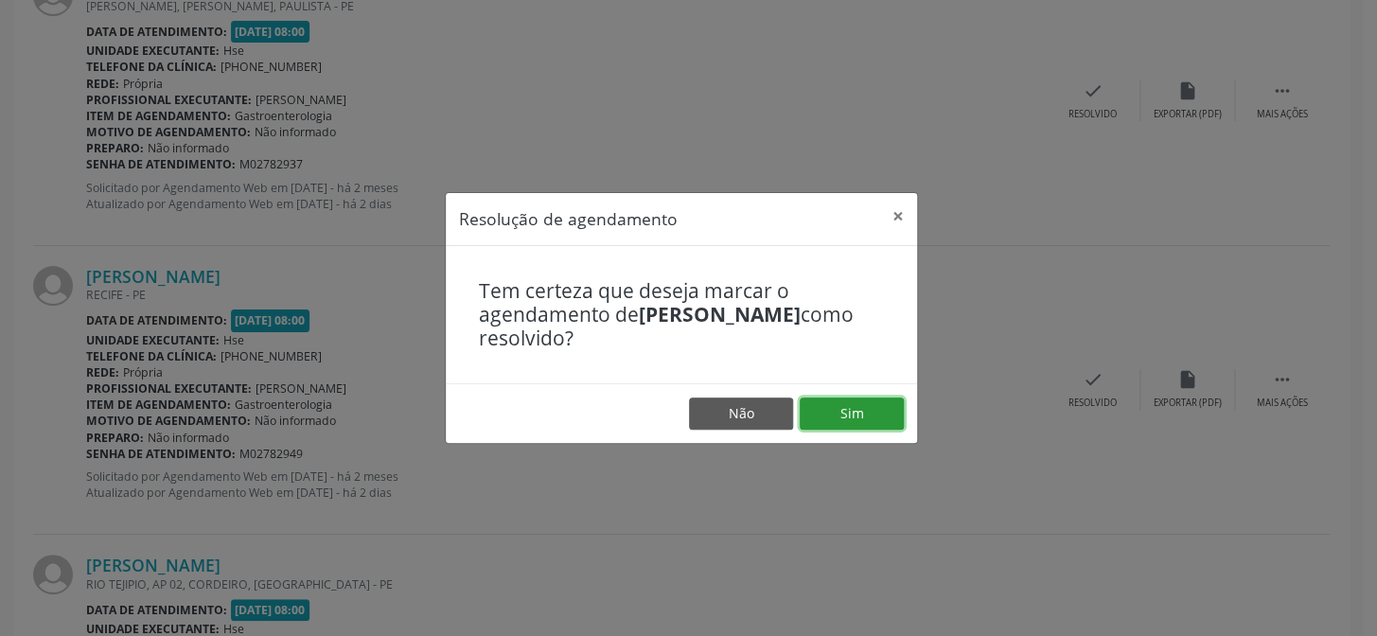
click at [899, 411] on button "Sim" at bounding box center [852, 414] width 104 height 32
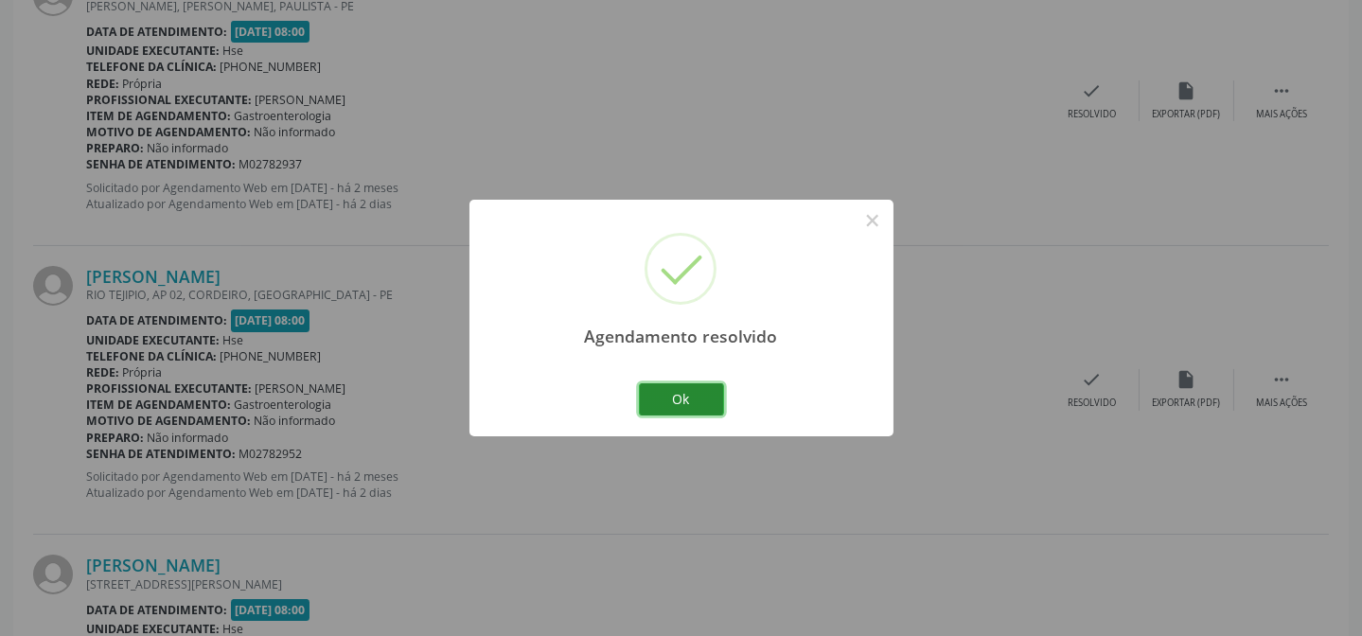
click at [710, 404] on button "Ok" at bounding box center [681, 399] width 85 height 32
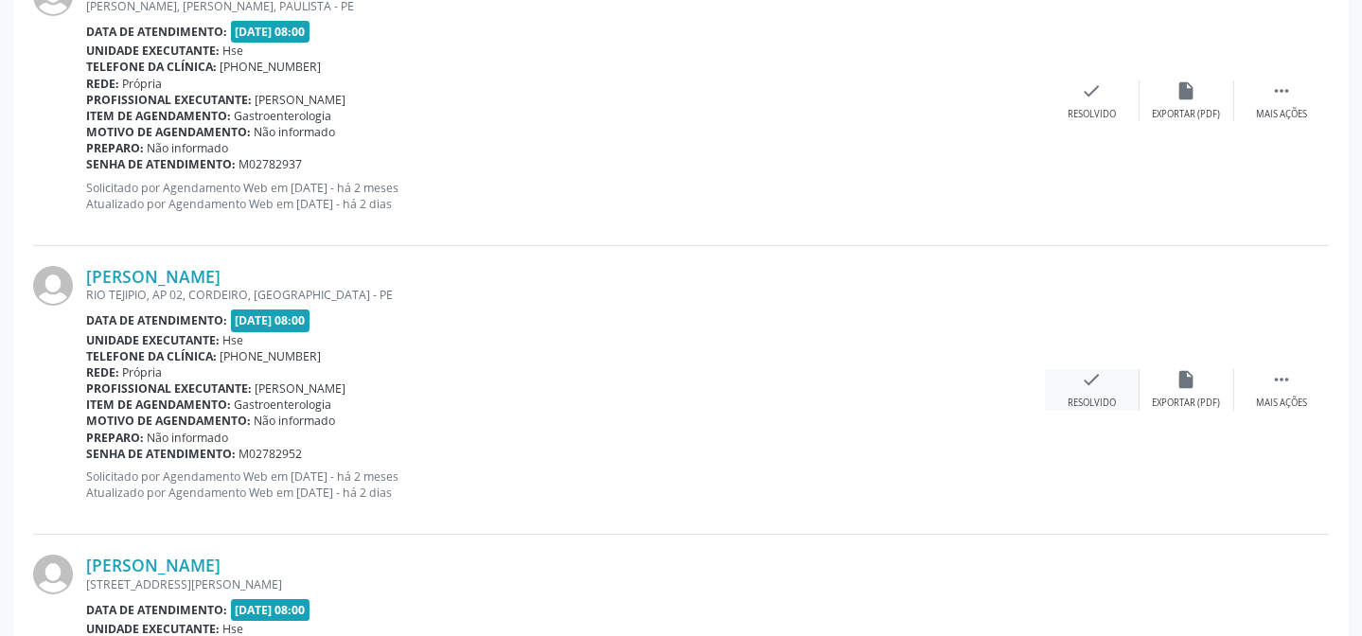
click at [1108, 373] on div "check Resolvido" at bounding box center [1092, 389] width 95 height 41
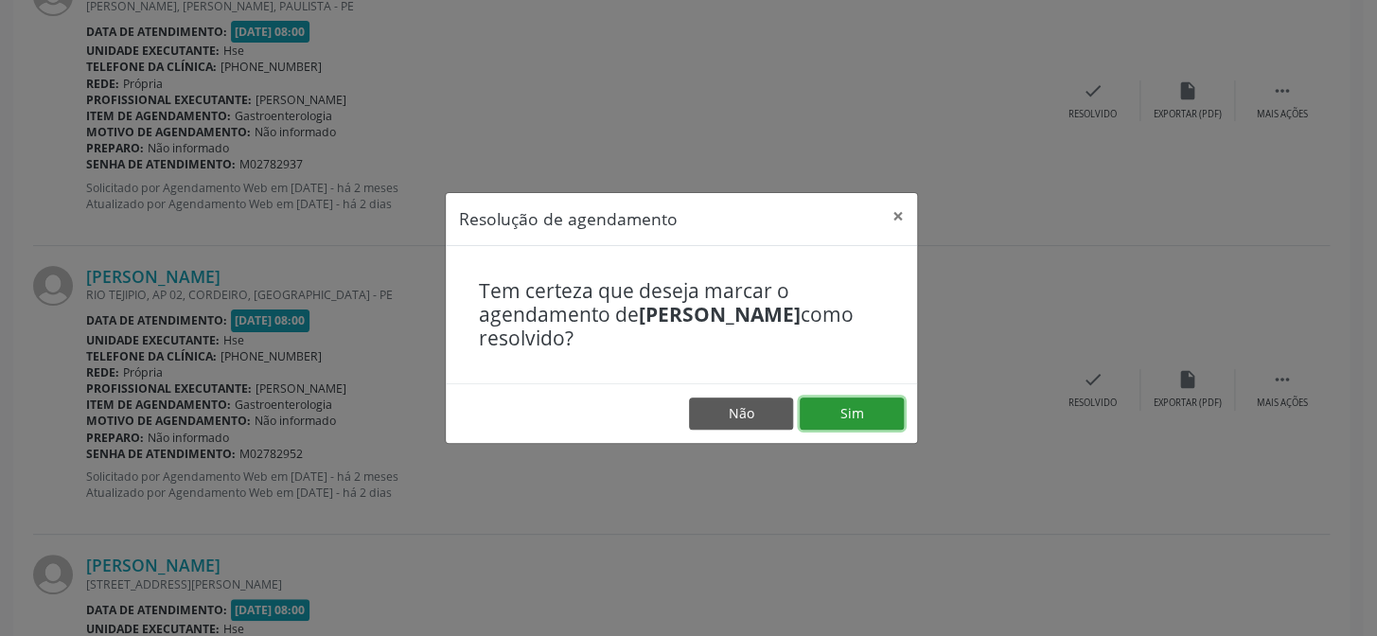
drag, startPoint x: 896, startPoint y: 414, endPoint x: 911, endPoint y: 412, distance: 15.3
click at [907, 414] on footer "Não Sim" at bounding box center [681, 413] width 471 height 60
click at [851, 416] on button "Sim" at bounding box center [852, 414] width 104 height 32
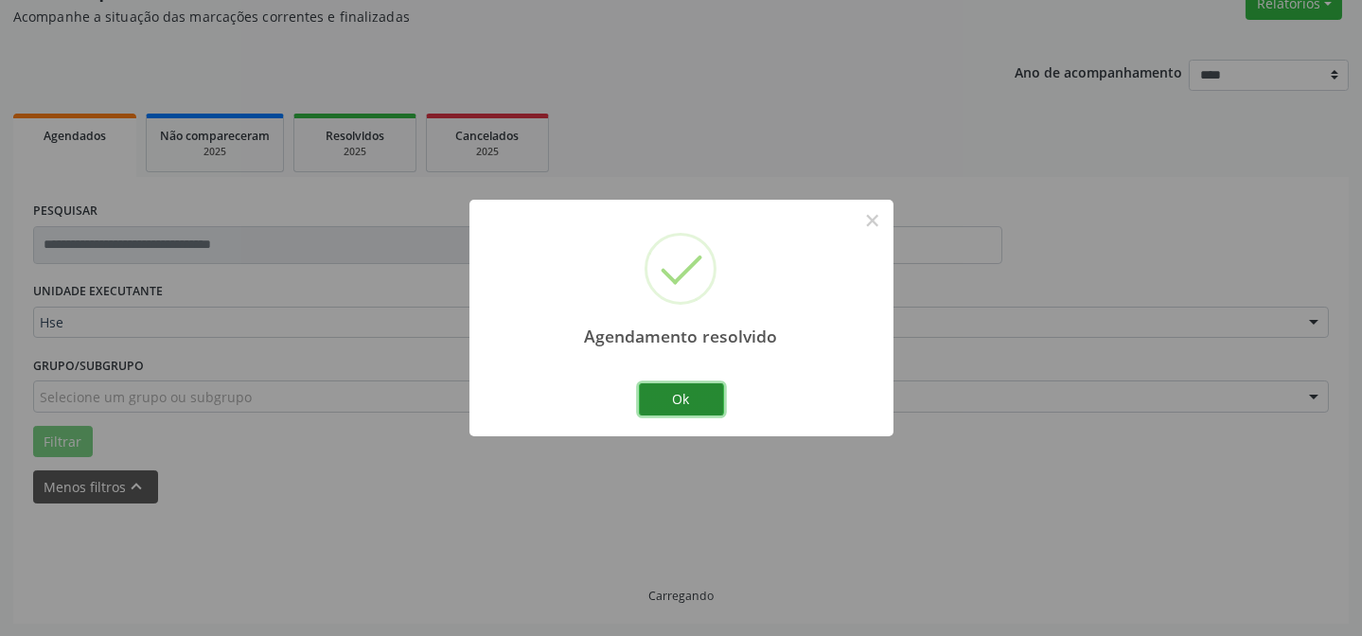
click at [684, 397] on button "Ok" at bounding box center [681, 399] width 85 height 32
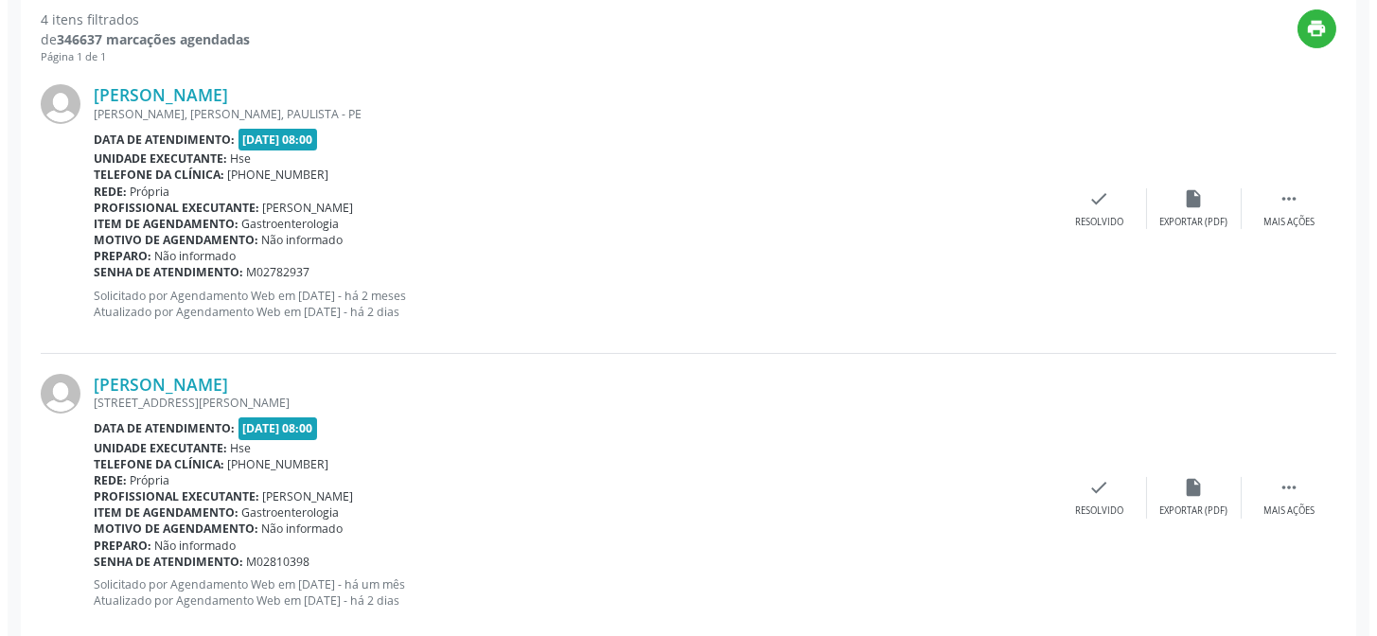
scroll to position [685, 0]
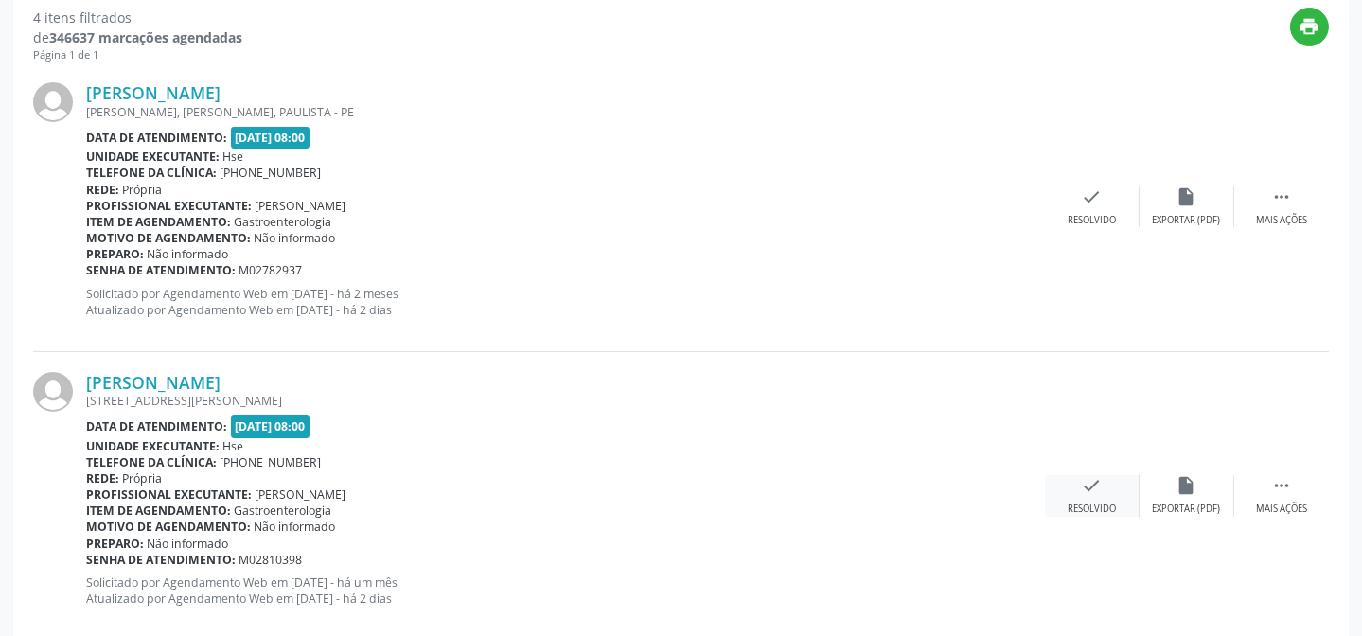
click at [1078, 503] on div "Resolvido" at bounding box center [1092, 509] width 48 height 13
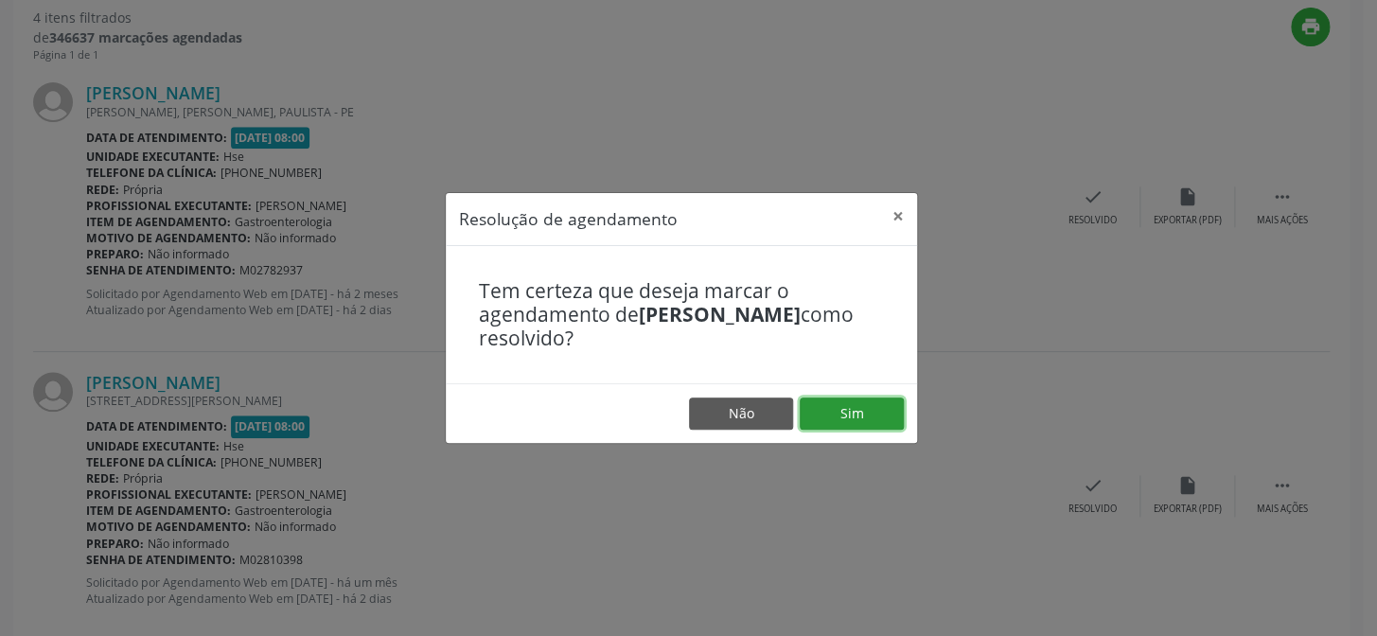
click at [870, 427] on button "Sim" at bounding box center [852, 414] width 104 height 32
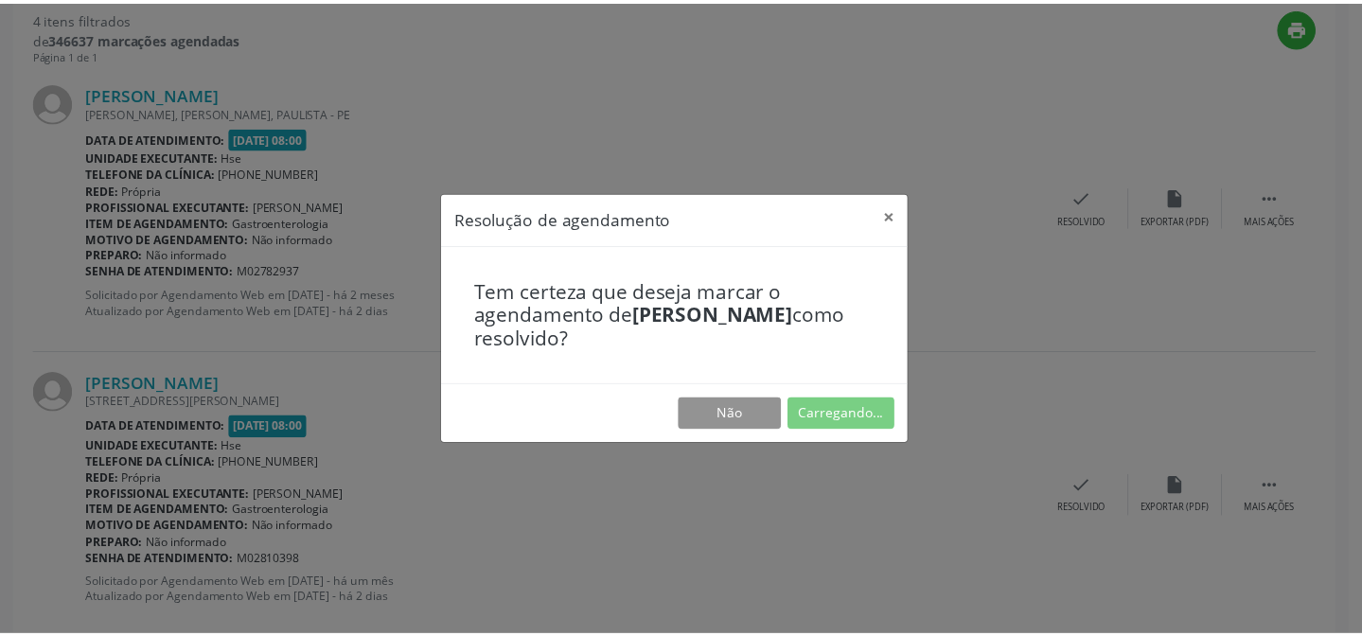
scroll to position [169, 0]
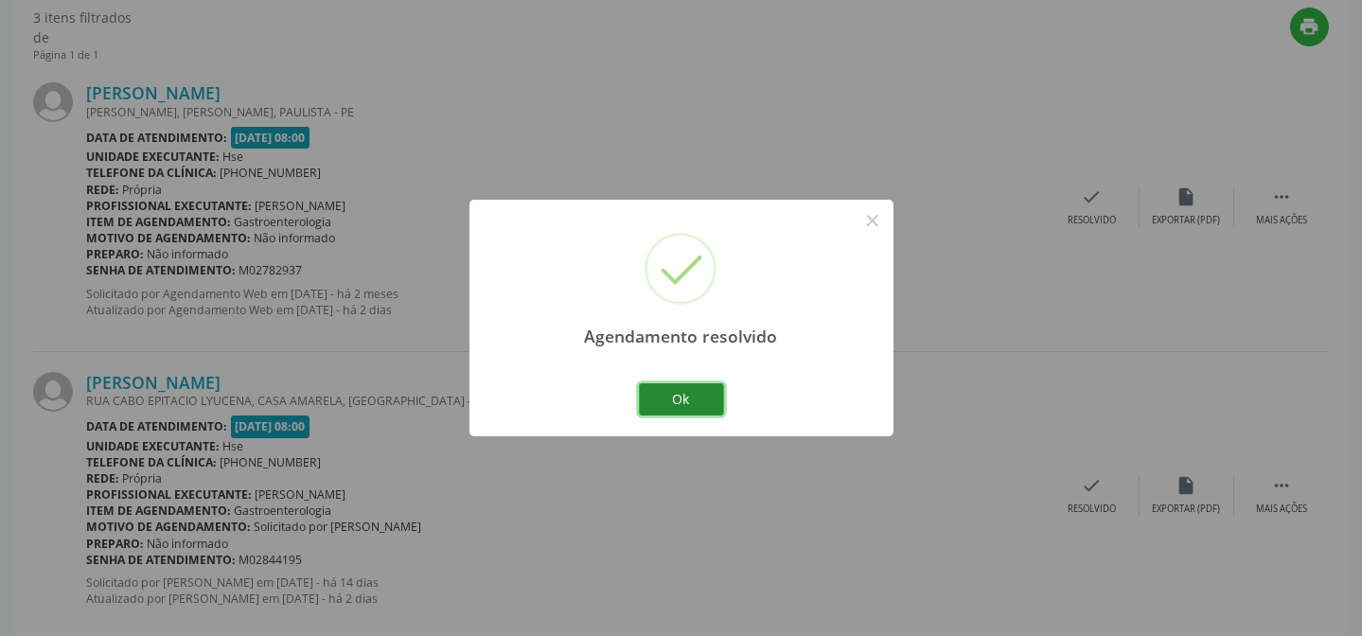
click at [679, 406] on button "Ok" at bounding box center [681, 399] width 85 height 32
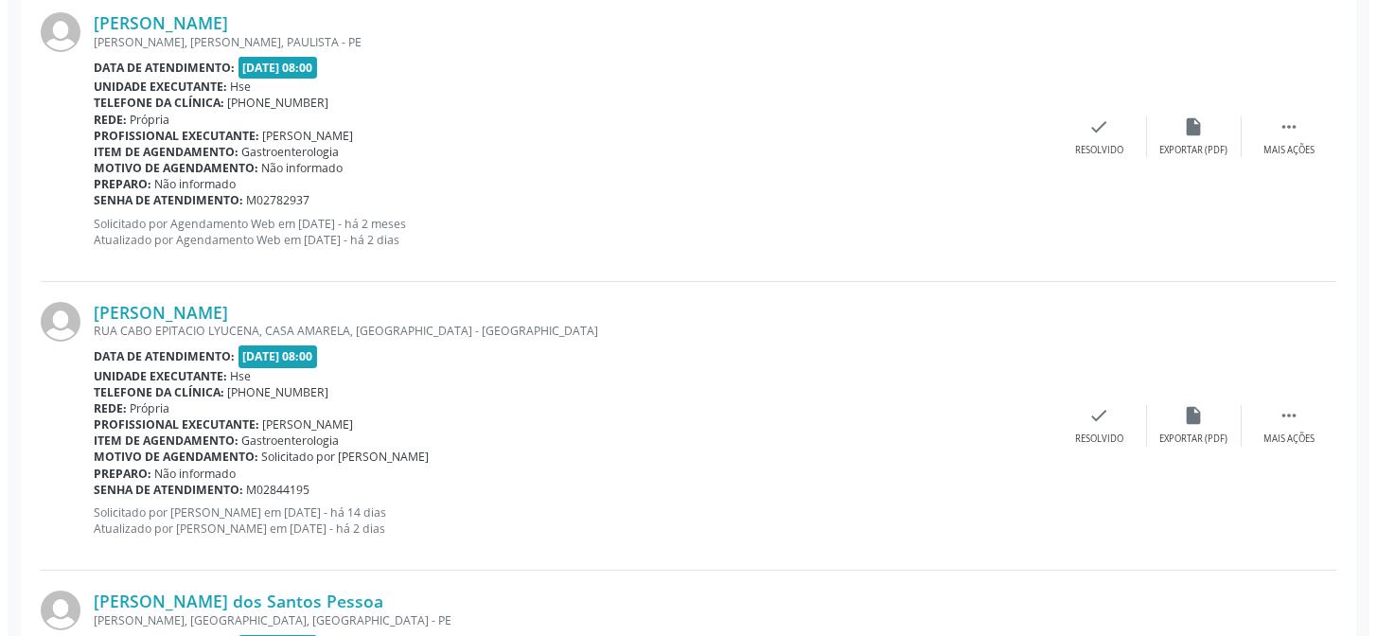
scroll to position [857, 0]
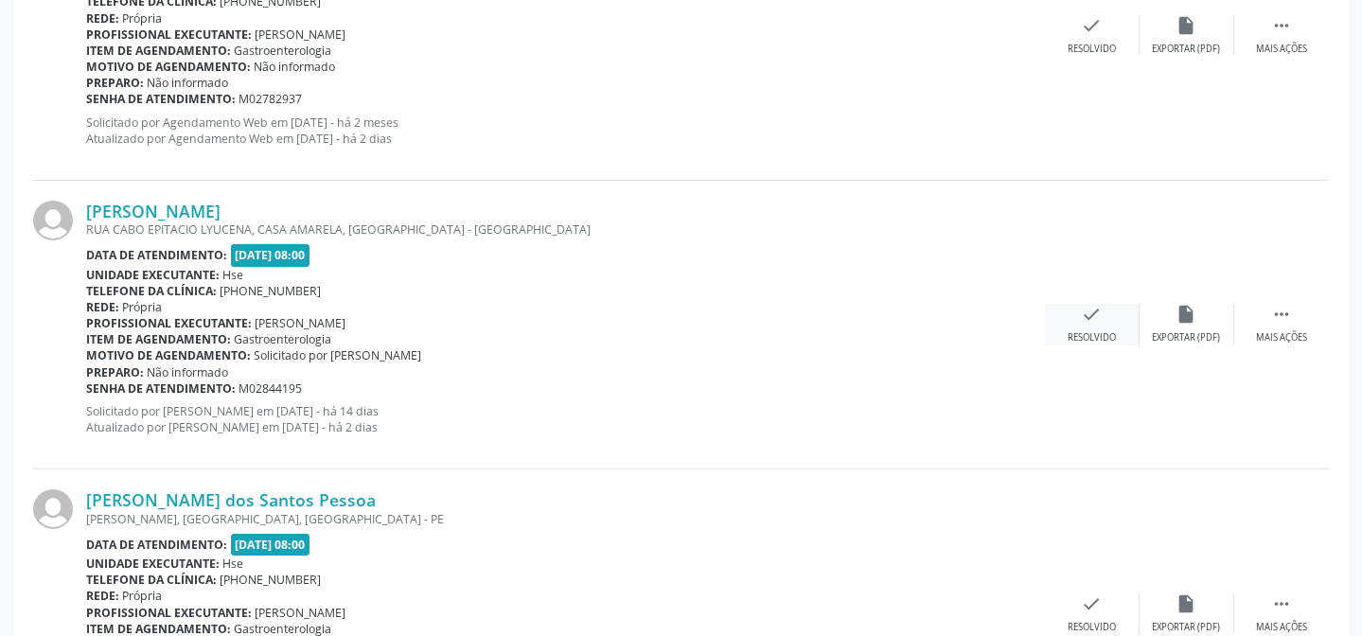
click at [1102, 322] on icon "check" at bounding box center [1092, 314] width 21 height 21
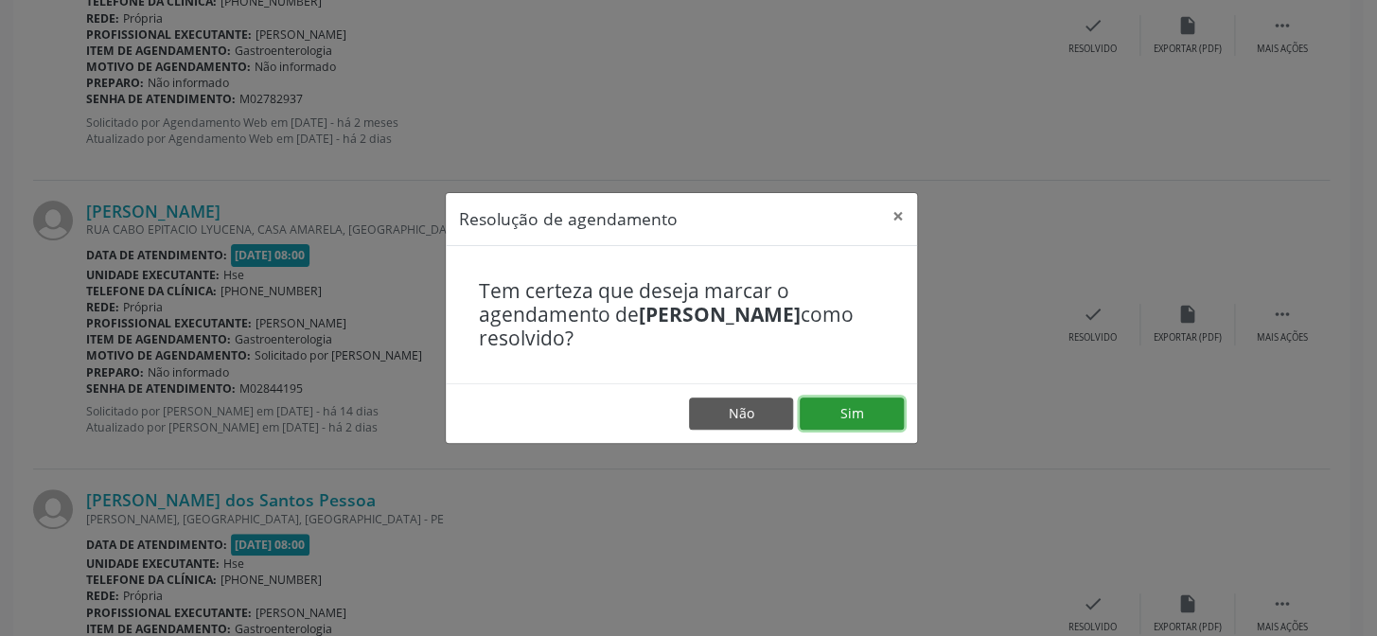
click at [887, 410] on button "Sim" at bounding box center [852, 414] width 104 height 32
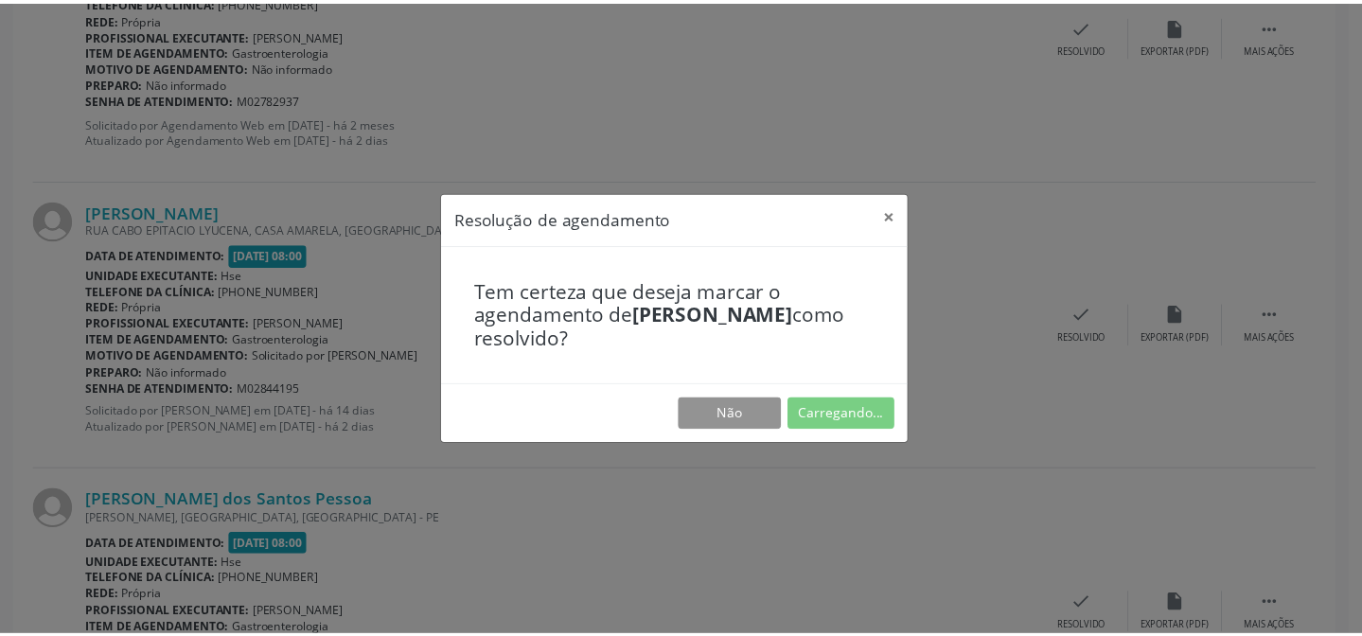
scroll to position [169, 0]
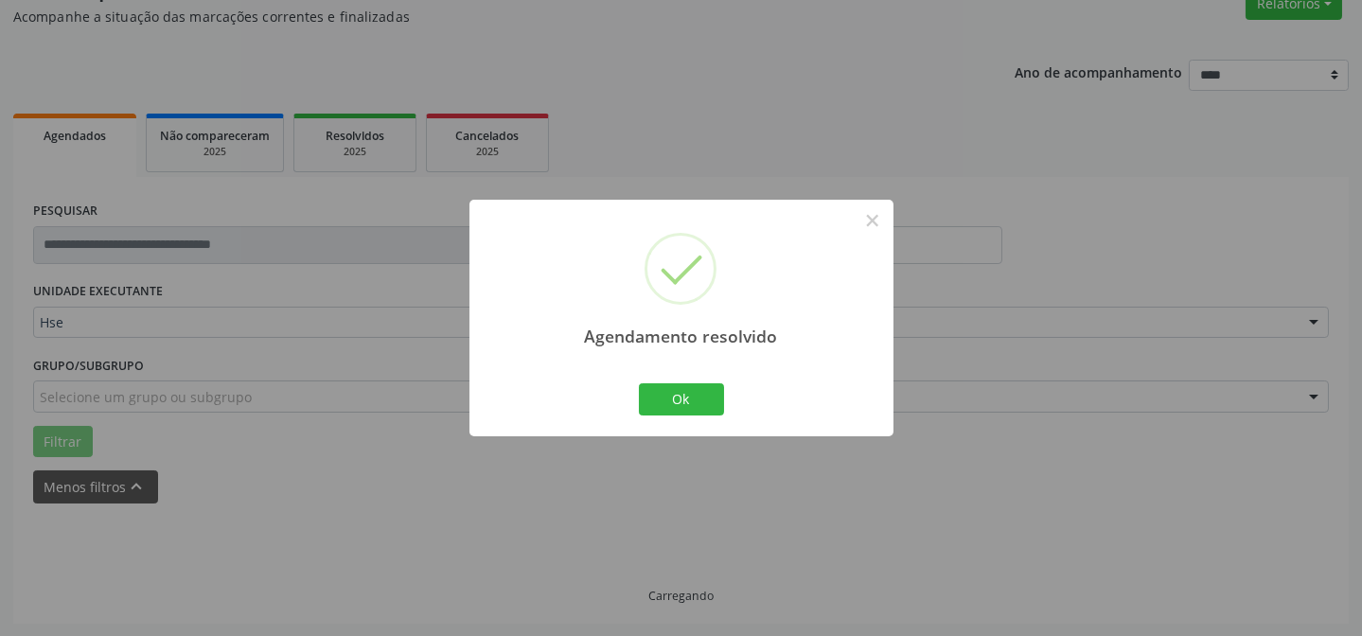
click at [729, 391] on div "Agendamento resolvido × Ok Cancel" at bounding box center [682, 318] width 424 height 236
click at [717, 391] on button "Ok" at bounding box center [681, 399] width 85 height 32
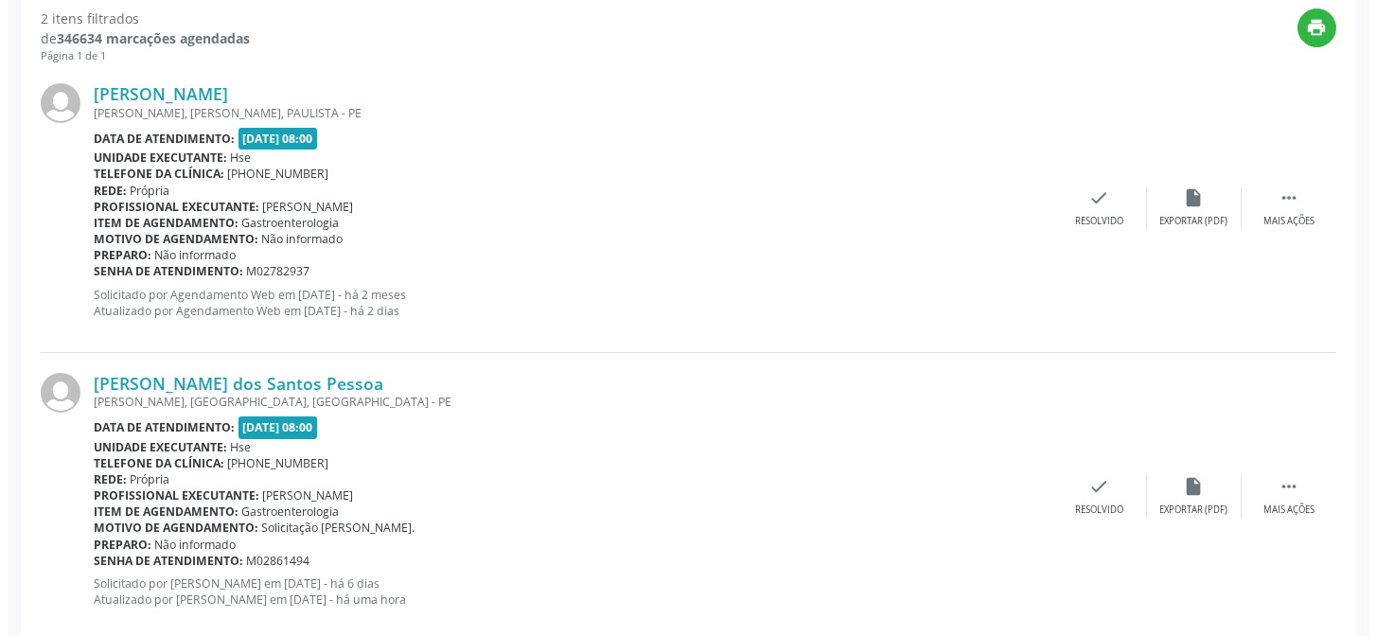
scroll to position [685, 0]
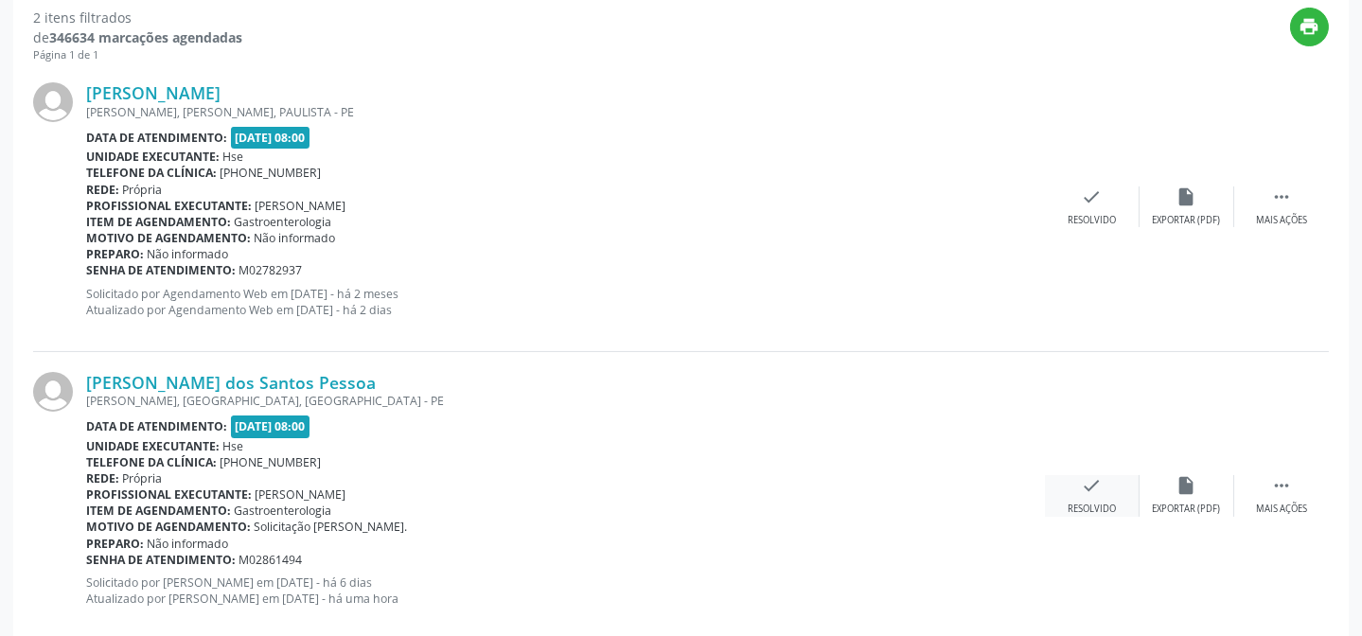
click at [1083, 495] on div "check Resolvido" at bounding box center [1092, 495] width 95 height 41
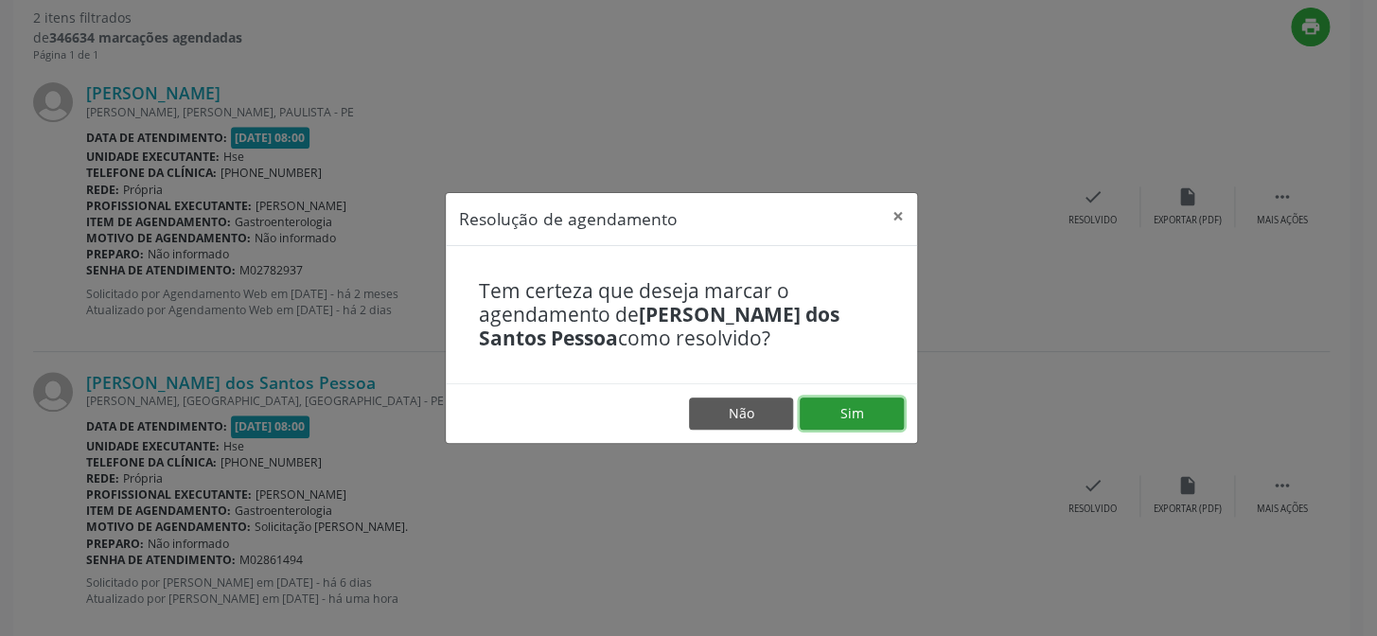
click at [835, 424] on button "Sim" at bounding box center [852, 414] width 104 height 32
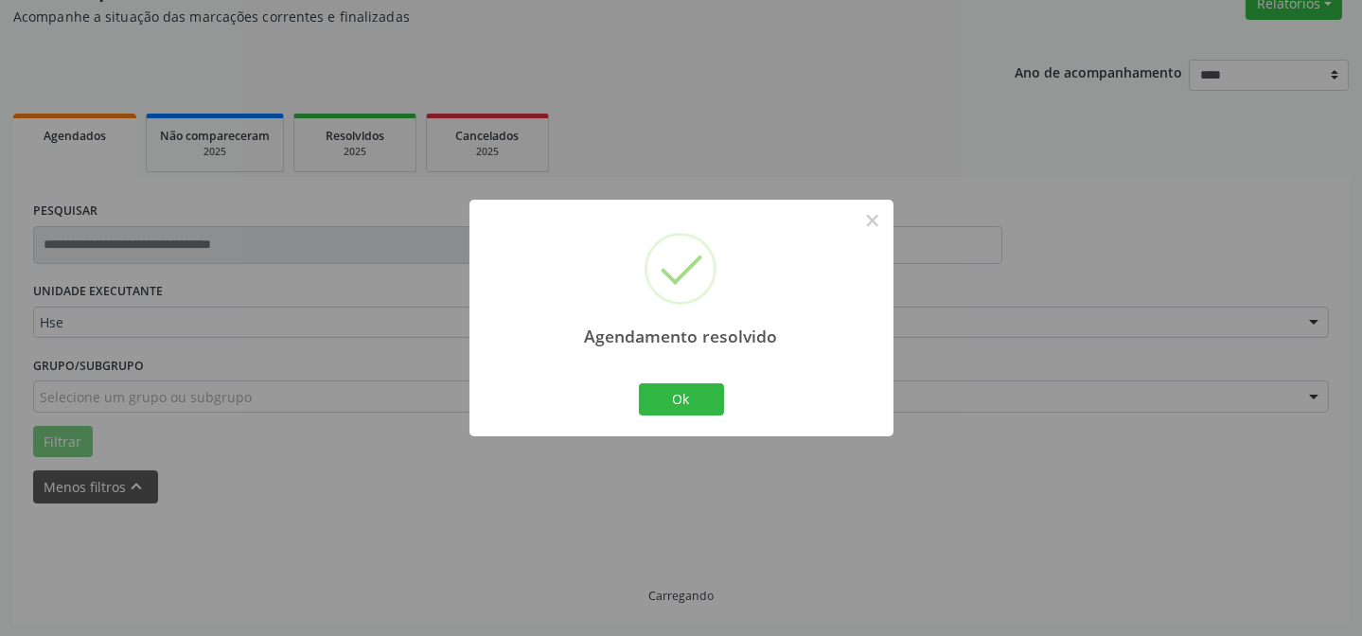
scroll to position [433, 0]
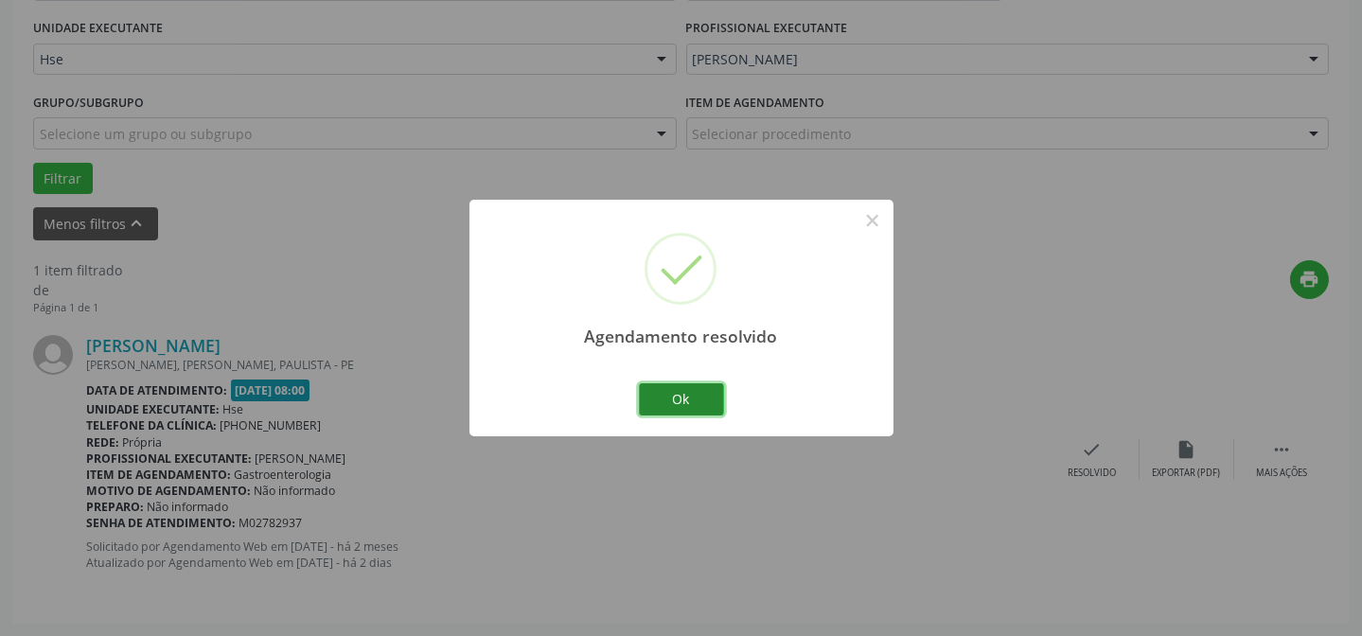
click at [676, 399] on button "Ok" at bounding box center [681, 399] width 85 height 32
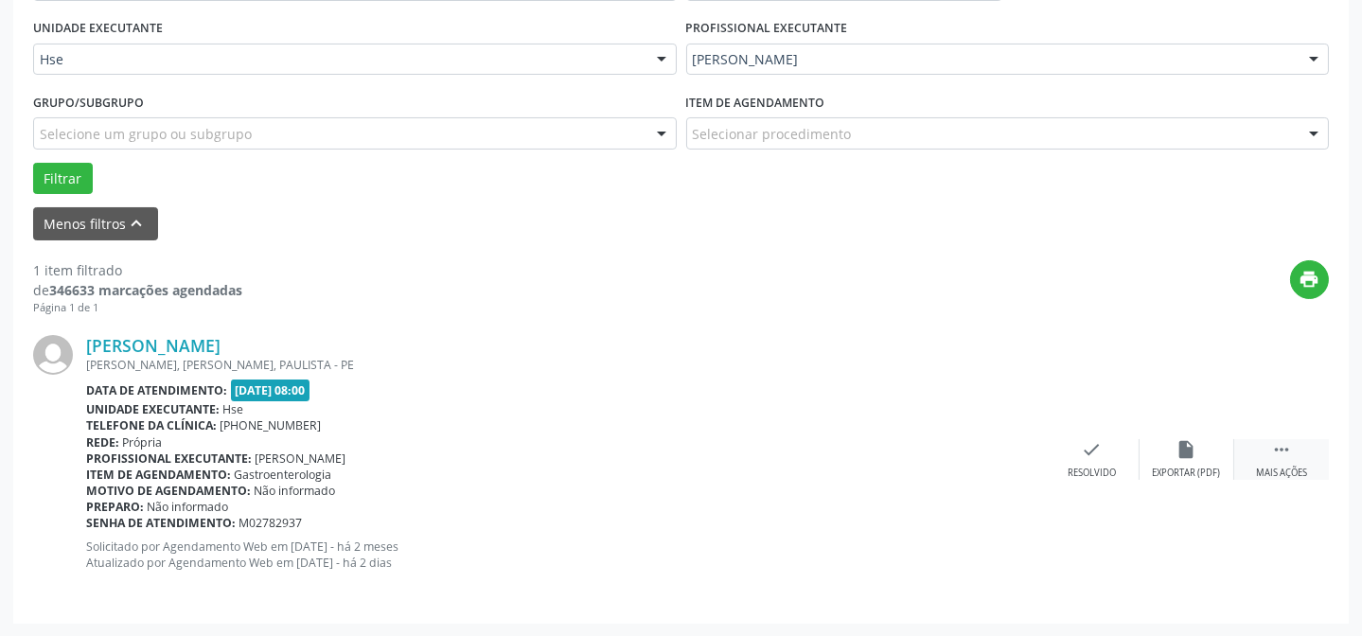
click at [1295, 453] on div " Mais ações" at bounding box center [1282, 459] width 95 height 41
click at [1199, 467] on div "Não compareceu" at bounding box center [1186, 473] width 80 height 13
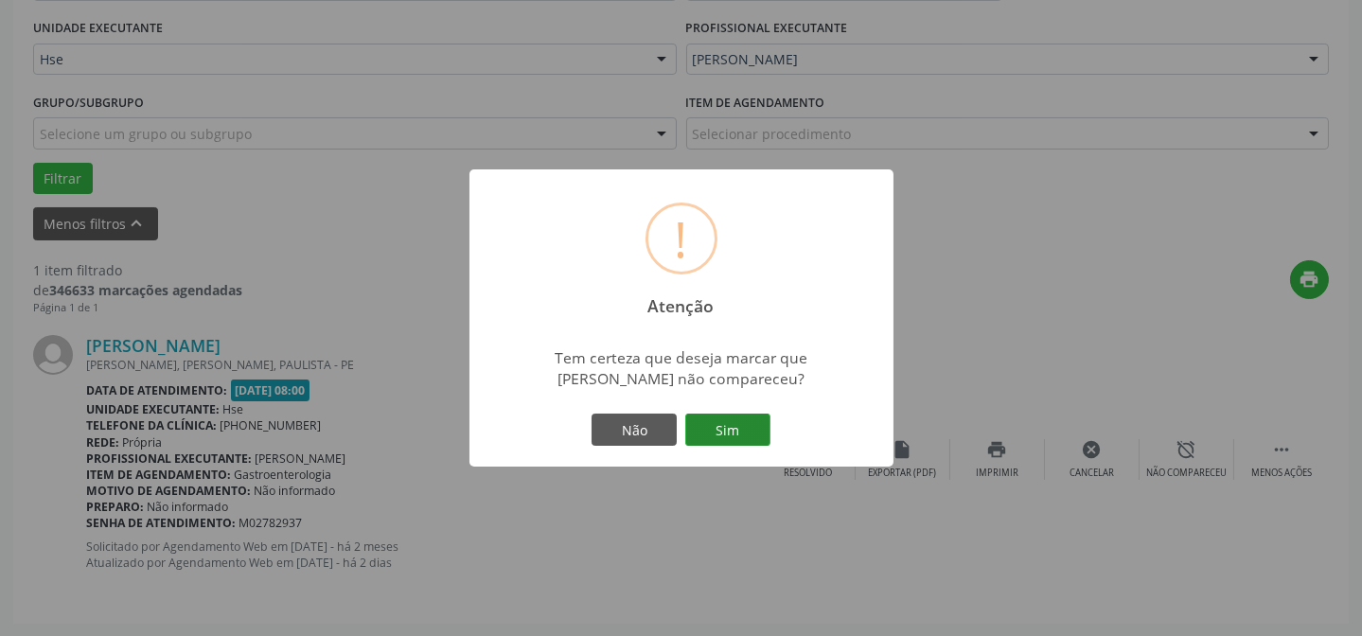
click at [767, 435] on button "Sim" at bounding box center [727, 430] width 85 height 32
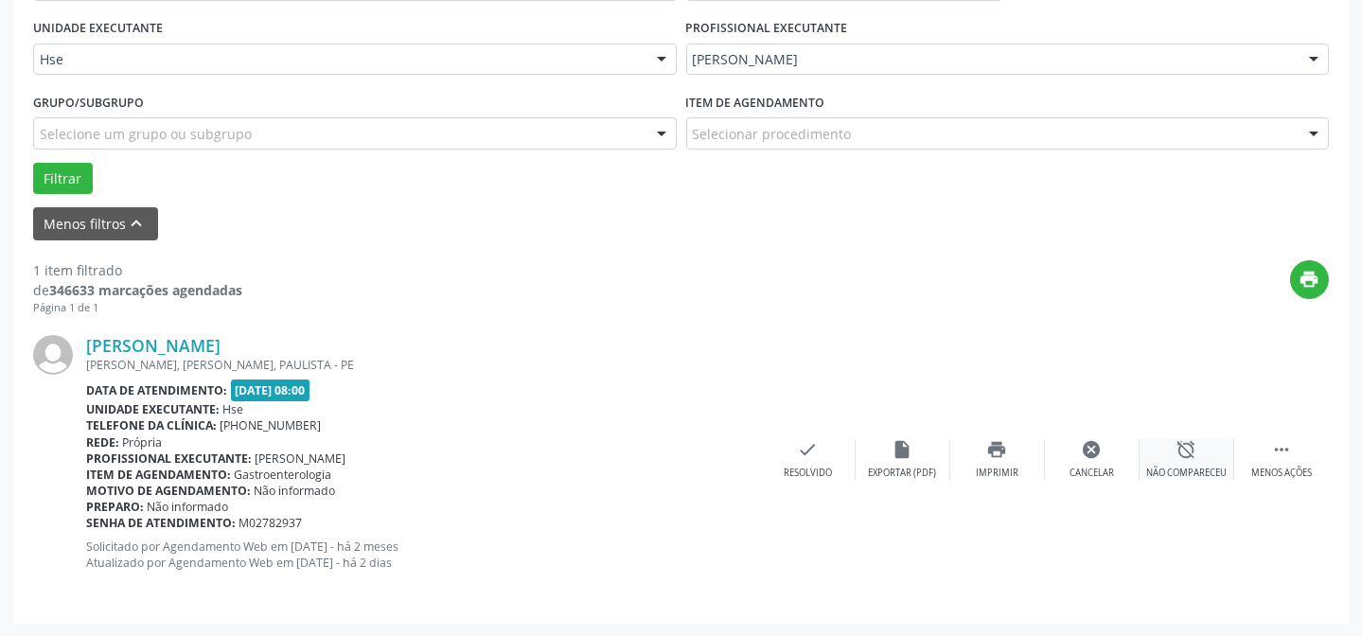
click at [1185, 463] on div "alarm_off Não compareceu" at bounding box center [1187, 459] width 95 height 41
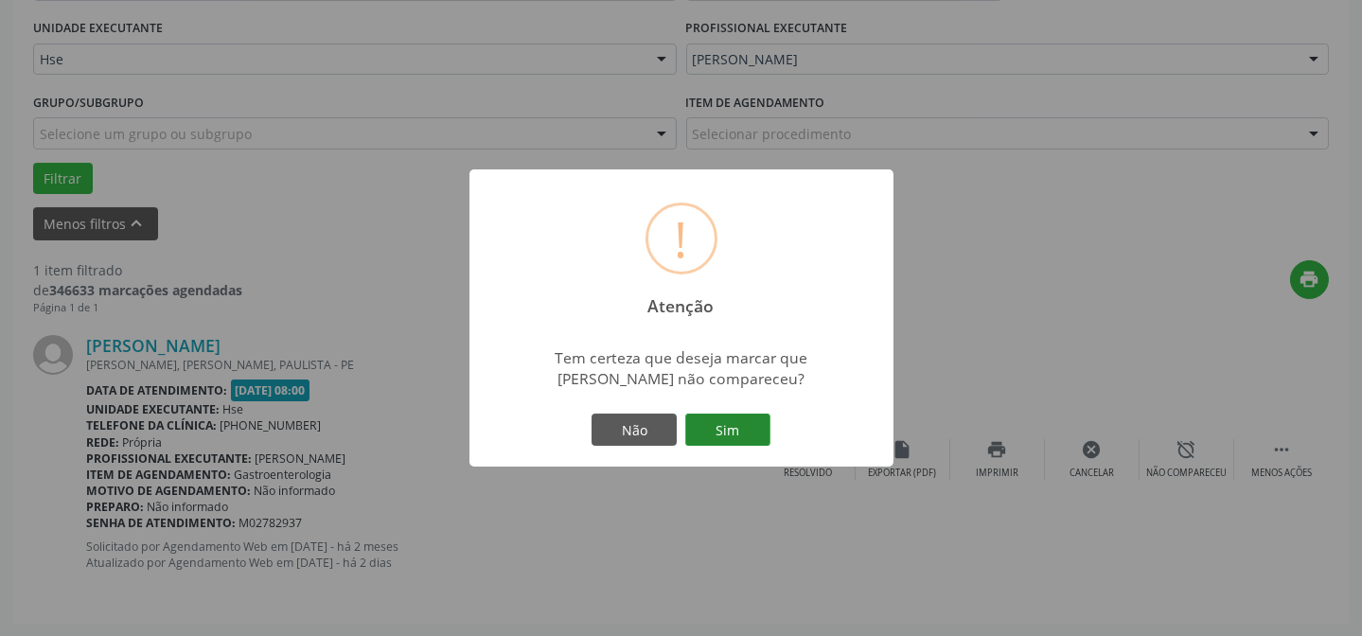
click at [745, 417] on button "Sim" at bounding box center [727, 430] width 85 height 32
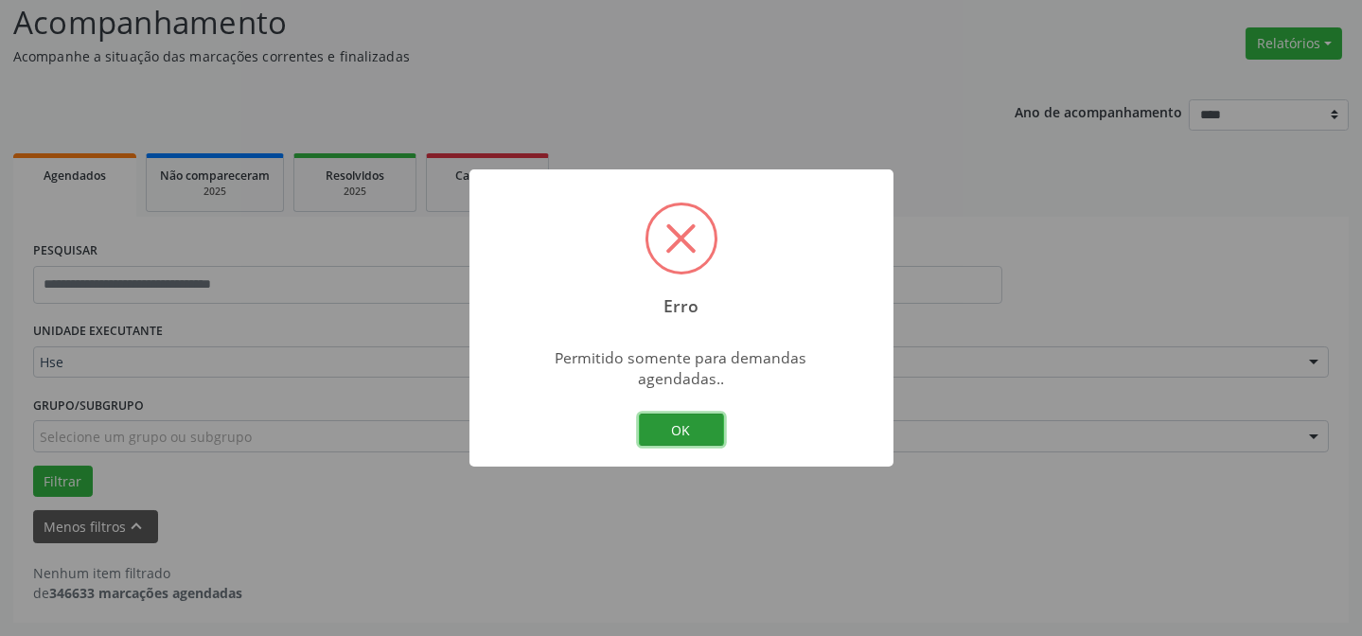
scroll to position [128, 0]
drag, startPoint x: 702, startPoint y: 417, endPoint x: 952, endPoint y: 381, distance: 252.6
click at [702, 416] on button "OK" at bounding box center [681, 430] width 85 height 32
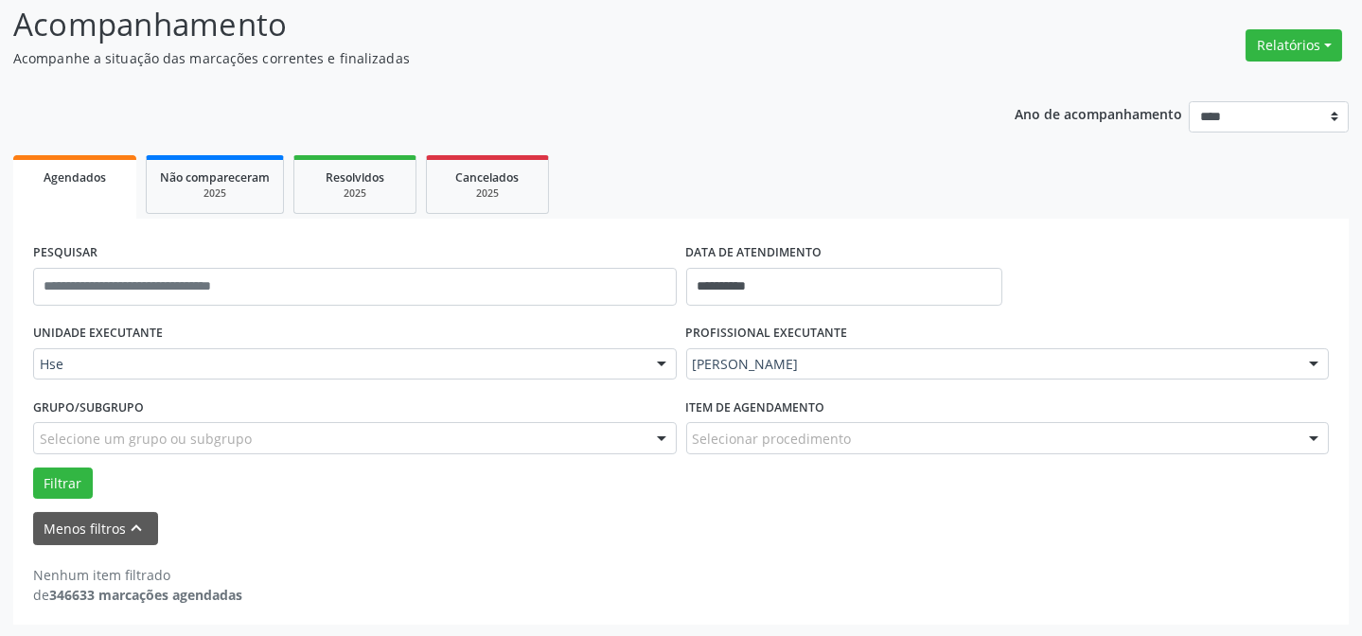
click at [788, 170] on ul "Agendados Não compareceram 2025 Resolvidos 2025 Cancelados 2025" at bounding box center [681, 185] width 1336 height 68
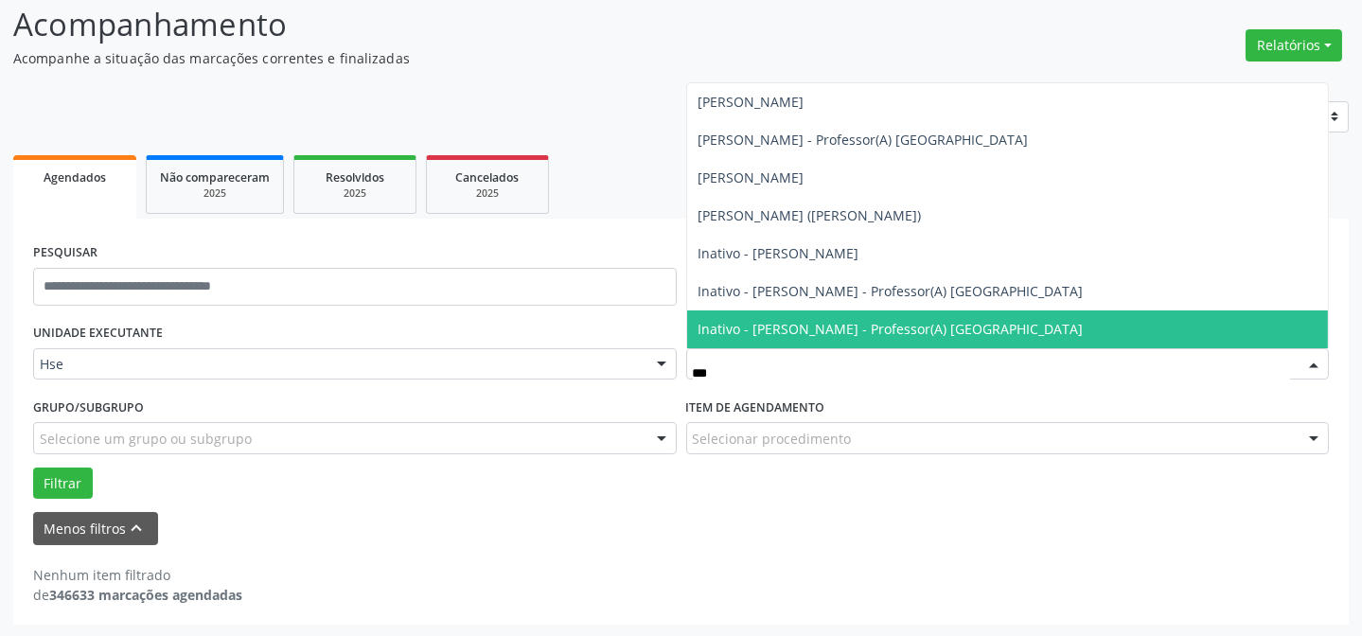
type input "****"
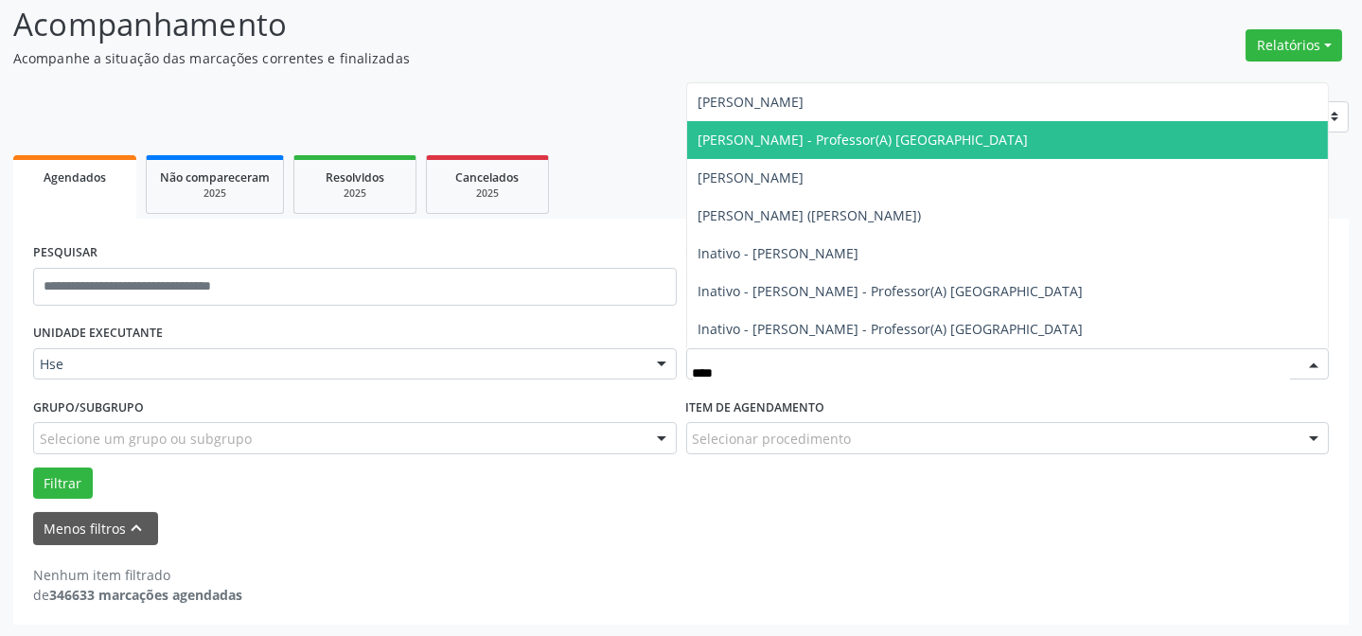
click at [785, 145] on span "[PERSON_NAME] - Professor(A) [GEOGRAPHIC_DATA]" at bounding box center [864, 140] width 330 height 18
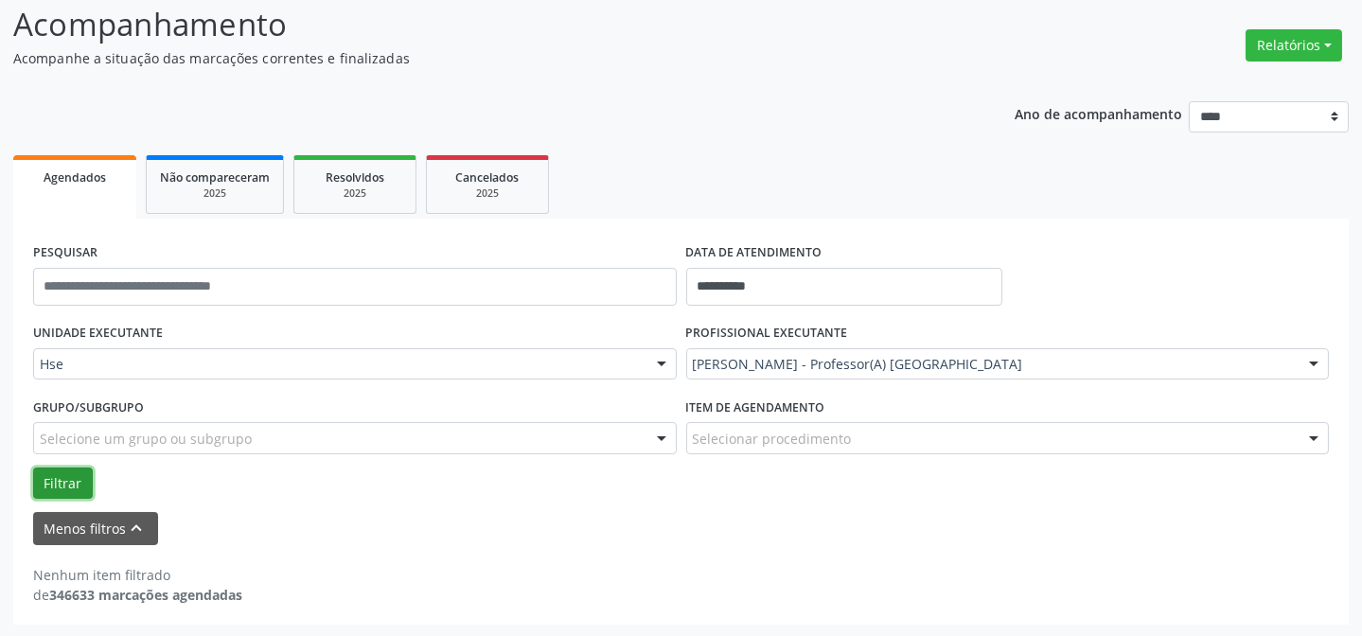
click at [82, 492] on button "Filtrar" at bounding box center [63, 484] width 60 height 32
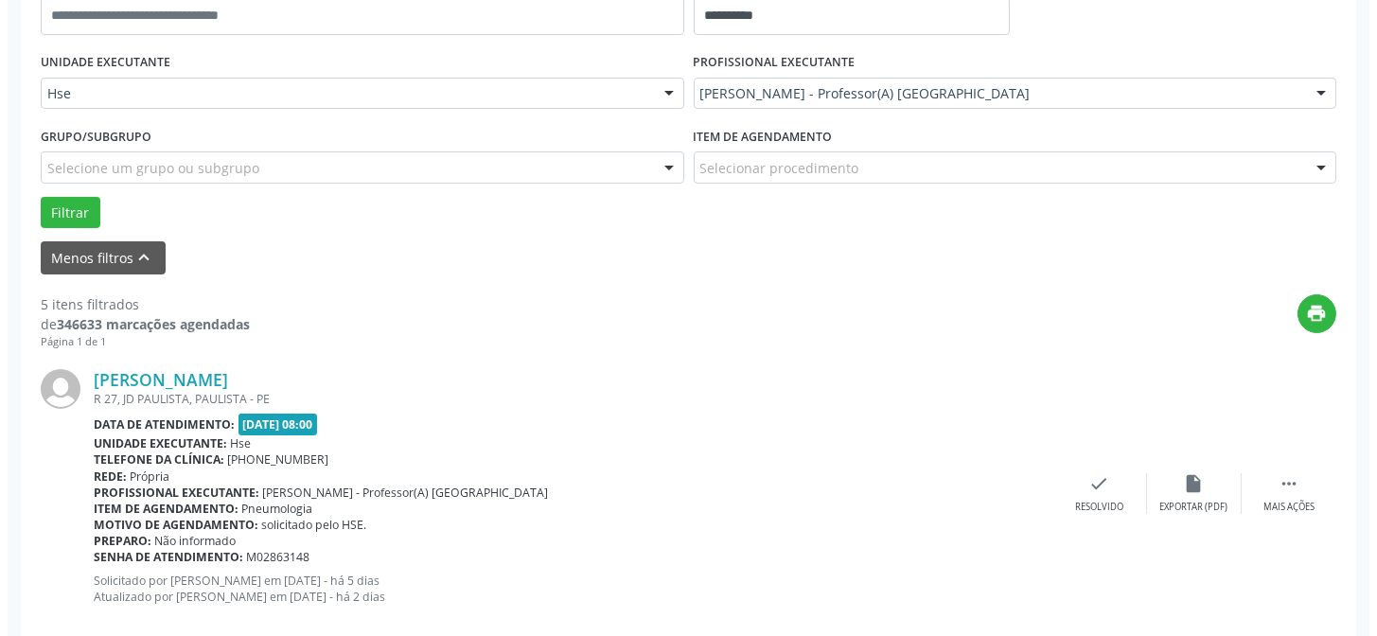
scroll to position [447, 0]
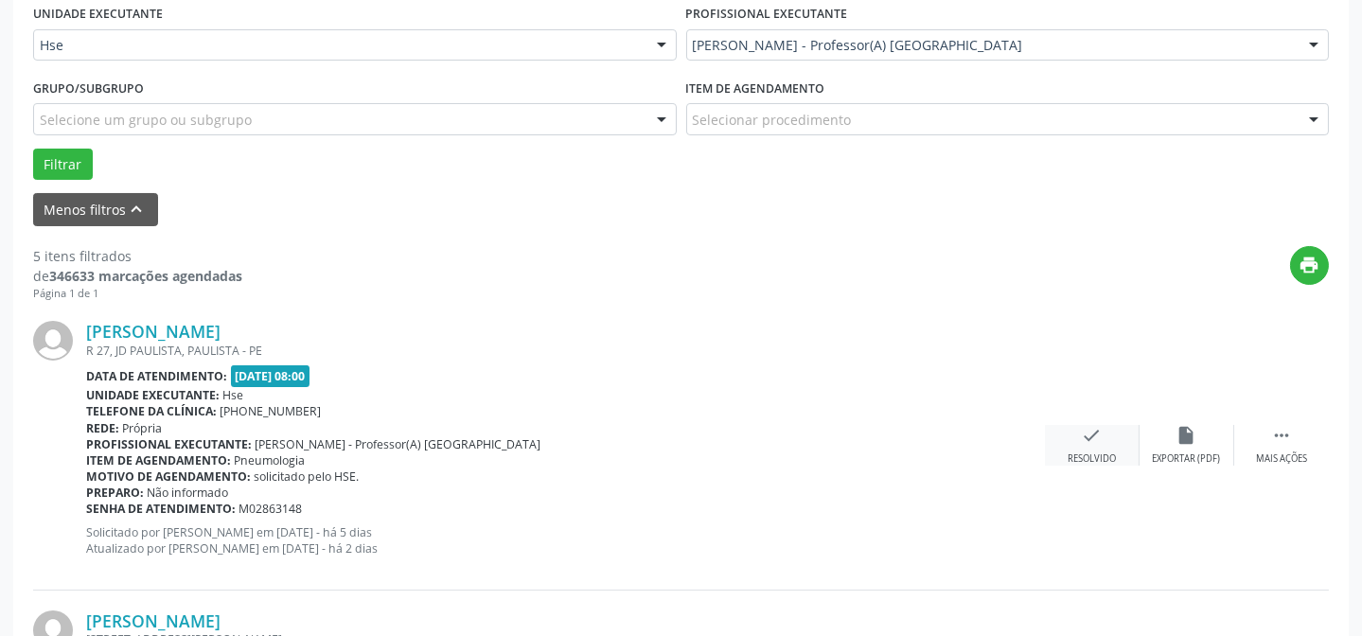
click at [1100, 442] on icon "check" at bounding box center [1092, 435] width 21 height 21
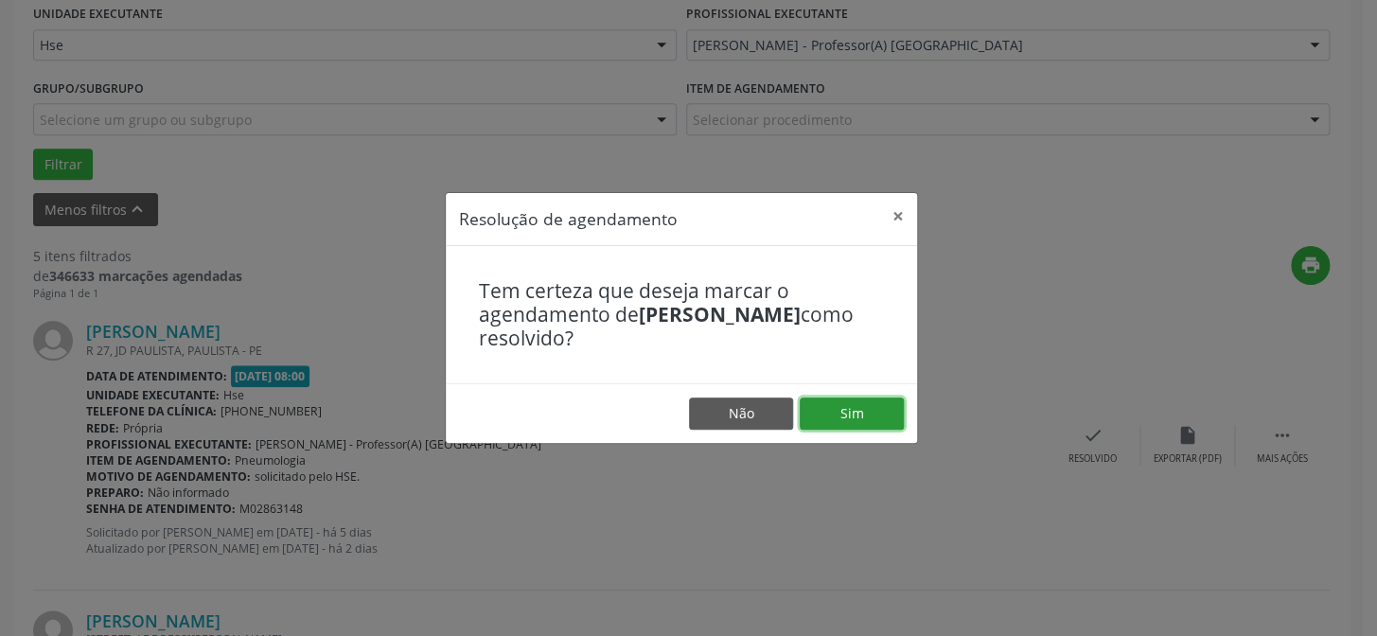
click at [863, 423] on button "Sim" at bounding box center [852, 414] width 104 height 32
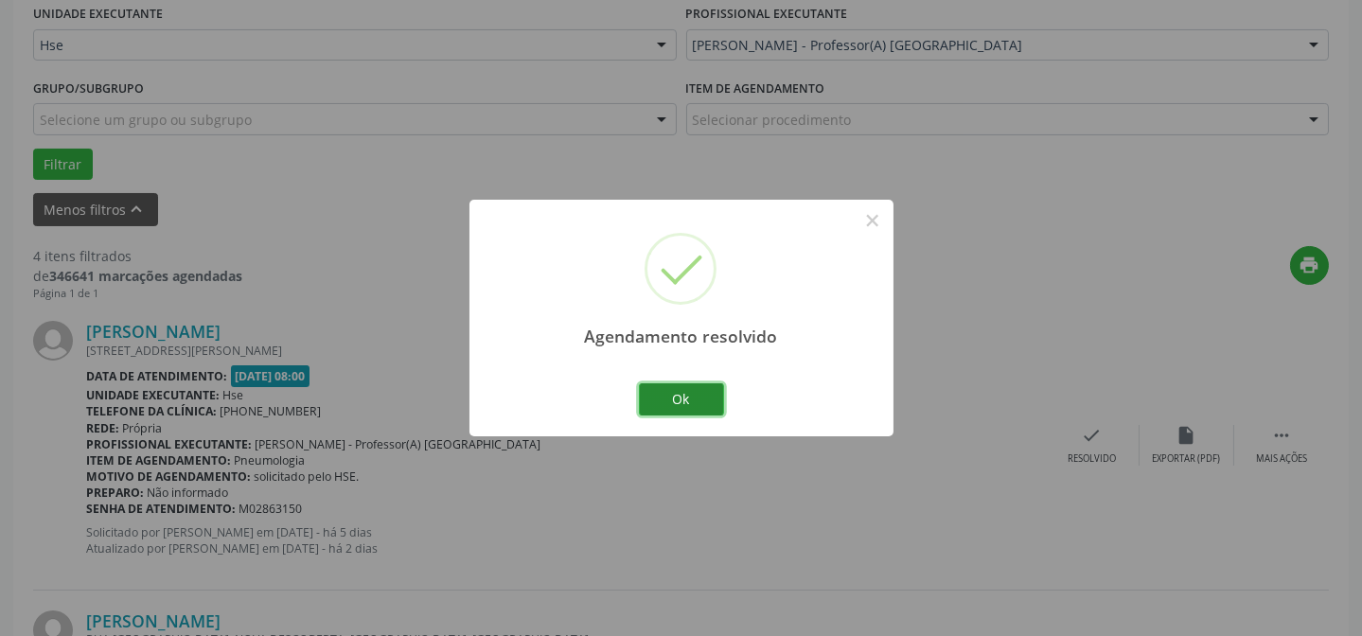
click at [687, 392] on button "Ok" at bounding box center [681, 399] width 85 height 32
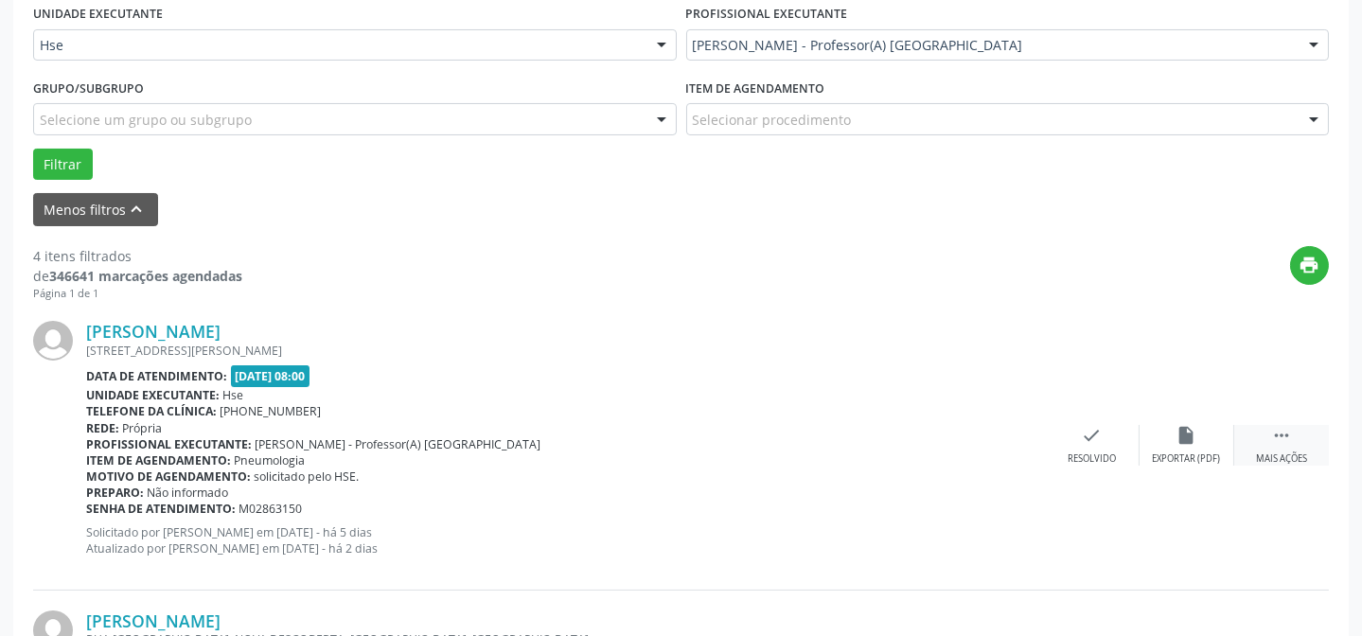
drag, startPoint x: 1288, startPoint y: 438, endPoint x: 1248, endPoint y: 440, distance: 39.8
click at [1286, 438] on icon "" at bounding box center [1281, 435] width 21 height 21
click at [1192, 453] on div "Não compareceu" at bounding box center [1186, 459] width 80 height 13
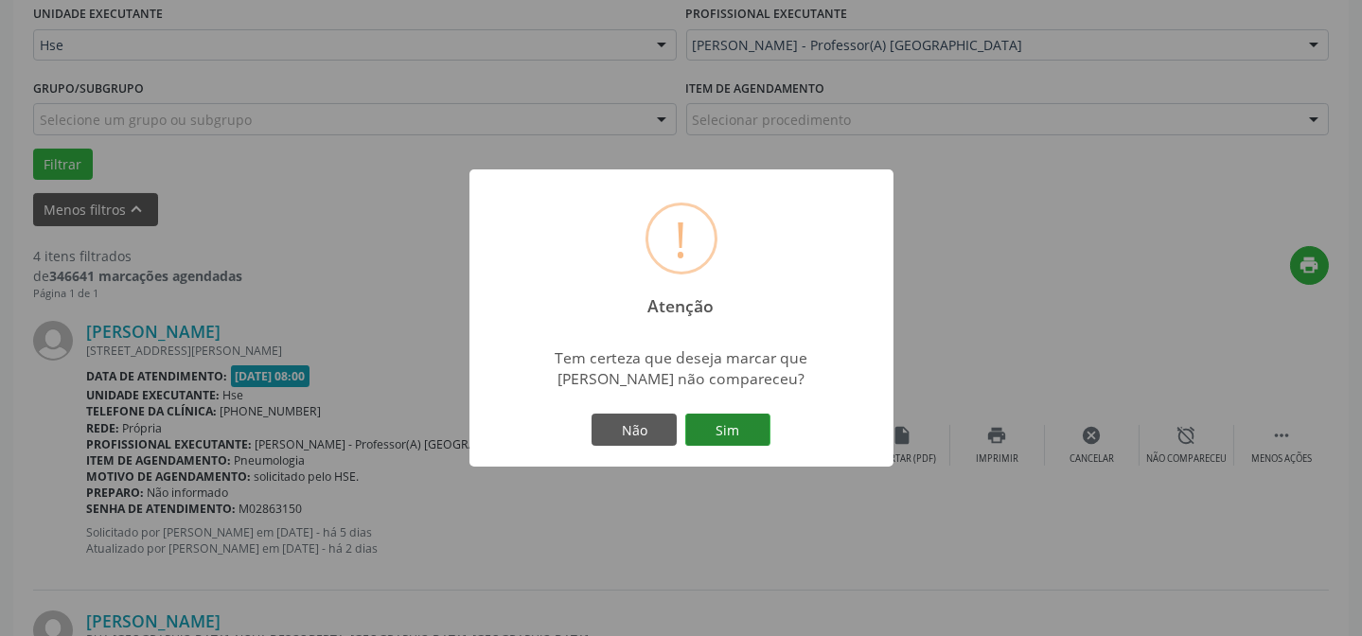
click at [713, 429] on button "Sim" at bounding box center [727, 430] width 85 height 32
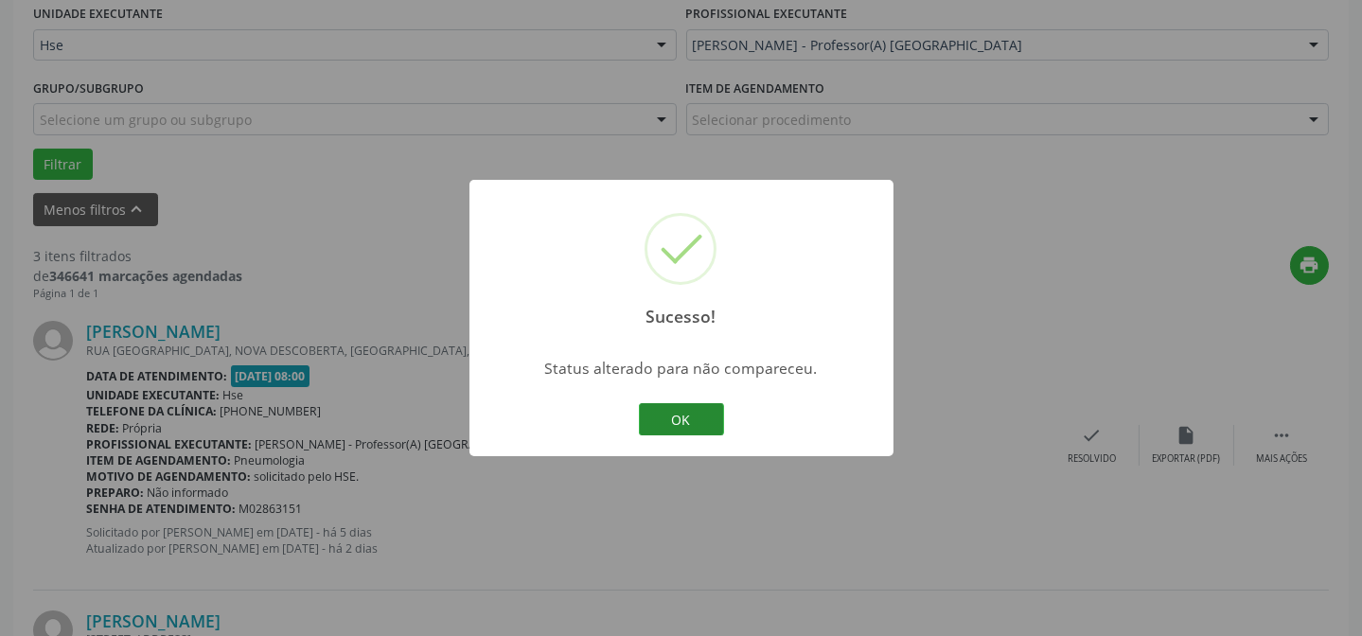
click at [685, 417] on button "OK" at bounding box center [681, 419] width 85 height 32
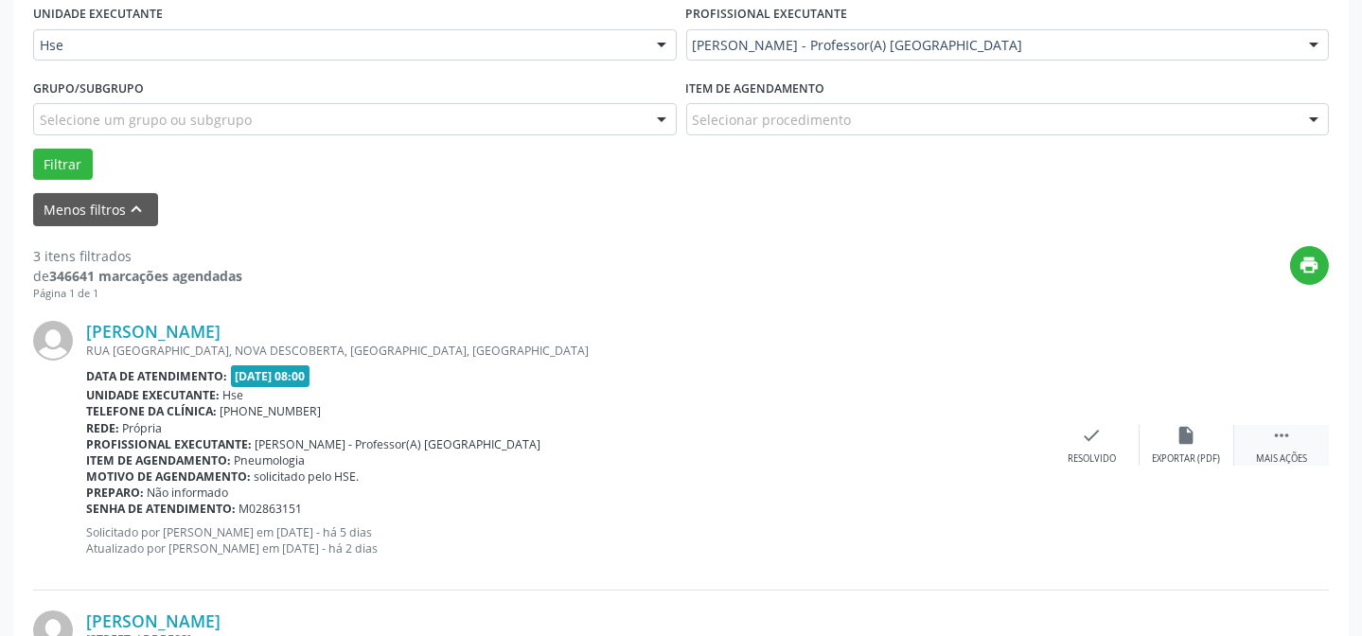
drag, startPoint x: 1267, startPoint y: 457, endPoint x: 1240, endPoint y: 460, distance: 26.7
click at [1265, 457] on div "Mais ações" at bounding box center [1281, 459] width 51 height 13
click at [1183, 444] on div "alarm_off Não compareceu" at bounding box center [1187, 445] width 95 height 41
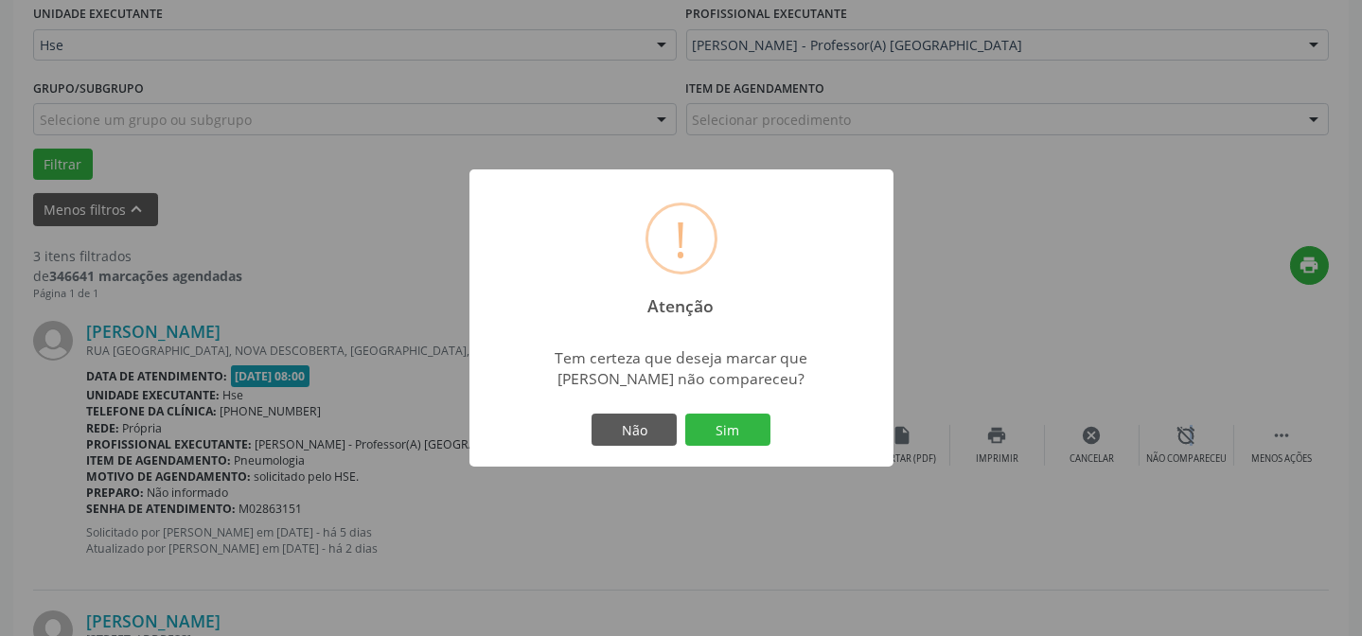
click at [719, 431] on button "Sim" at bounding box center [727, 430] width 85 height 32
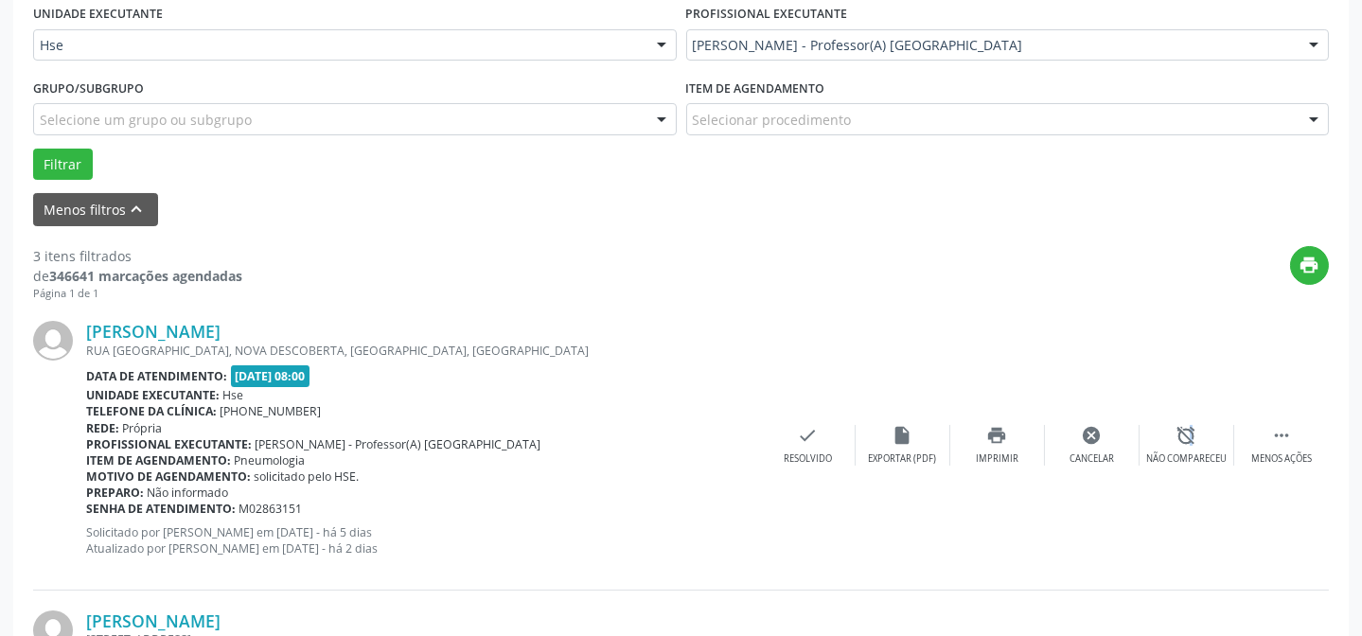
scroll to position [189, 0]
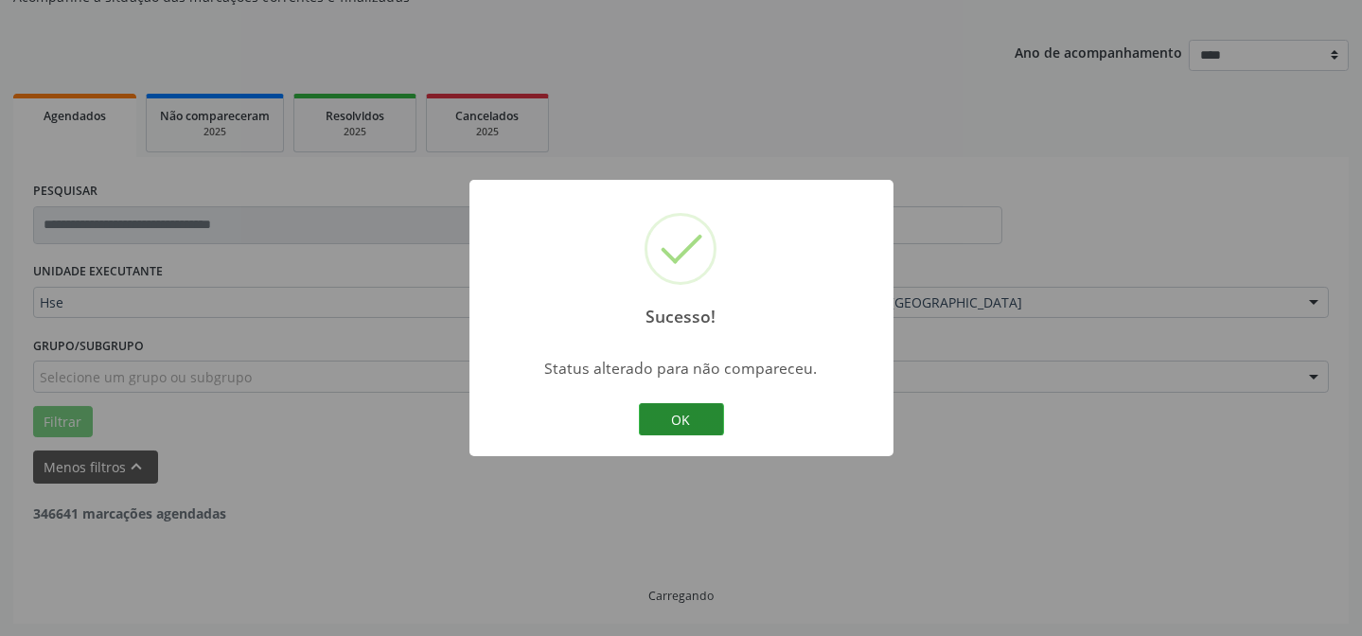
click at [693, 425] on button "OK" at bounding box center [681, 419] width 85 height 32
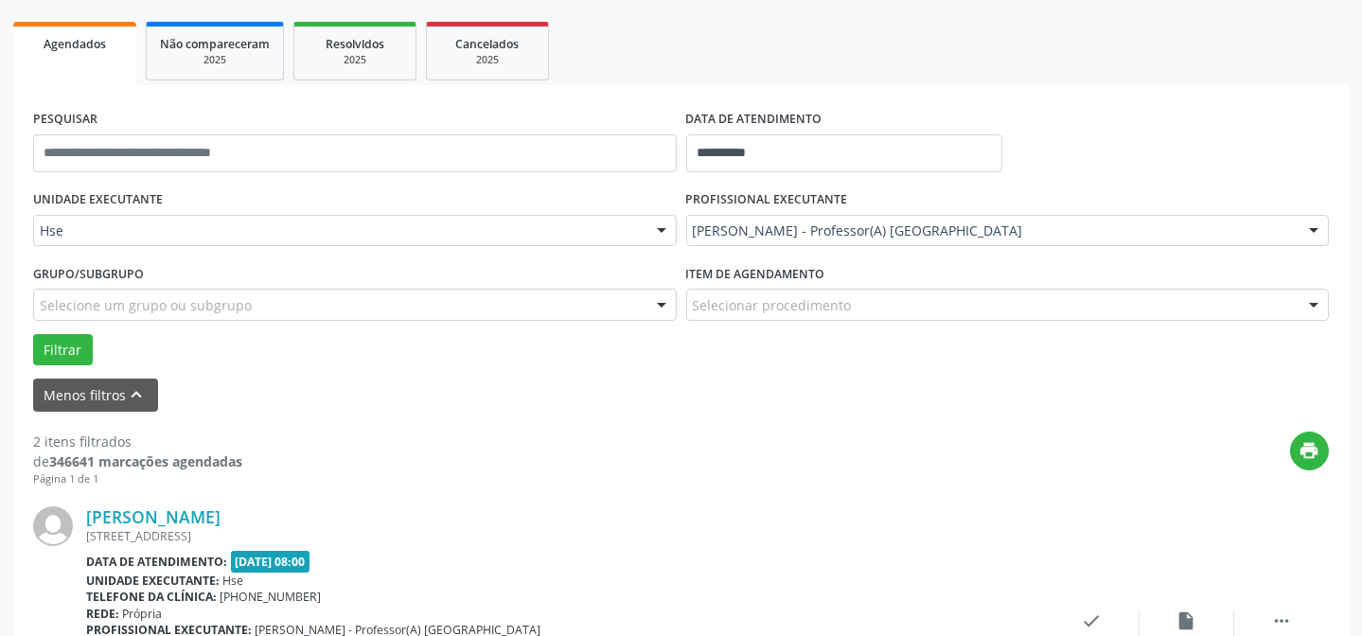
scroll to position [447, 0]
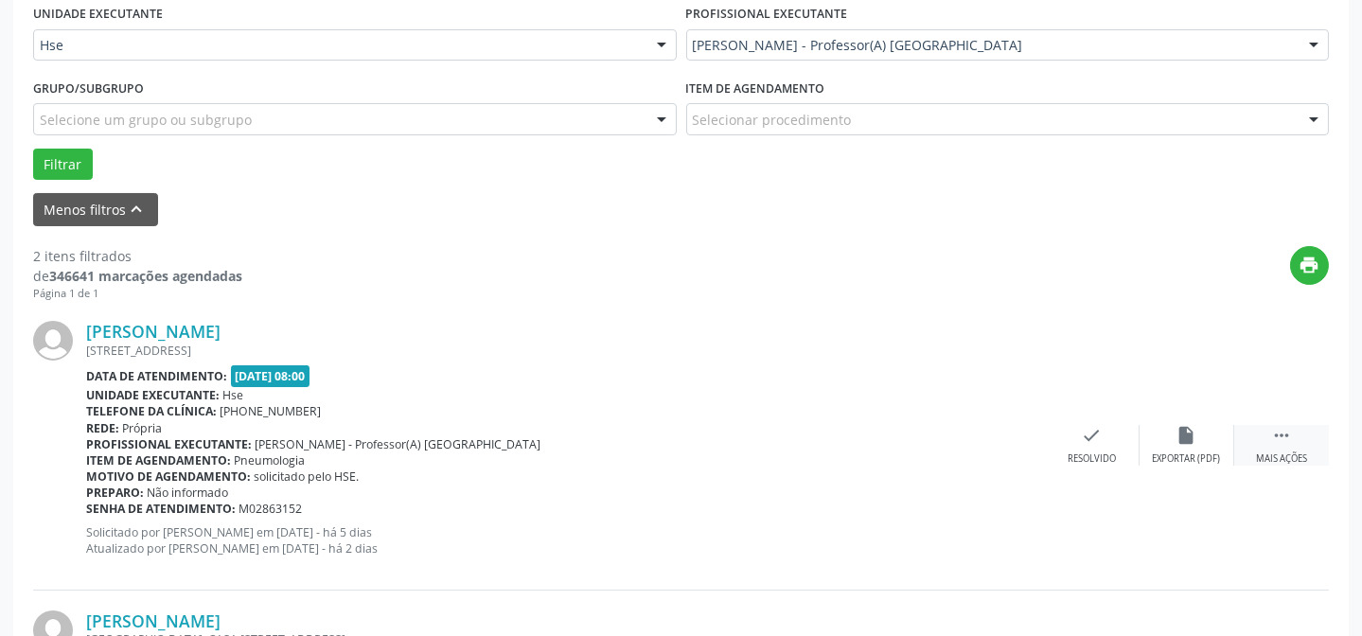
drag, startPoint x: 1300, startPoint y: 442, endPoint x: 1258, endPoint y: 446, distance: 41.8
click at [1288, 442] on div " Mais ações" at bounding box center [1282, 445] width 95 height 41
click at [1187, 455] on div "Não compareceu" at bounding box center [1186, 459] width 80 height 13
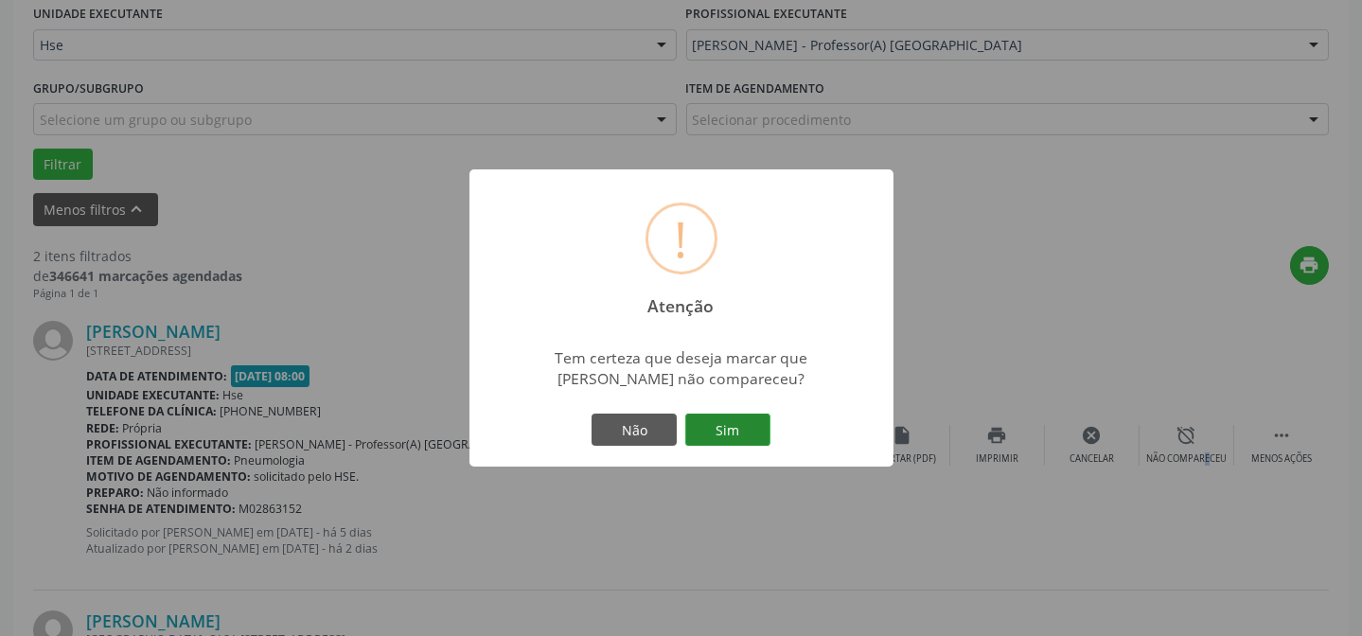
click at [734, 426] on button "Sim" at bounding box center [727, 430] width 85 height 32
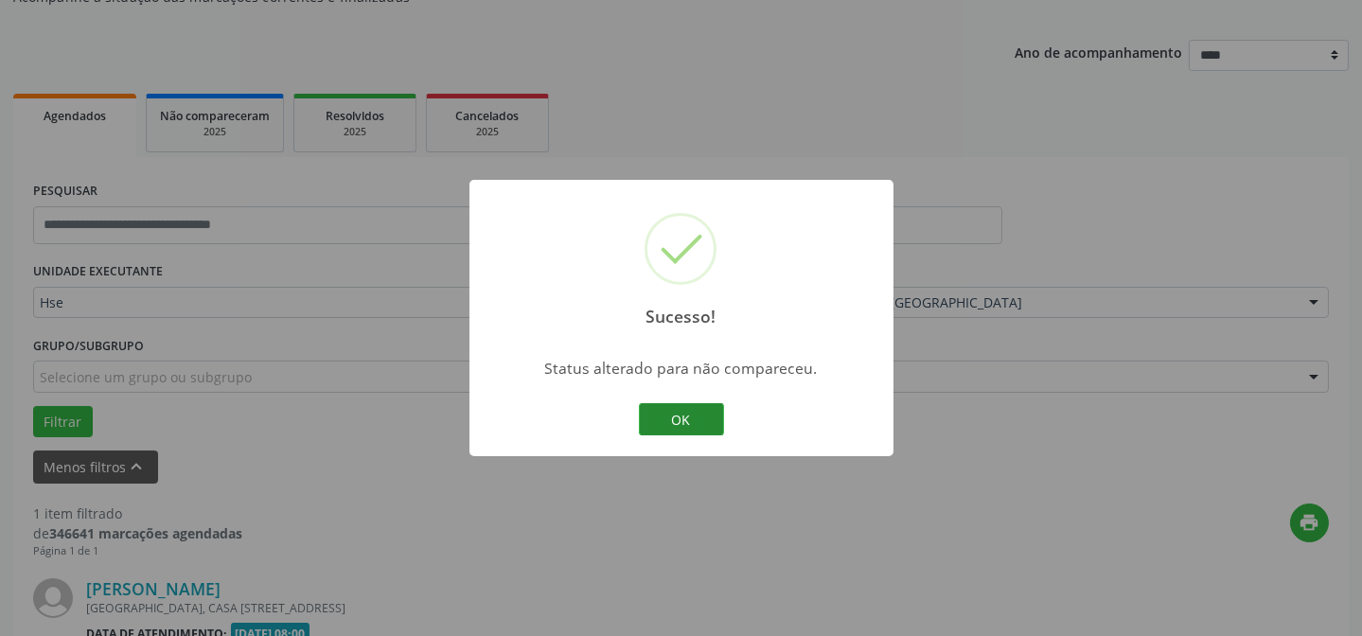
scroll to position [433, 0]
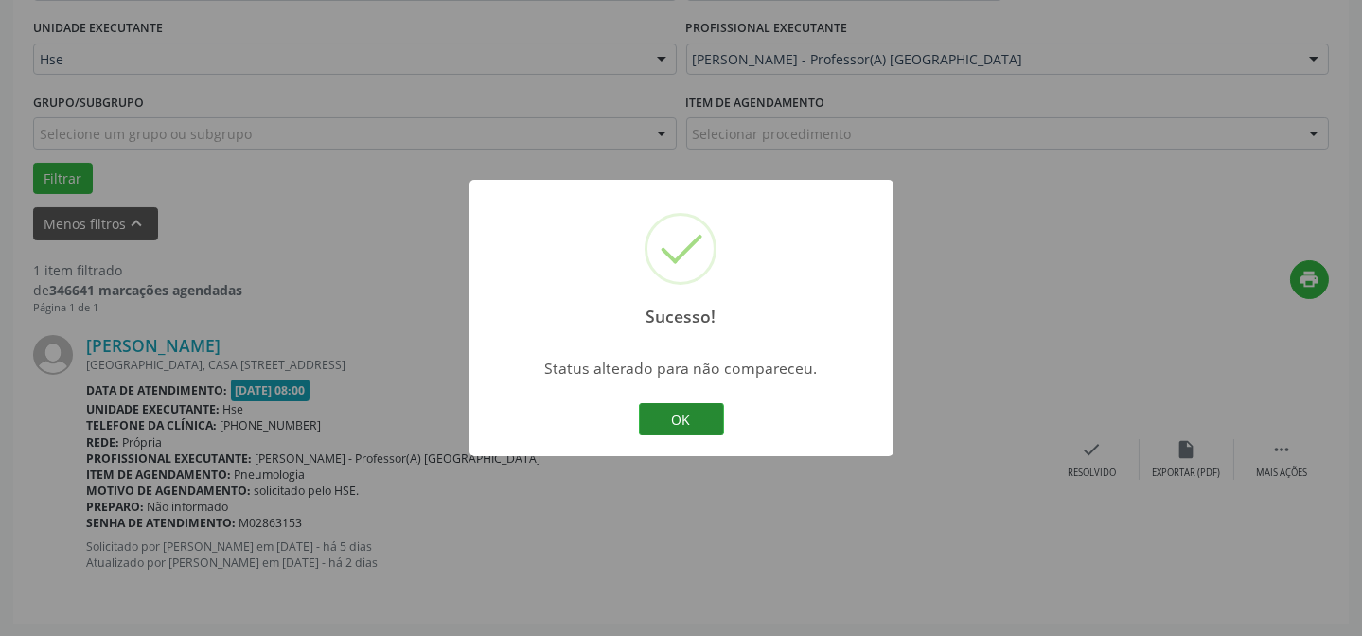
click at [672, 413] on button "OK" at bounding box center [681, 419] width 85 height 32
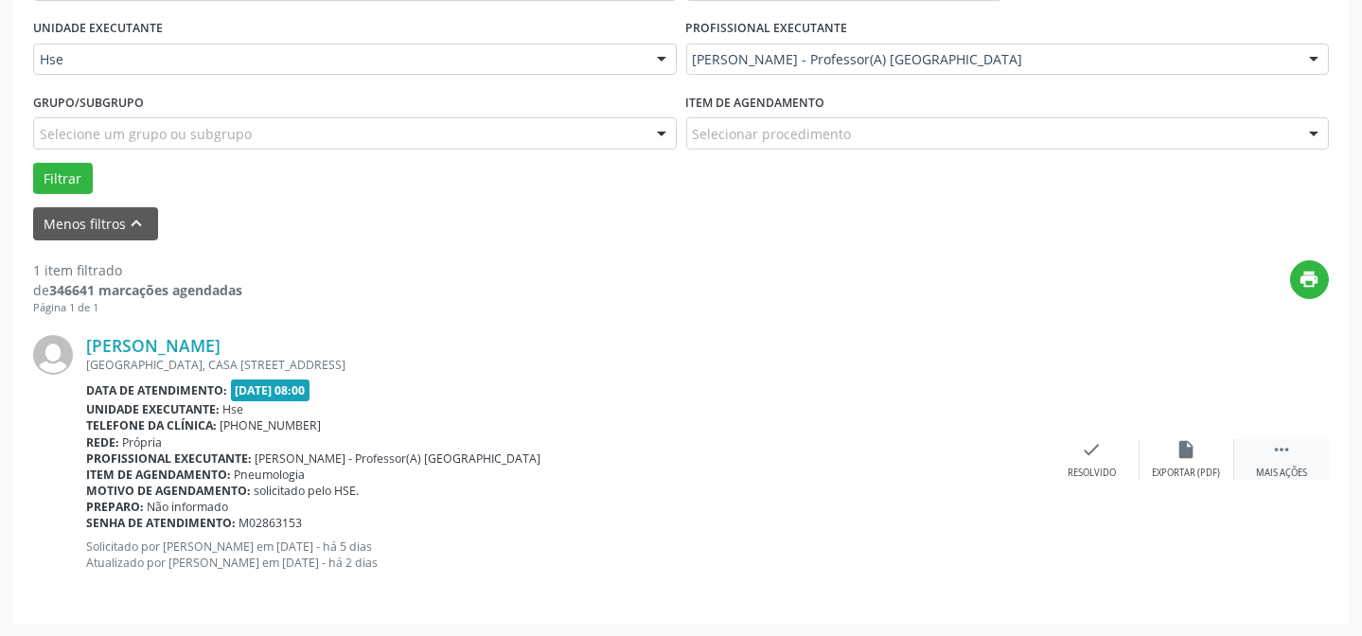
drag, startPoint x: 1266, startPoint y: 464, endPoint x: 1254, endPoint y: 462, distance: 11.5
click at [1266, 463] on div " Mais ações" at bounding box center [1282, 459] width 95 height 41
click at [1175, 467] on div "Não compareceu" at bounding box center [1186, 473] width 80 height 13
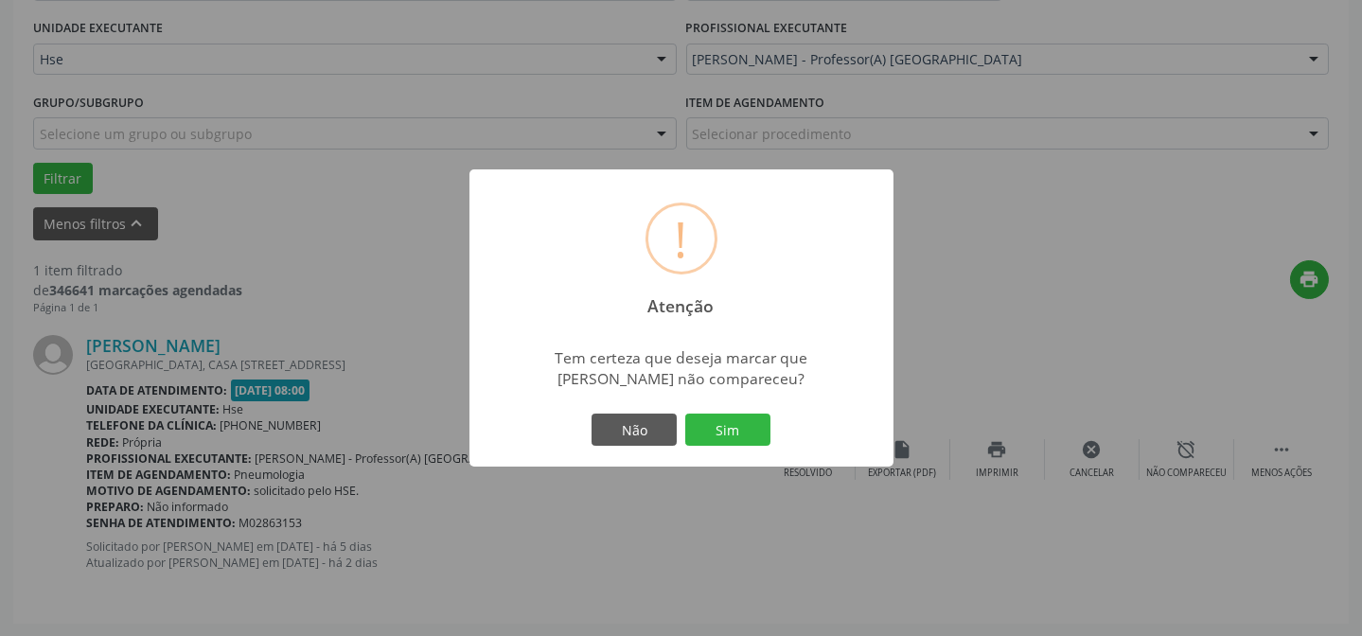
drag, startPoint x: 755, startPoint y: 425, endPoint x: 776, endPoint y: 426, distance: 20.8
click at [755, 425] on button "Sim" at bounding box center [727, 430] width 85 height 32
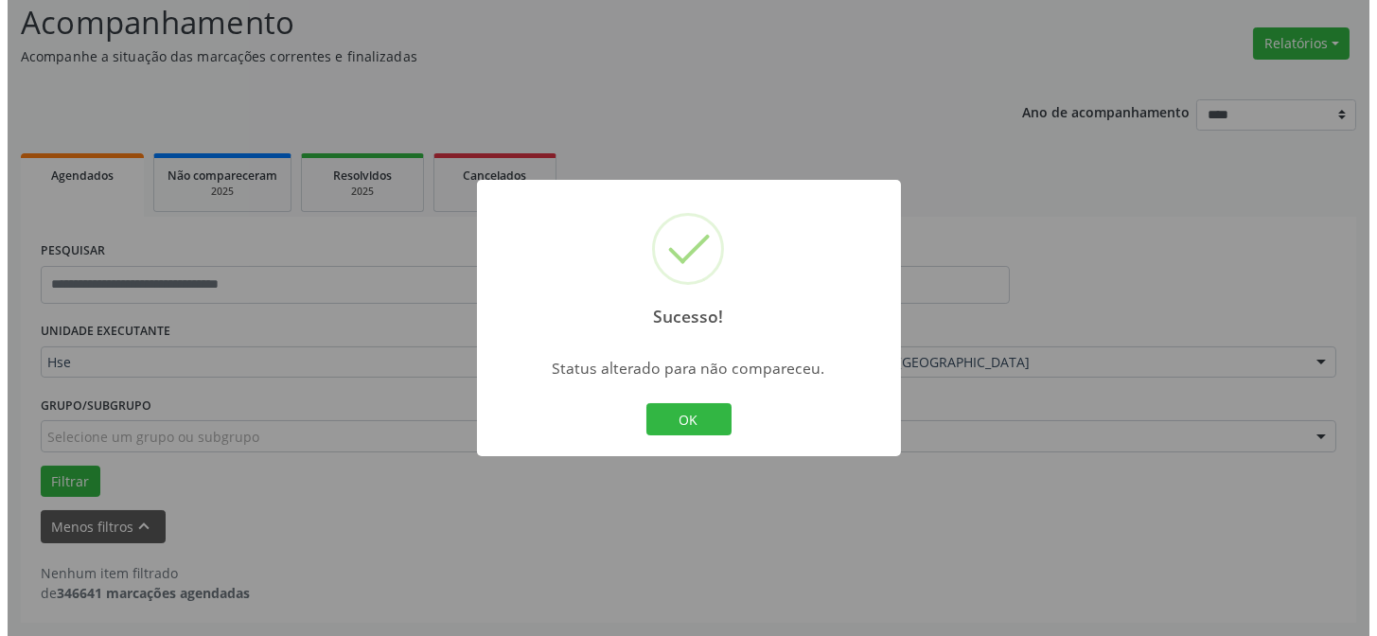
scroll to position [128, 0]
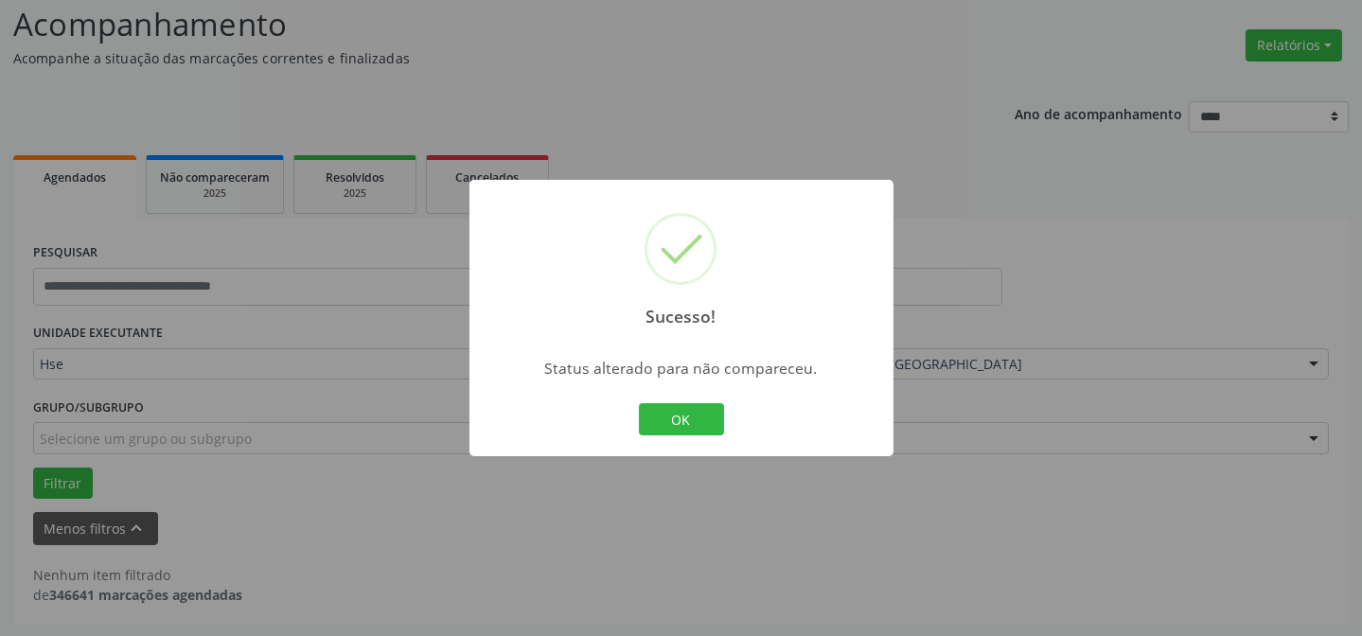
click at [707, 435] on div "OK Cancel" at bounding box center [681, 420] width 94 height 40
click at [707, 432] on button "OK" at bounding box center [681, 419] width 85 height 32
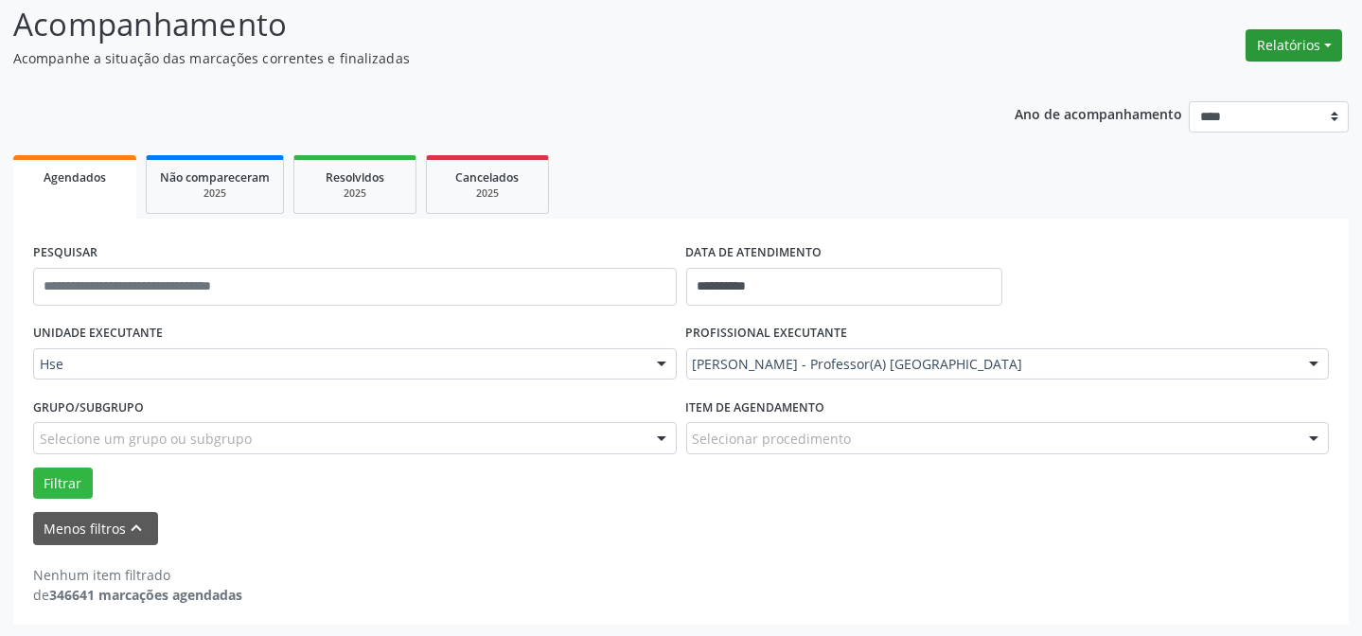
click at [1290, 37] on button "Relatórios" at bounding box center [1294, 45] width 97 height 32
click at [1189, 90] on link "Agendamentos" at bounding box center [1241, 85] width 204 height 27
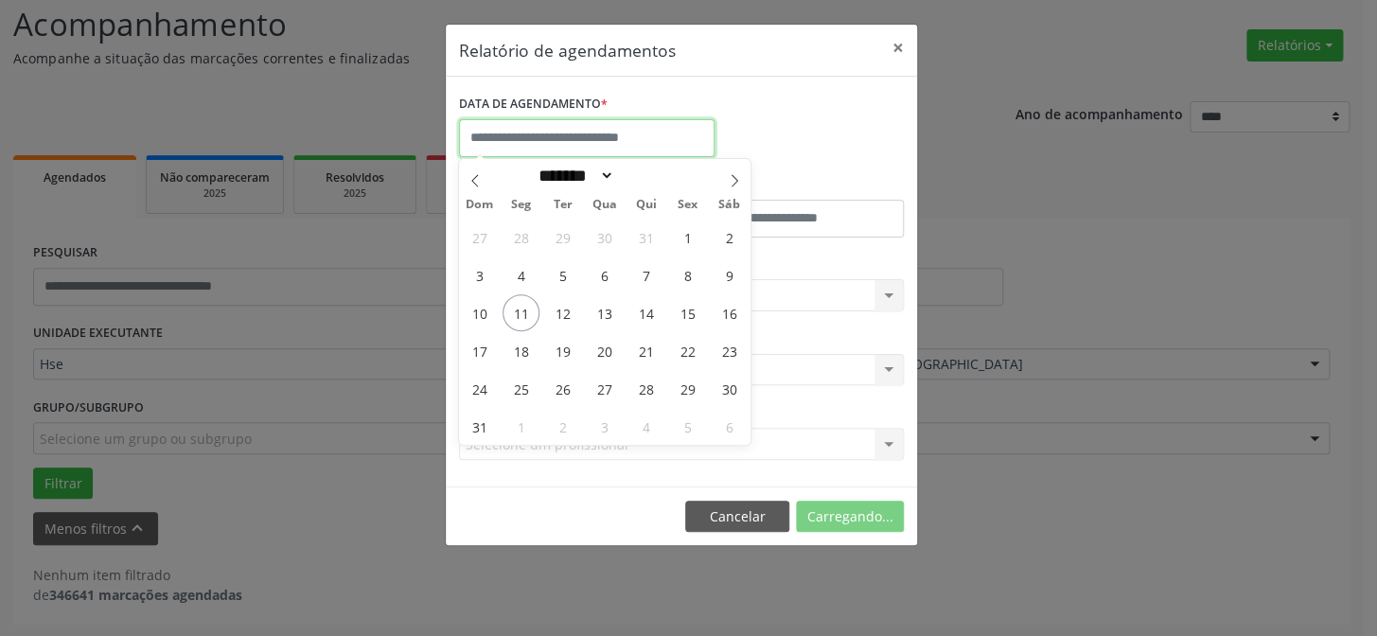
click at [670, 139] on input "text" at bounding box center [587, 138] width 256 height 38
click at [506, 308] on span "11" at bounding box center [521, 312] width 37 height 37
type input "**********"
click at [506, 308] on span "11" at bounding box center [521, 312] width 37 height 37
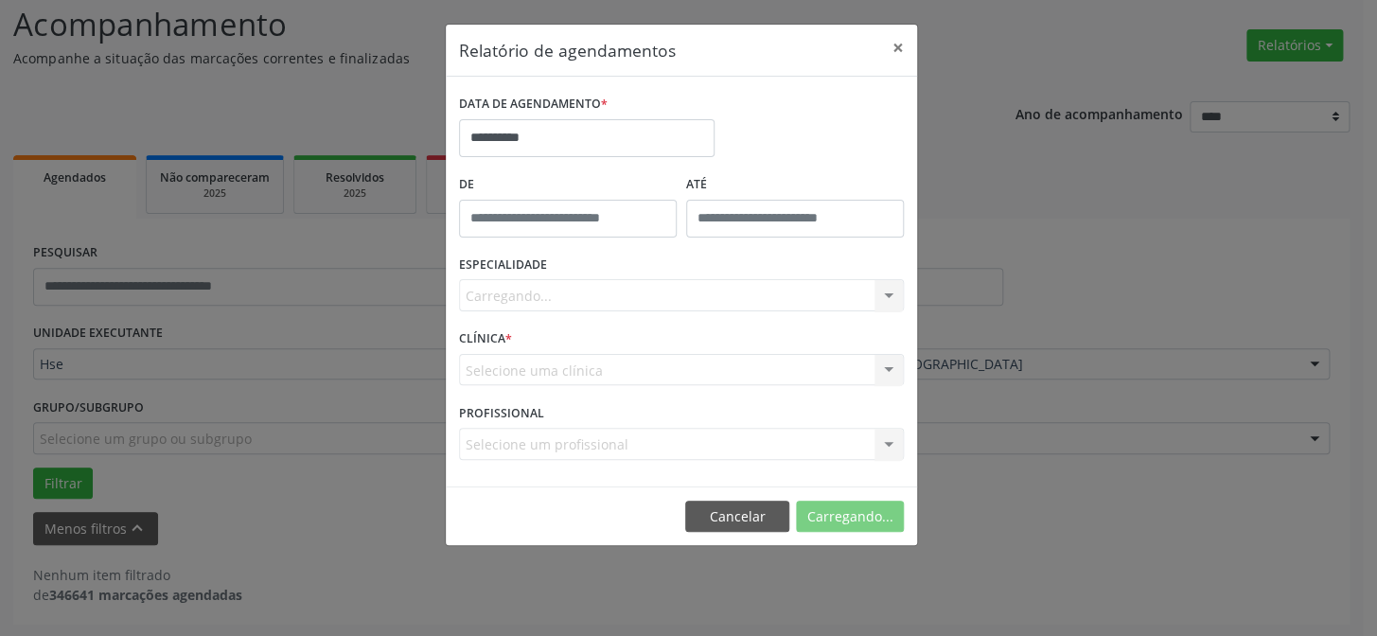
click at [530, 294] on div "Carregando... Todas as especialidades Alergologia Angiologia Arritmologia Cardi…" at bounding box center [681, 295] width 445 height 32
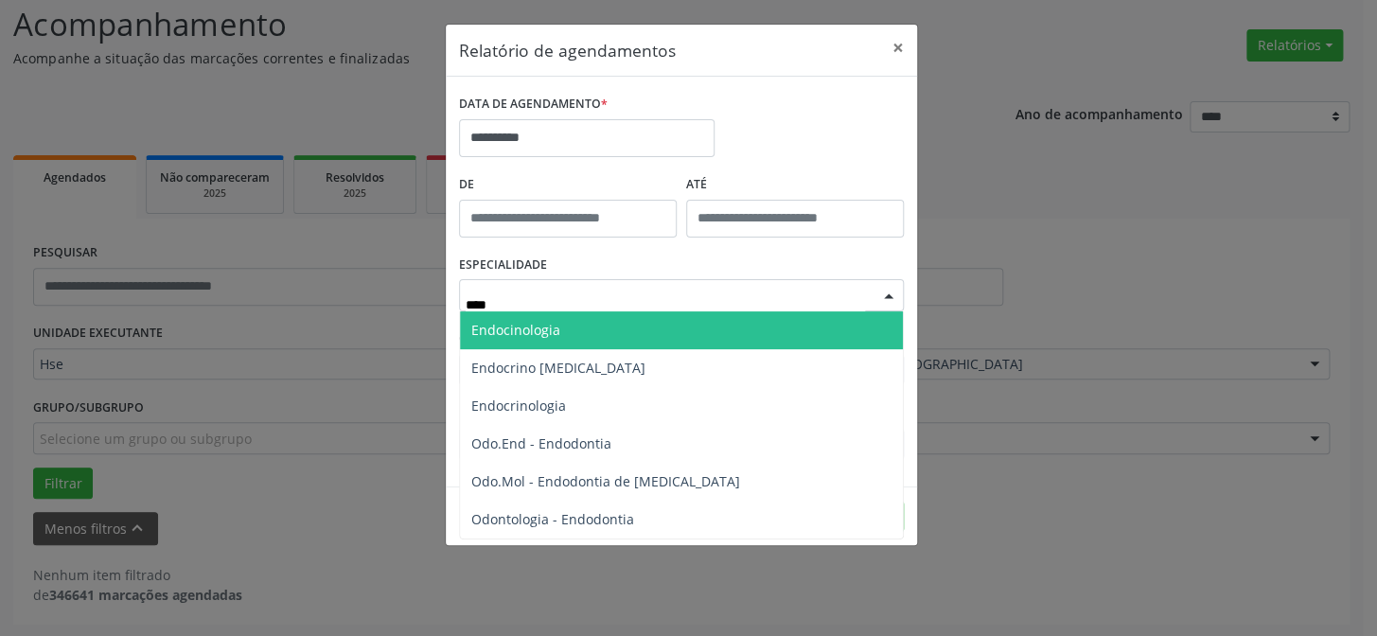
click at [541, 340] on span "Endocinologia" at bounding box center [681, 330] width 443 height 38
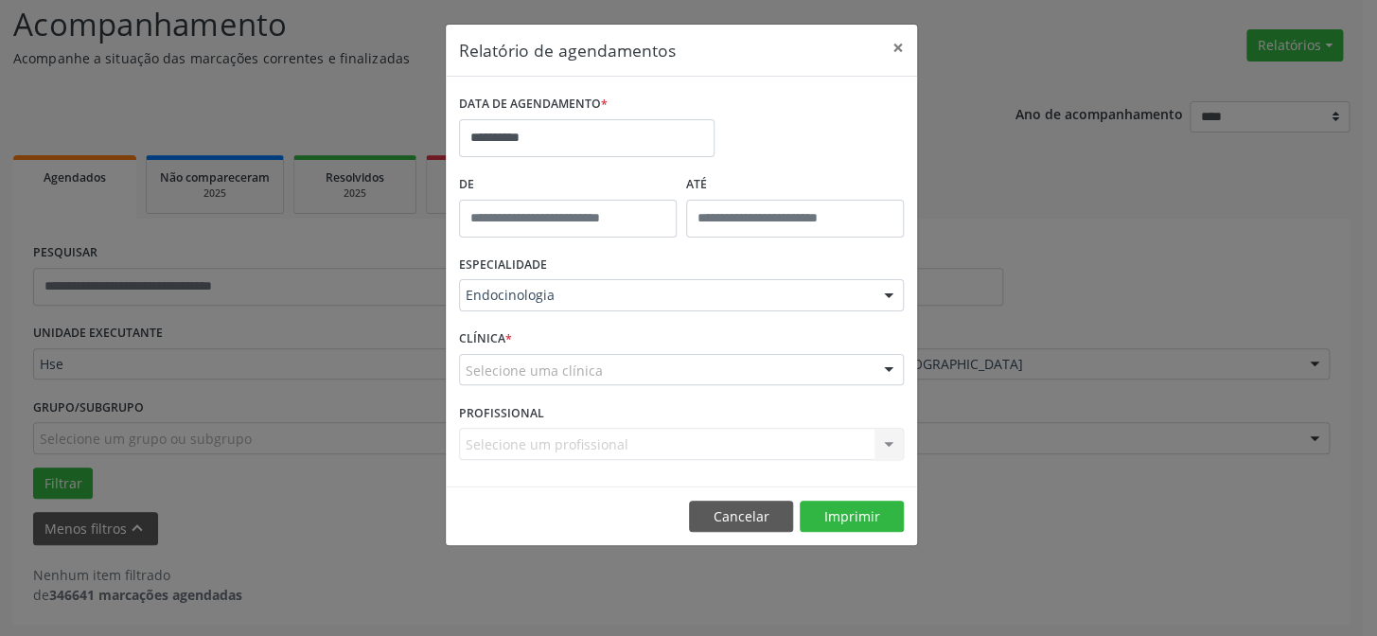
click at [608, 369] on div "Selecione uma clínica" at bounding box center [681, 370] width 445 height 32
click at [691, 425] on div "PROFISSIONAL Selecione um profissional Nenhum resultado encontrado para: " " Nã…" at bounding box center [681, 436] width 454 height 74
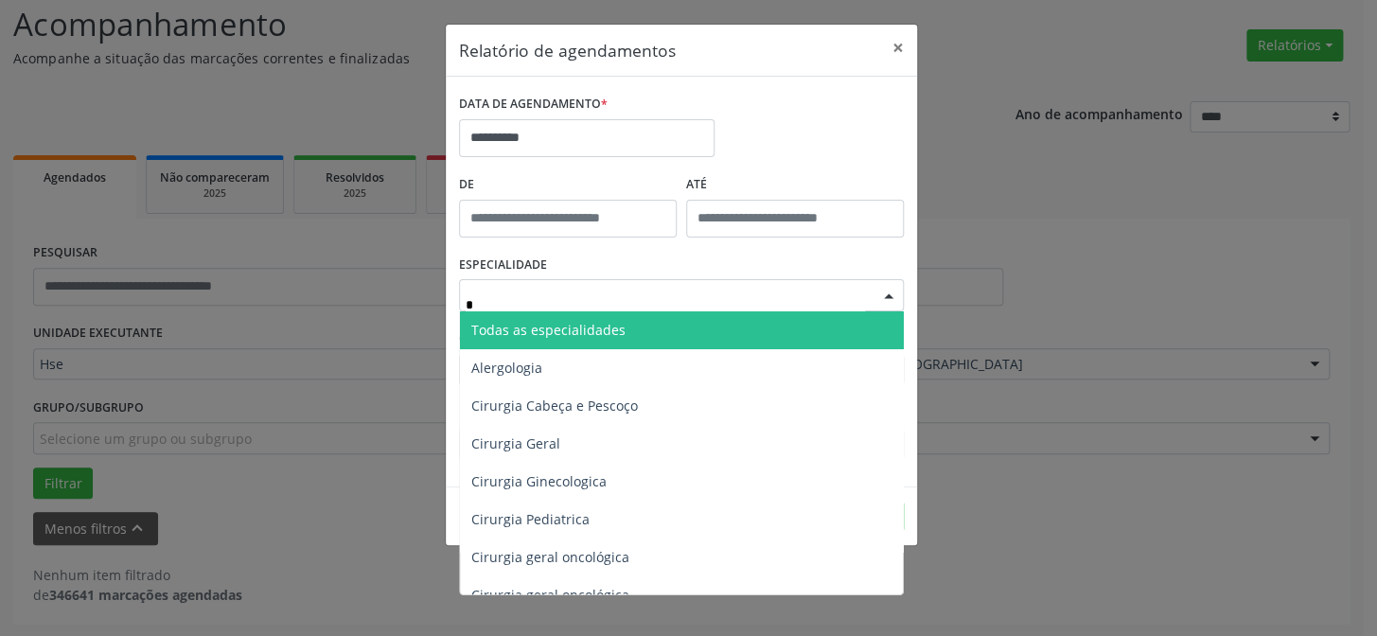
type input "**"
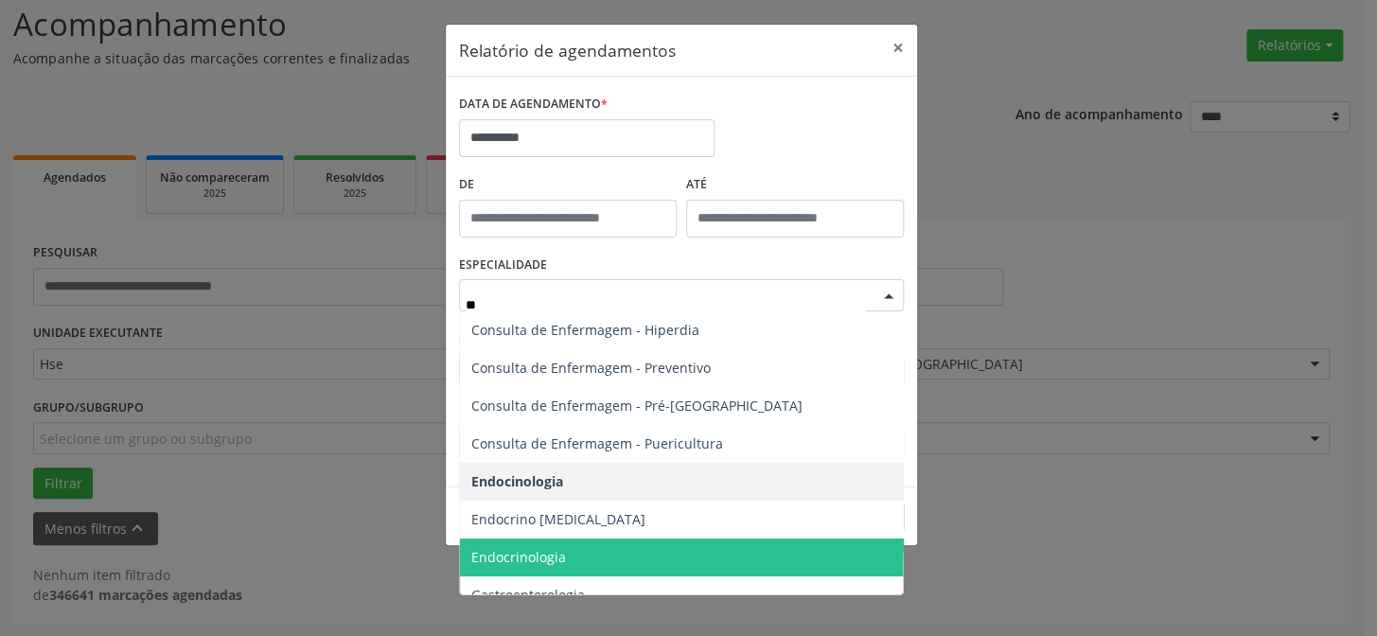
click at [577, 552] on span "Endocrinologia" at bounding box center [683, 558] width 446 height 38
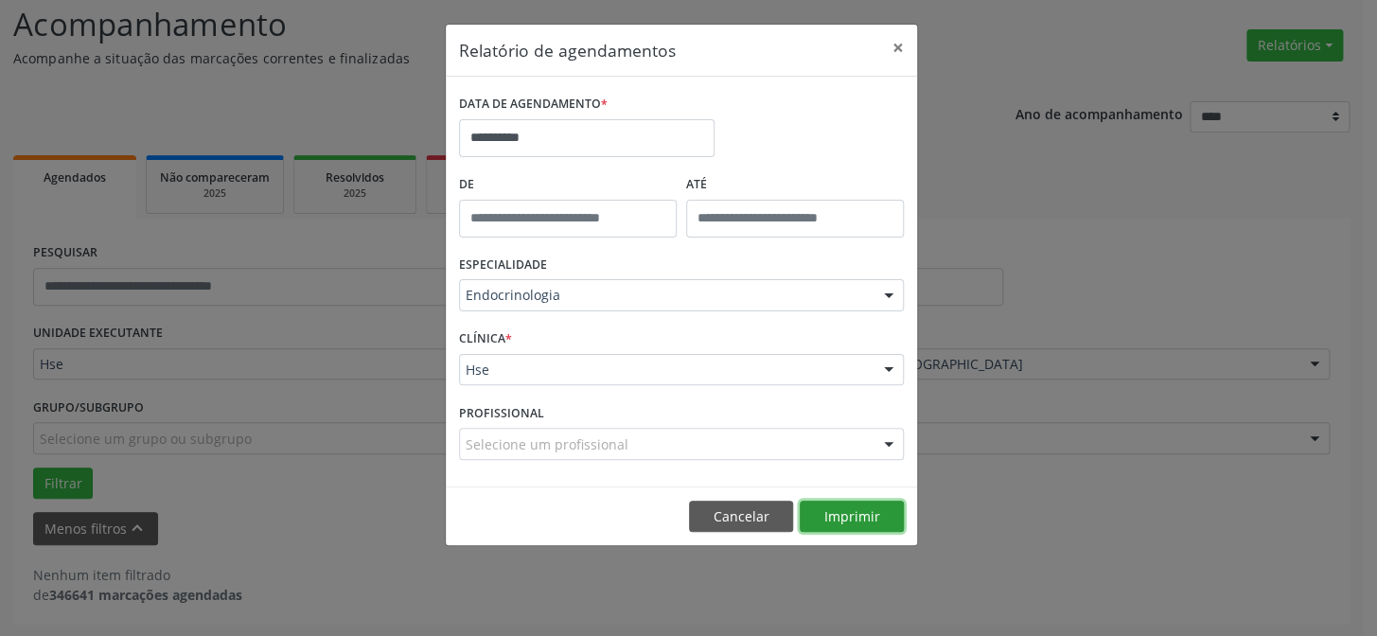
click at [848, 502] on button "Imprimir" at bounding box center [852, 517] width 104 height 32
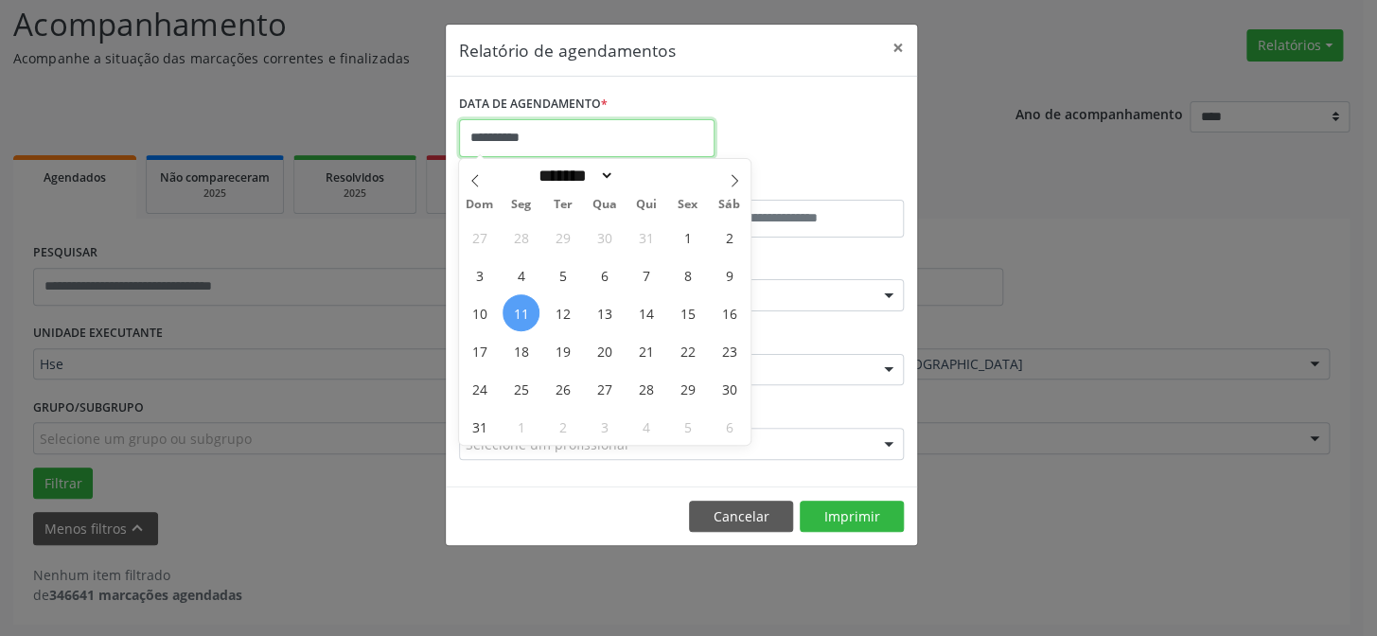
click at [589, 138] on input "**********" at bounding box center [587, 138] width 256 height 38
click at [525, 310] on span "11" at bounding box center [521, 312] width 37 height 37
type input "**********"
click at [525, 310] on span "11" at bounding box center [521, 312] width 37 height 37
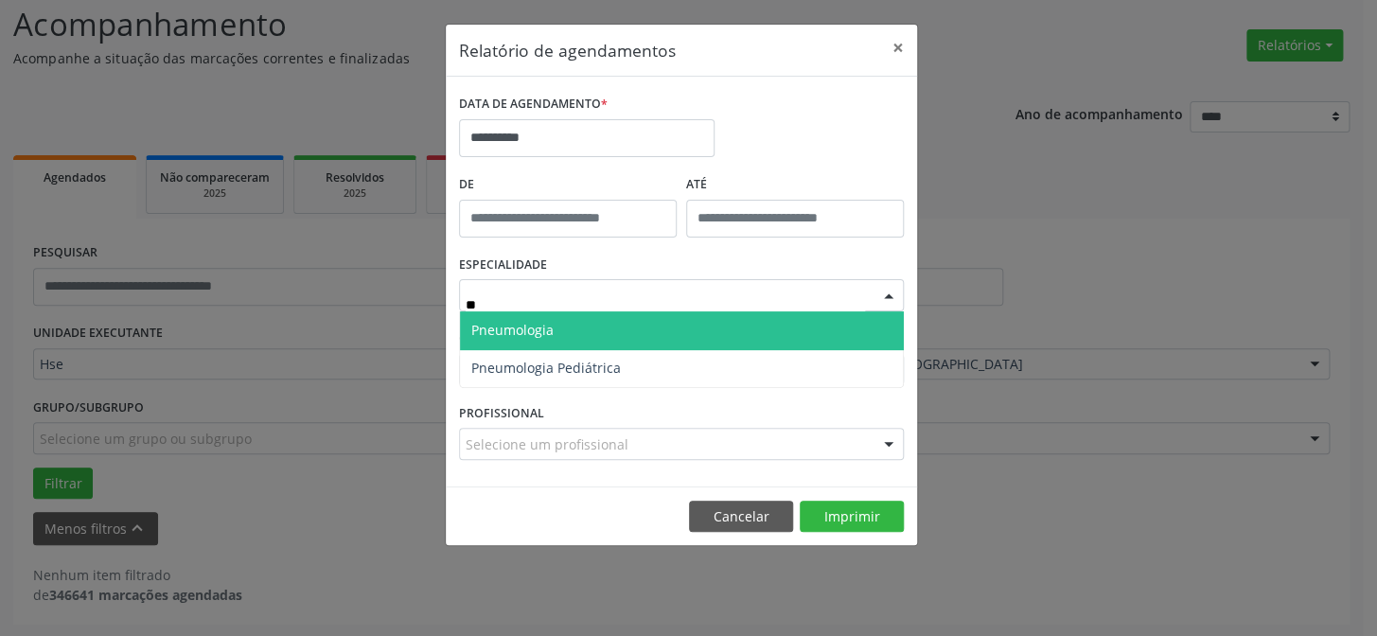
type input "***"
click at [530, 329] on span "Pneumologia" at bounding box center [512, 330] width 82 height 18
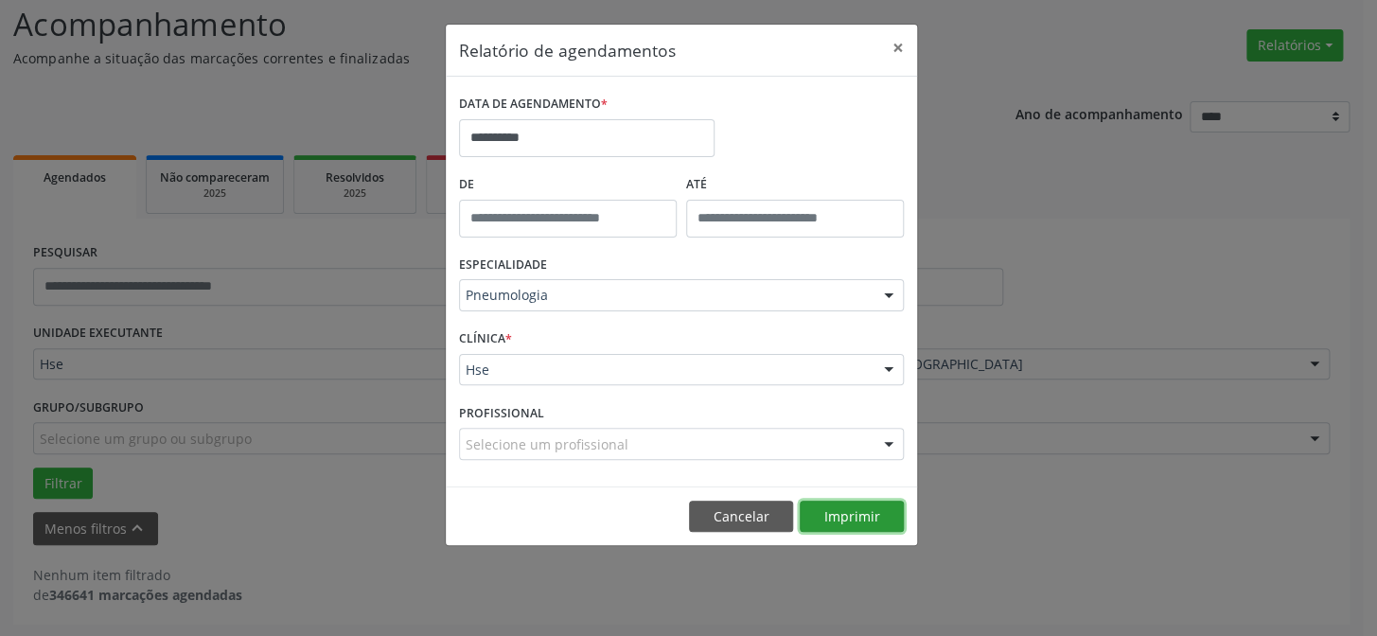
click at [808, 504] on button "Imprimir" at bounding box center [852, 517] width 104 height 32
